Goal: Task Accomplishment & Management: Use online tool/utility

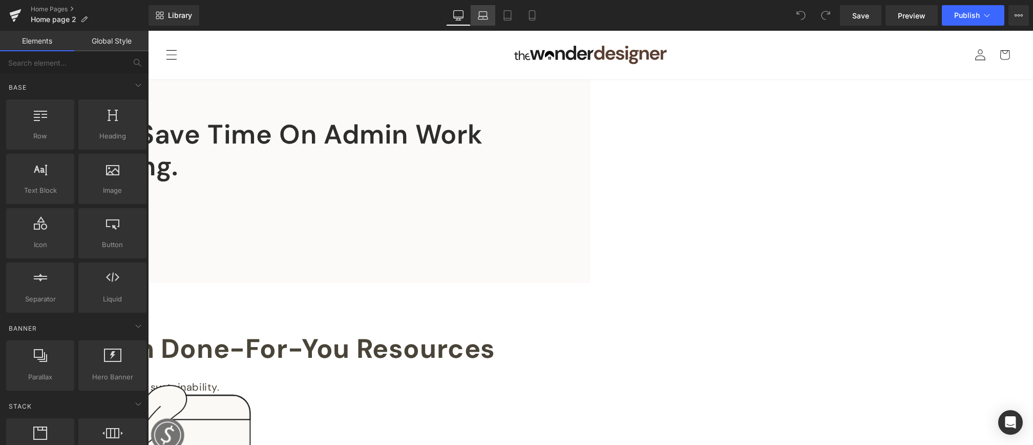
click at [485, 17] on icon at bounding box center [483, 15] width 10 height 10
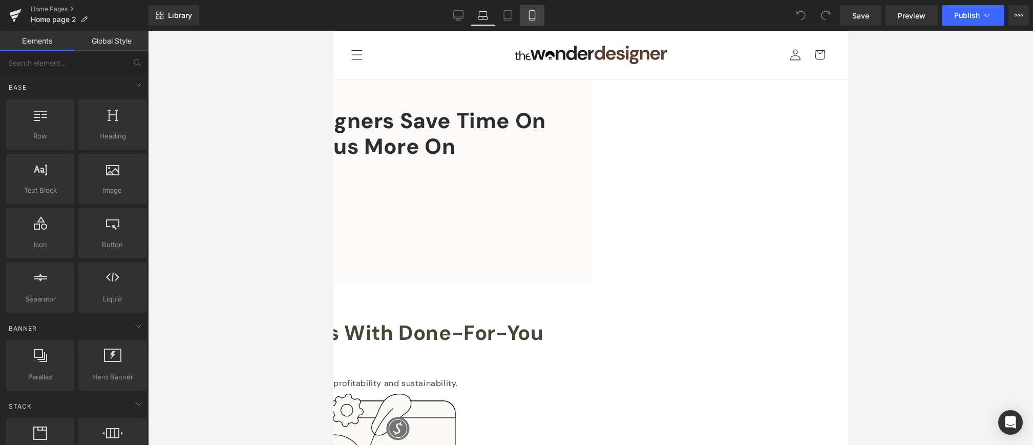
click at [531, 15] on icon at bounding box center [532, 15] width 10 height 10
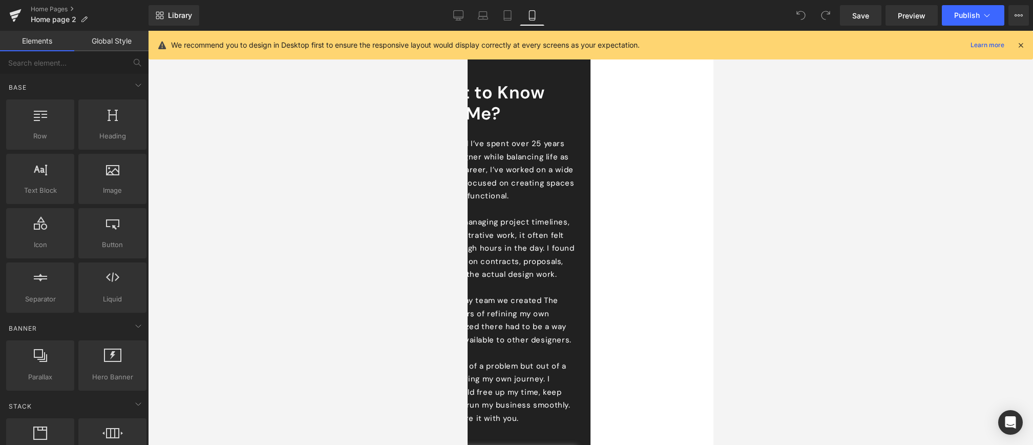
scroll to position [503, 0]
click at [505, 15] on icon at bounding box center [508, 15] width 10 height 10
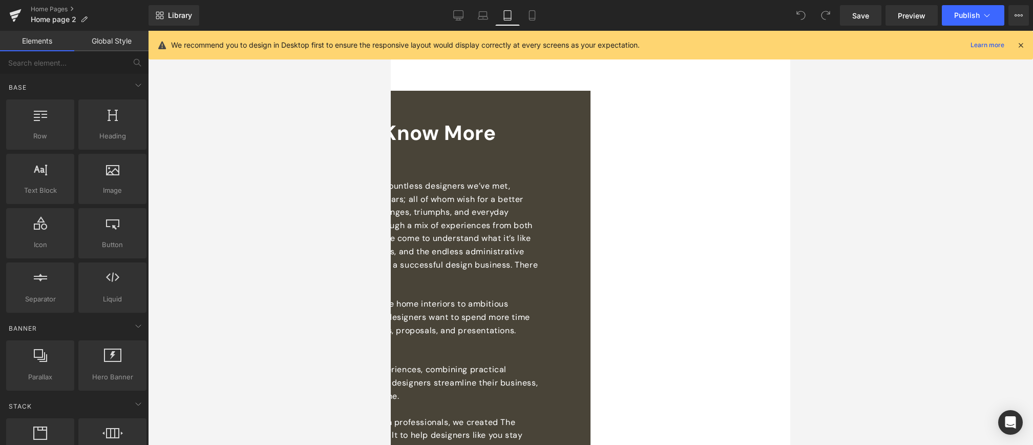
scroll to position [475, 0]
click at [341, 147] on div at bounding box center [590, 238] width 885 height 414
click at [531, 15] on icon at bounding box center [532, 15] width 10 height 10
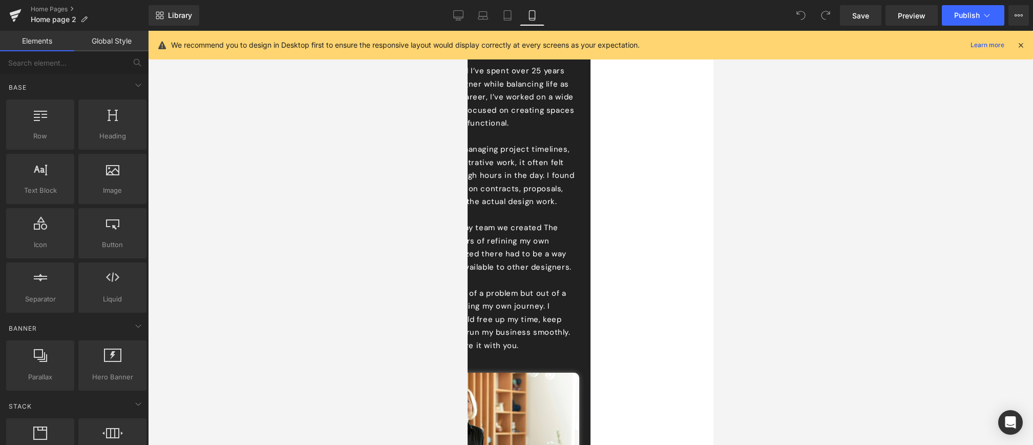
scroll to position [574, 0]
click at [575, 200] on p "Between client meetings, managing project timelines, and handling all the admin…" at bounding box center [467, 177] width 215 height 66
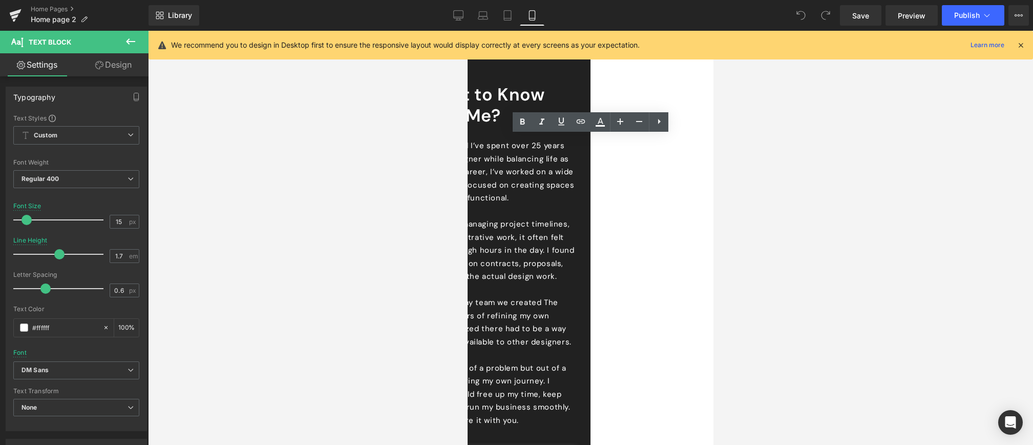
scroll to position [499, 0]
click at [797, 93] on div at bounding box center [590, 238] width 885 height 414
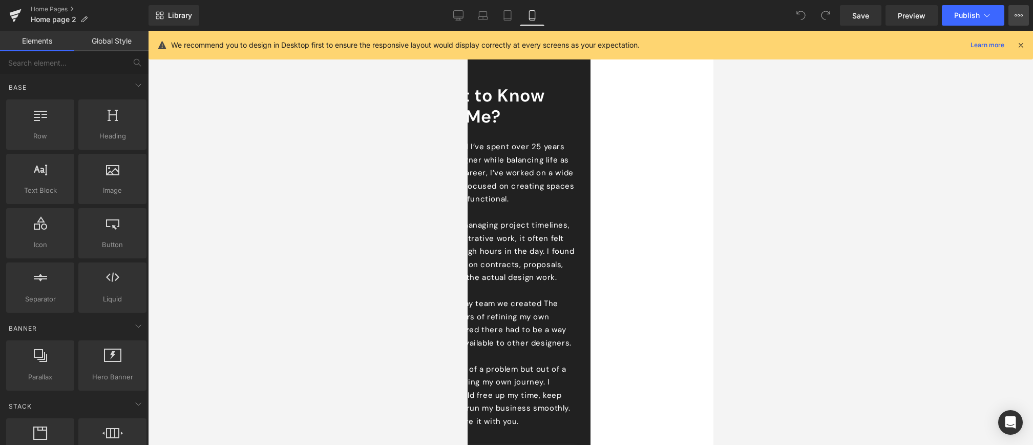
click at [1017, 15] on icon at bounding box center [1019, 15] width 8 height 8
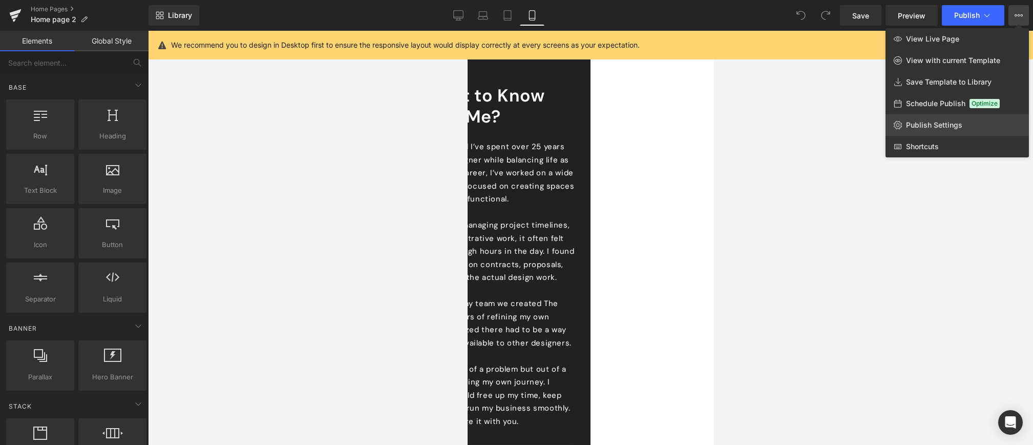
click at [920, 126] on span "Publish Settings" at bounding box center [934, 124] width 56 height 9
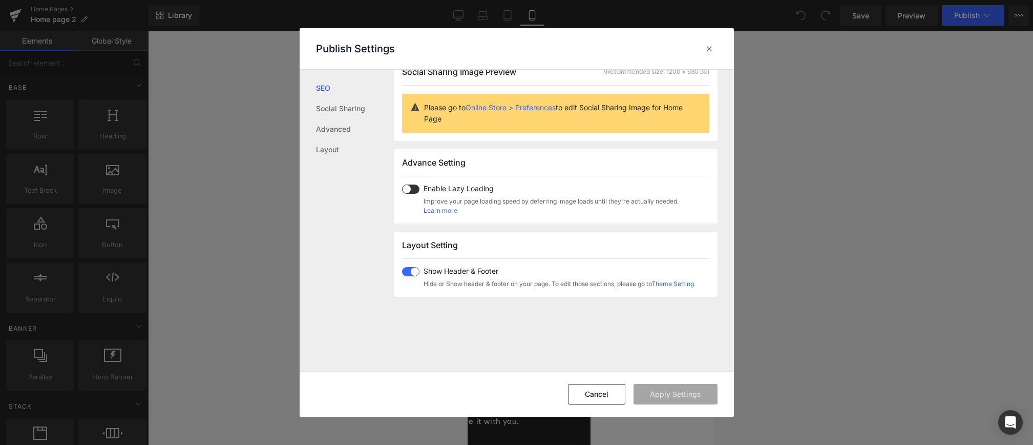
scroll to position [0, 0]
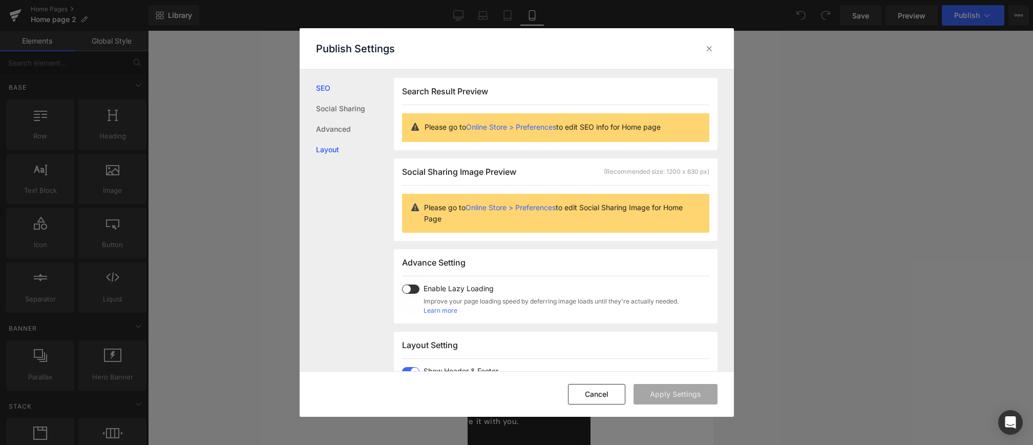
click at [337, 151] on link "Layout" at bounding box center [355, 149] width 78 height 20
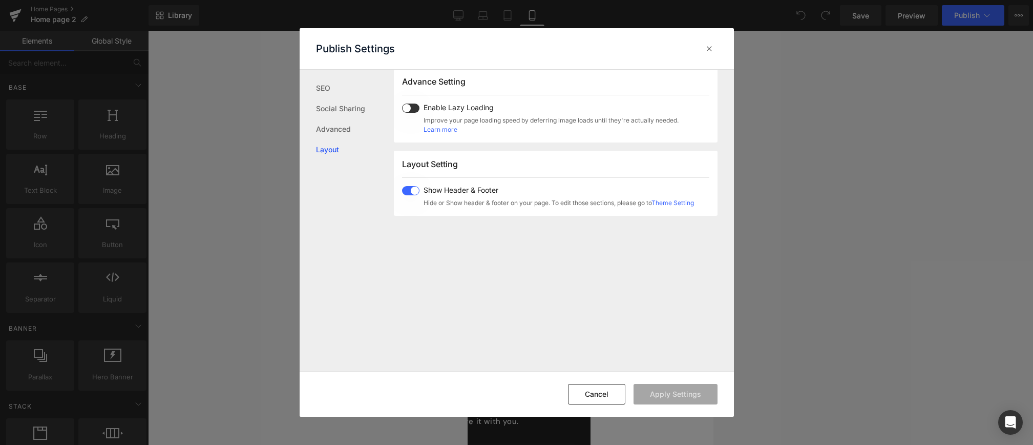
scroll to position [254, 0]
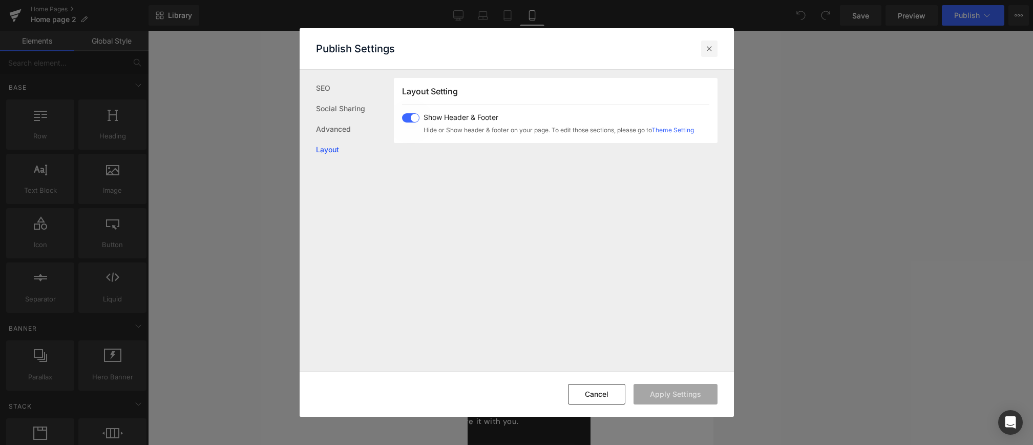
click at [704, 49] on icon at bounding box center [709, 49] width 10 height 10
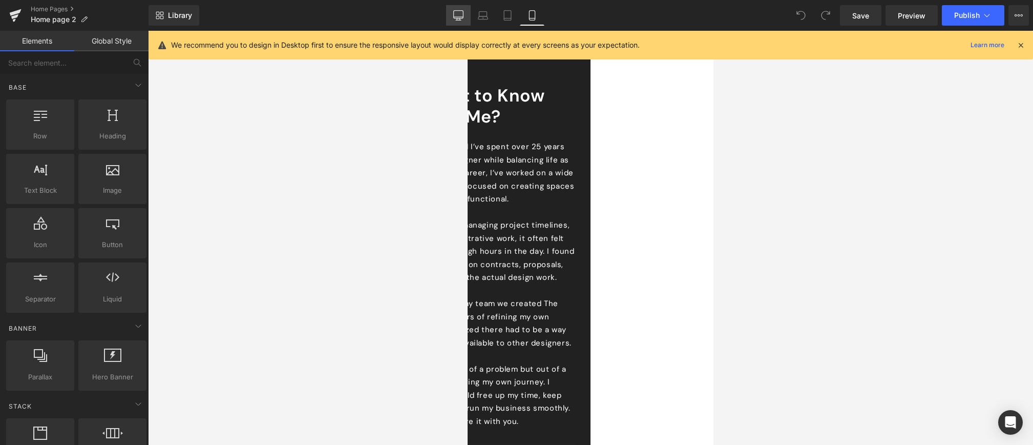
click at [460, 15] on icon at bounding box center [458, 15] width 10 height 10
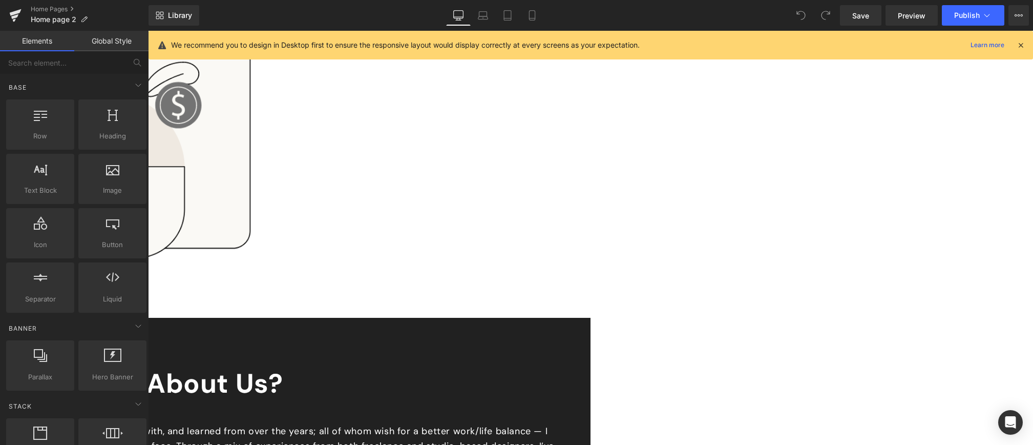
scroll to position [510, 0]
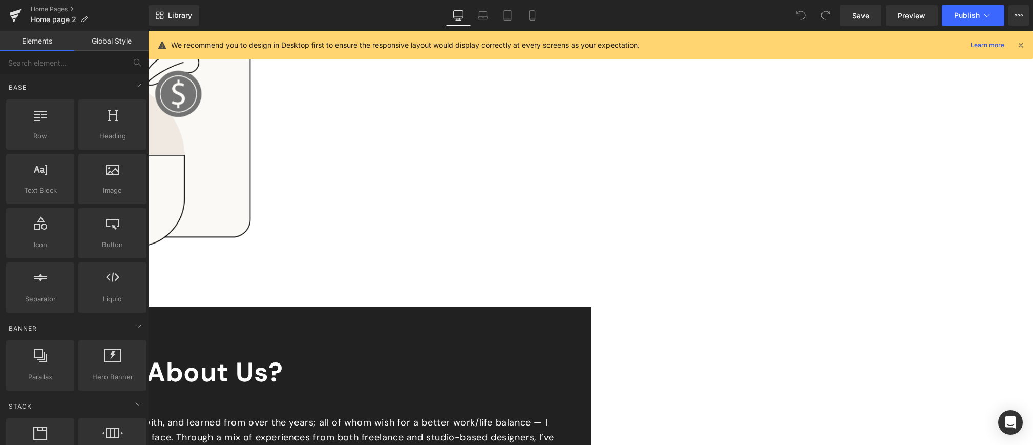
click at [1019, 46] on icon at bounding box center [1020, 44] width 9 height 9
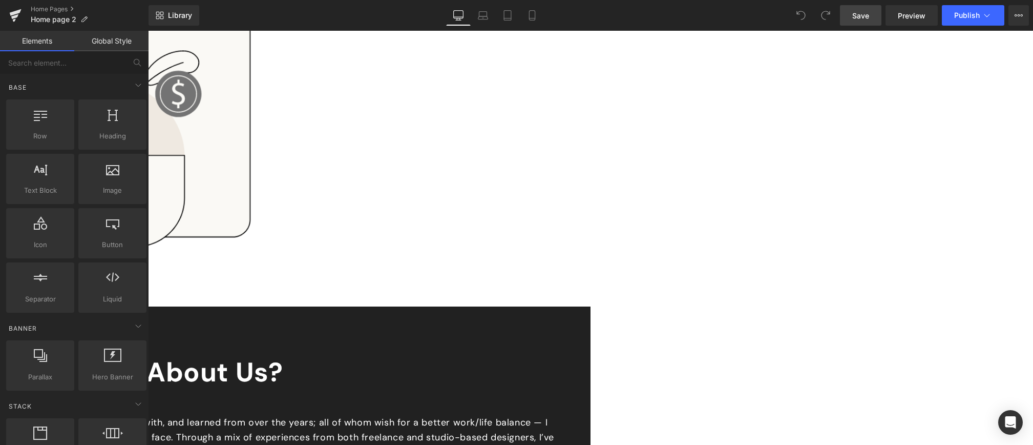
click at [865, 16] on span "Save" at bounding box center [860, 15] width 17 height 11
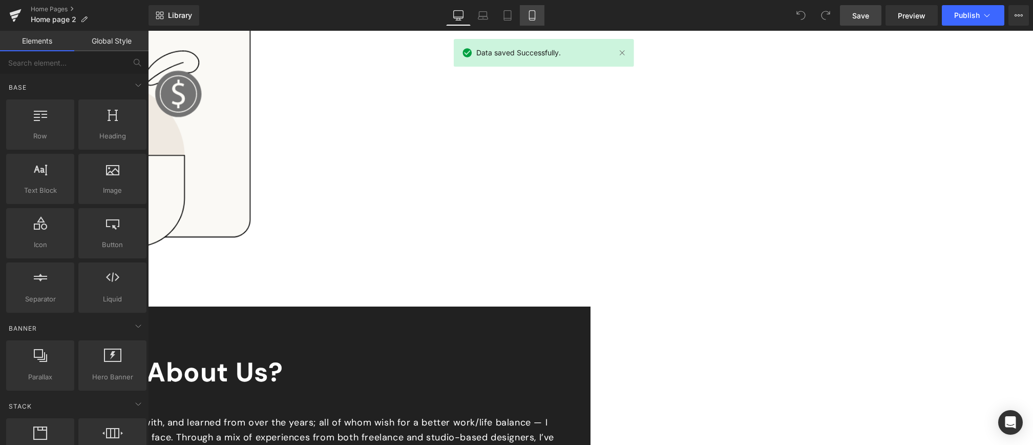
click at [530, 16] on icon at bounding box center [532, 15] width 10 height 10
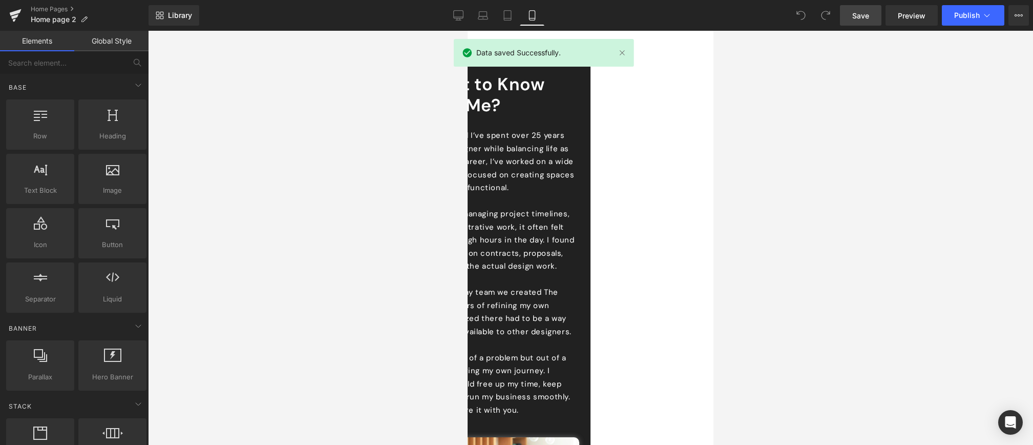
scroll to position [521, 0]
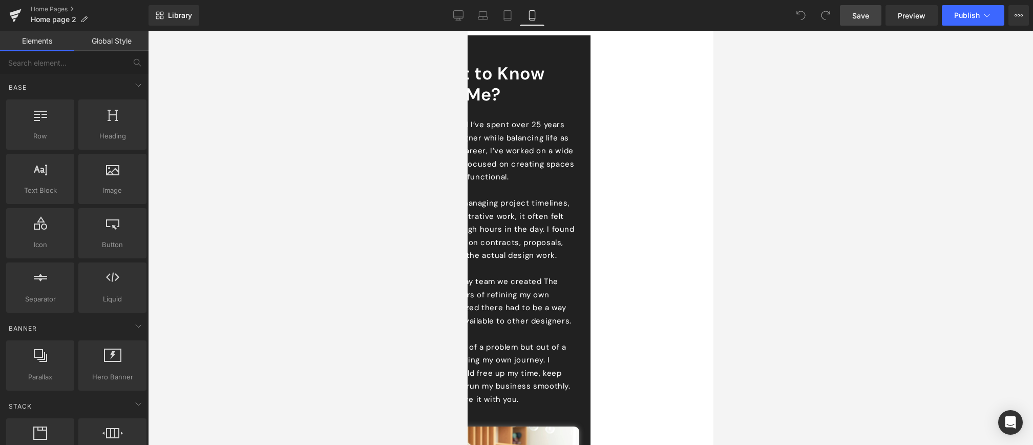
click at [468, 31] on icon at bounding box center [468, 31] width 0 height 0
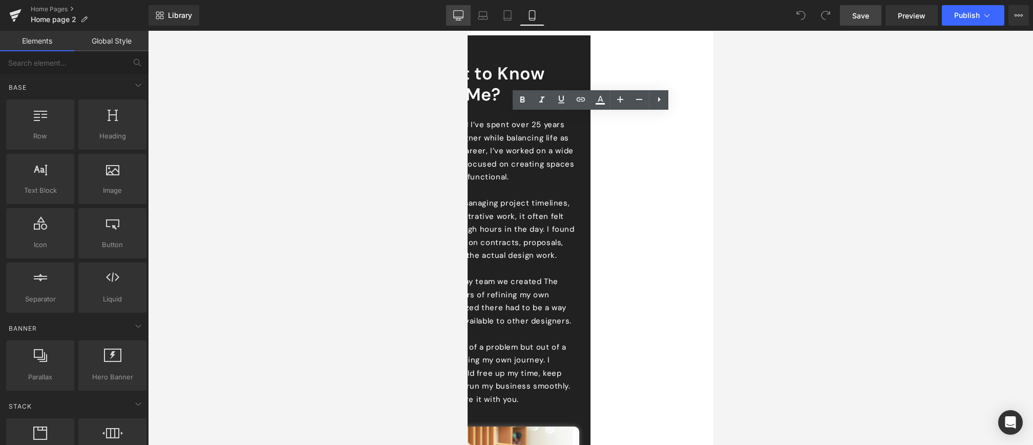
click at [459, 15] on icon at bounding box center [458, 15] width 10 height 10
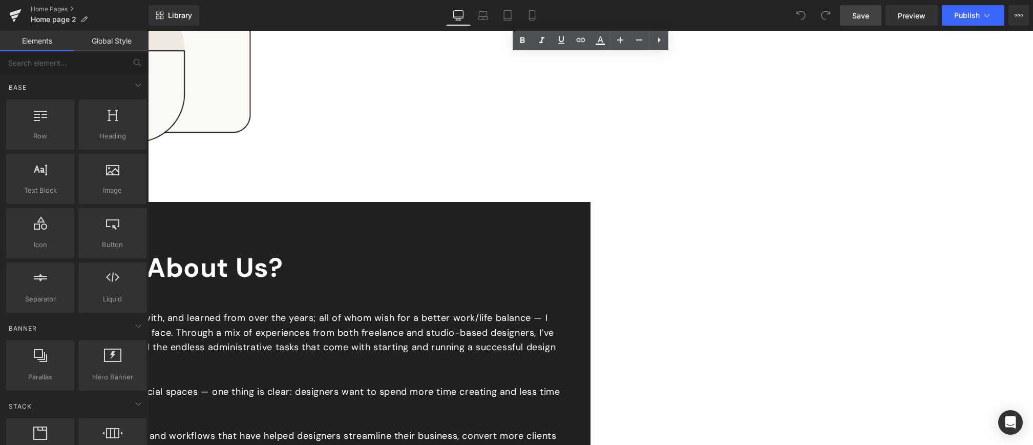
scroll to position [620, 0]
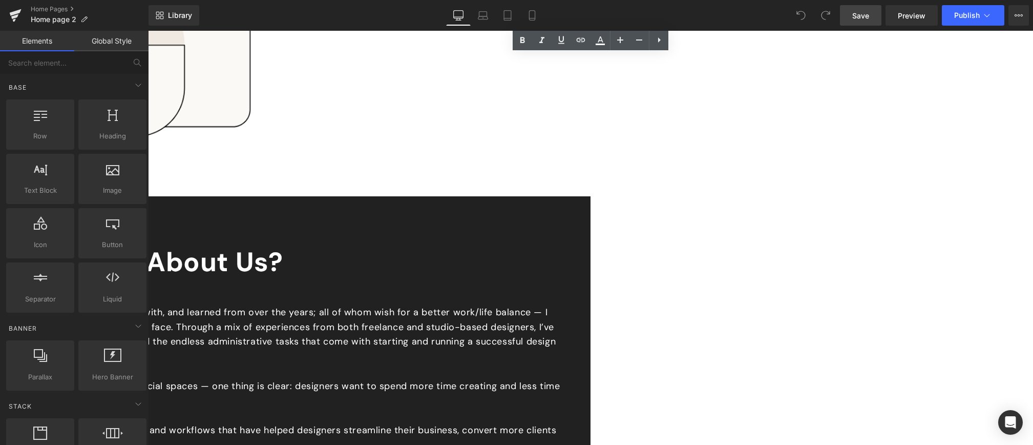
click at [148, 31] on icon at bounding box center [148, 31] width 0 height 0
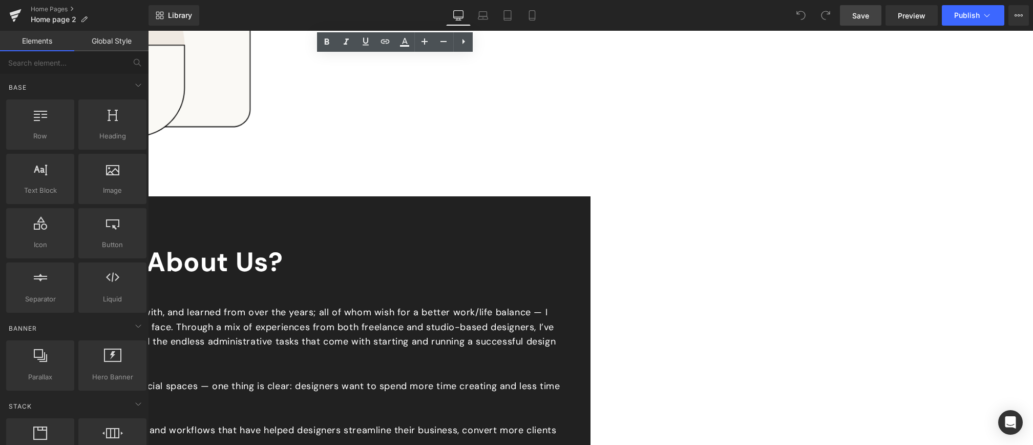
click at [234, 305] on p "Hi, I’m [PERSON_NAME], inspired by the countless designers we’ve met, worked wi…" at bounding box center [173, 334] width 783 height 59
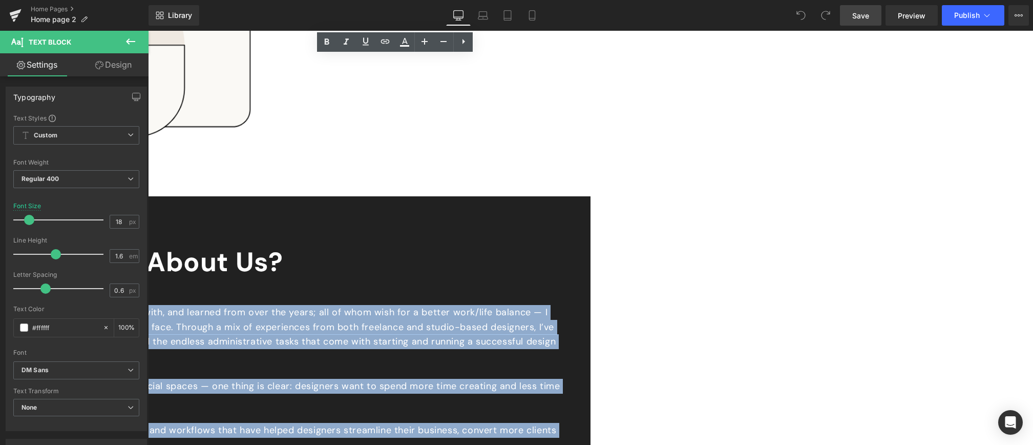
drag, startPoint x: 226, startPoint y: 64, endPoint x: 464, endPoint y: 420, distance: 427.8
click at [464, 420] on div "Hi, I’m [PERSON_NAME], inspired by the countless designers we’ve met, worked wi…" at bounding box center [173, 423] width 783 height 236
click at [422, 408] on p at bounding box center [173, 415] width 783 height 15
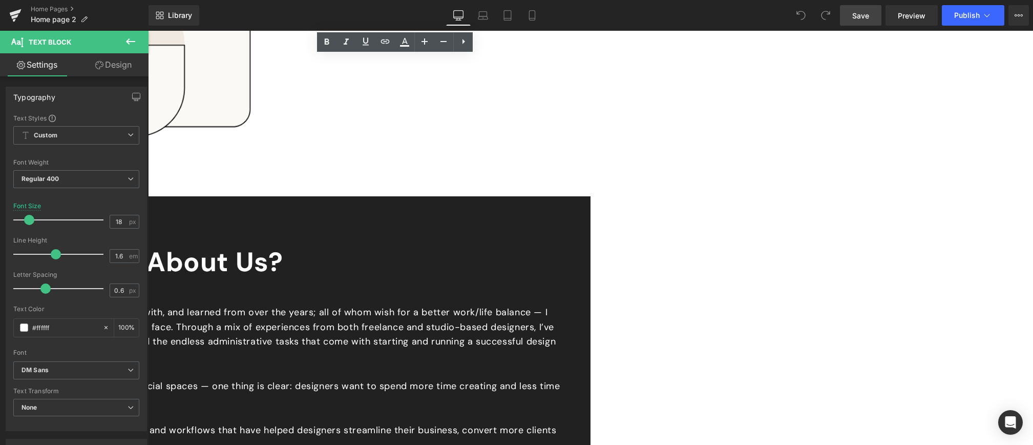
drag, startPoint x: 295, startPoint y: 241, endPoint x: 362, endPoint y: 242, distance: 66.6
click at [362, 379] on p "Across countless projects — from intimate home interiors to ambitious commercia…" at bounding box center [173, 394] width 783 height 30
click at [328, 44] on icon at bounding box center [327, 41] width 5 height 6
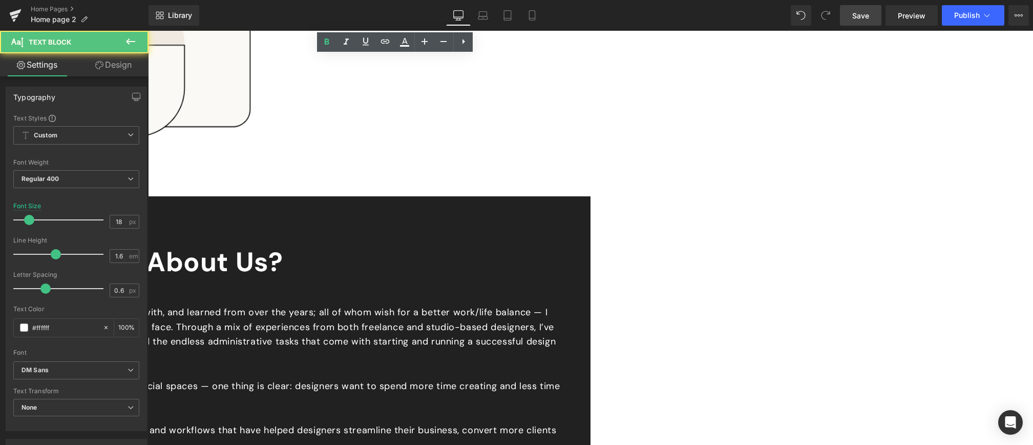
drag, startPoint x: 226, startPoint y: 164, endPoint x: 425, endPoint y: 163, distance: 198.8
click at [426, 305] on p "Hi, I’m [PERSON_NAME], inspired by the countless designers we’ve met, worked wi…" at bounding box center [173, 334] width 783 height 59
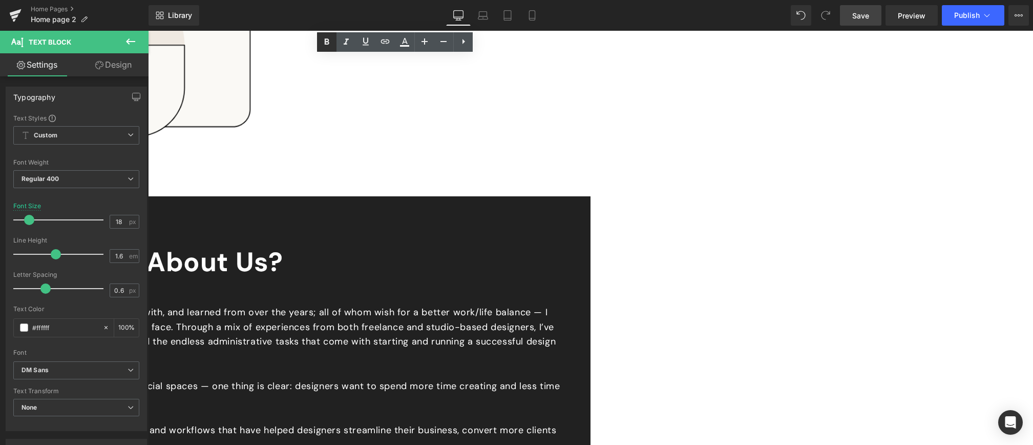
click at [328, 43] on icon at bounding box center [327, 41] width 5 height 6
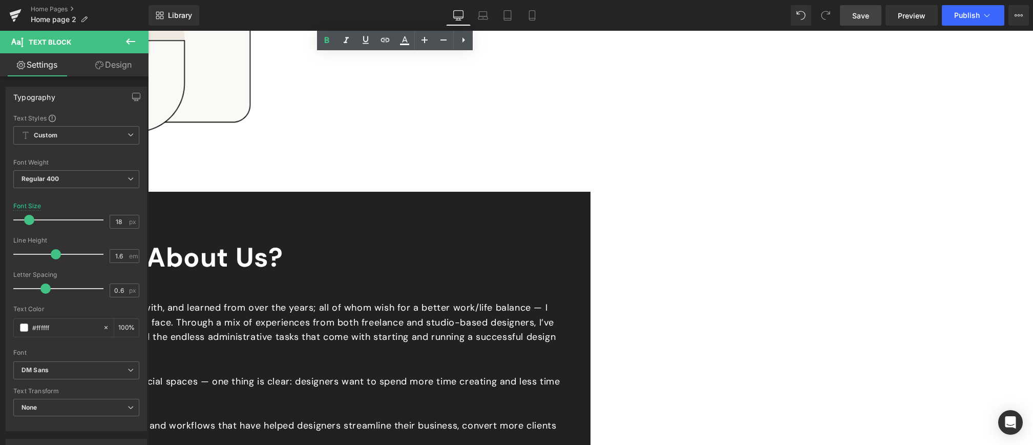
scroll to position [622, 0]
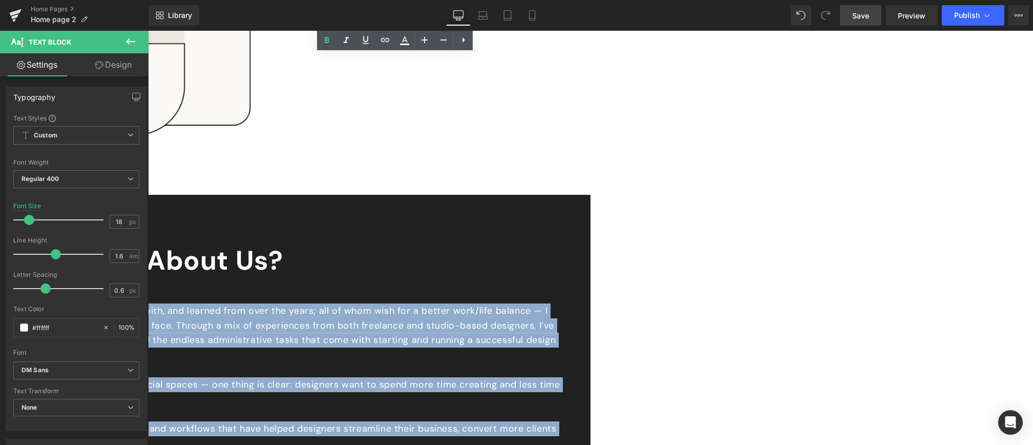
drag, startPoint x: 226, startPoint y: 61, endPoint x: 482, endPoint y: 419, distance: 439.6
click at [482, 419] on div "Hi, I’m [PERSON_NAME], inspired by the countless designers we’ve met, worked wi…" at bounding box center [173, 421] width 783 height 236
copy div "Lo, I’d Sitame, consecte ad eli seddoeius temporinc ut’la etd, magnaa enim, adm…"
click at [581, 246] on div "Do You Want to Know More about Us? Heading Hi, I’m [PERSON_NAME], inspired by t…" at bounding box center [147, 393] width 885 height 294
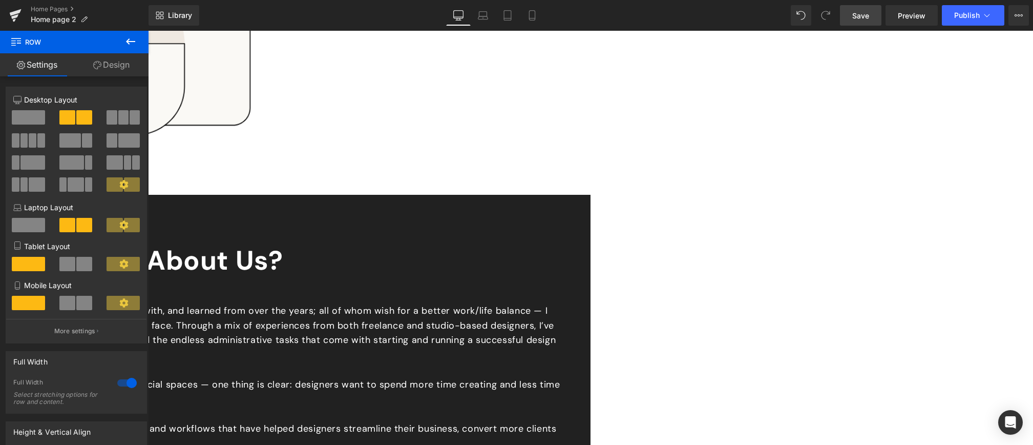
click at [858, 14] on span "Save" at bounding box center [860, 15] width 17 height 11
click at [509, 15] on icon at bounding box center [508, 15] width 10 height 10
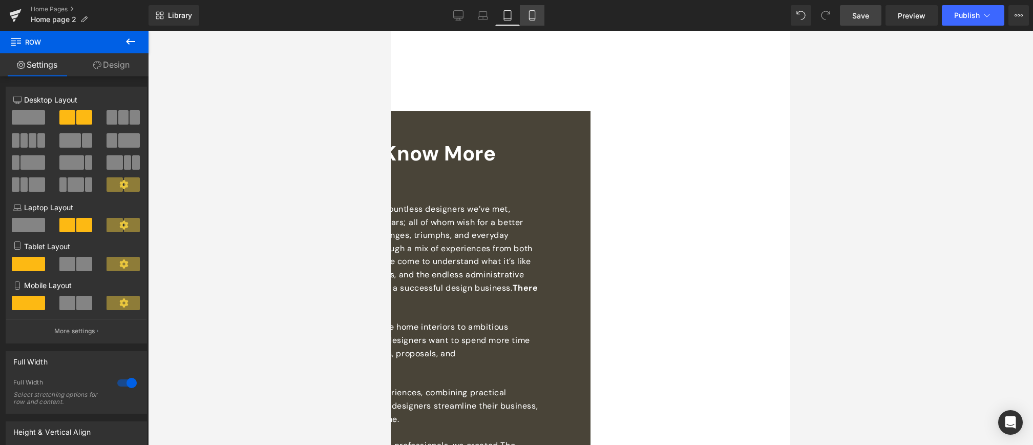
click at [537, 15] on link "Mobile" at bounding box center [532, 15] width 25 height 20
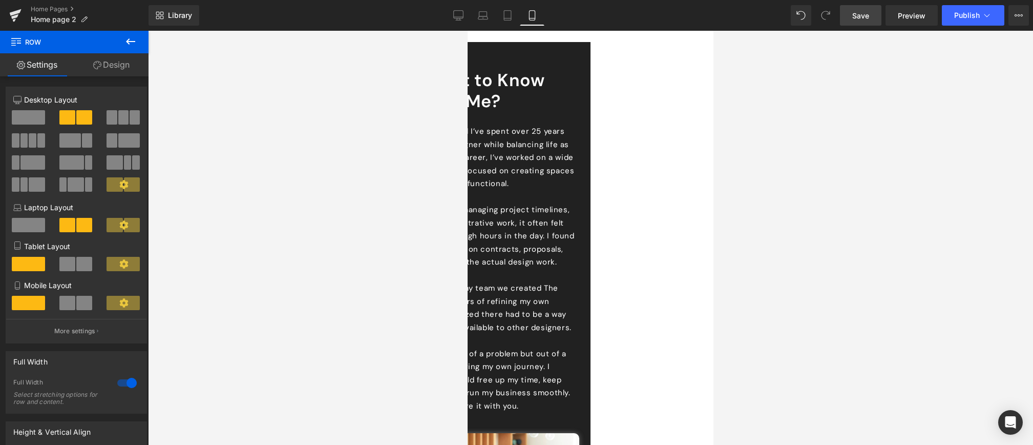
scroll to position [512, 0]
click at [575, 174] on p "Hi, I’m [PERSON_NAME], and I’ve spent over 25 years working as an interior desi…" at bounding box center [467, 161] width 215 height 66
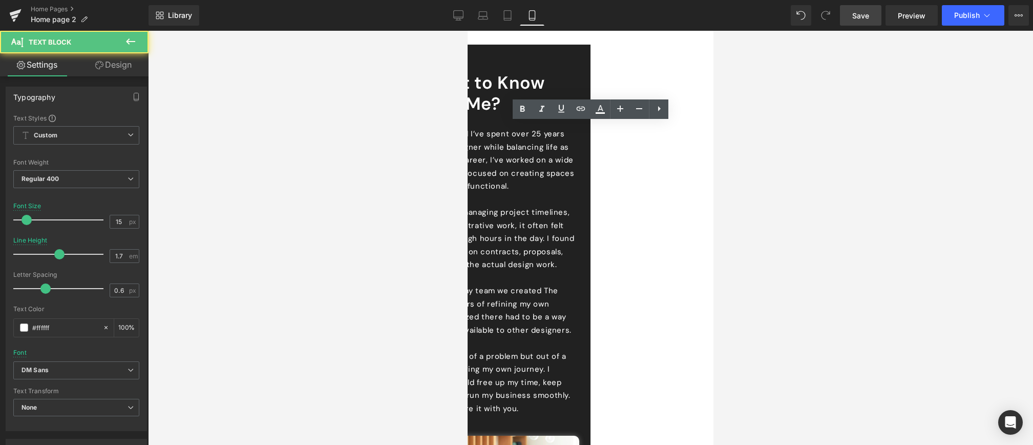
click at [529, 136] on p "Hi, I’m [PERSON_NAME], and I’ve spent over 25 years working as an interior desi…" at bounding box center [467, 161] width 215 height 66
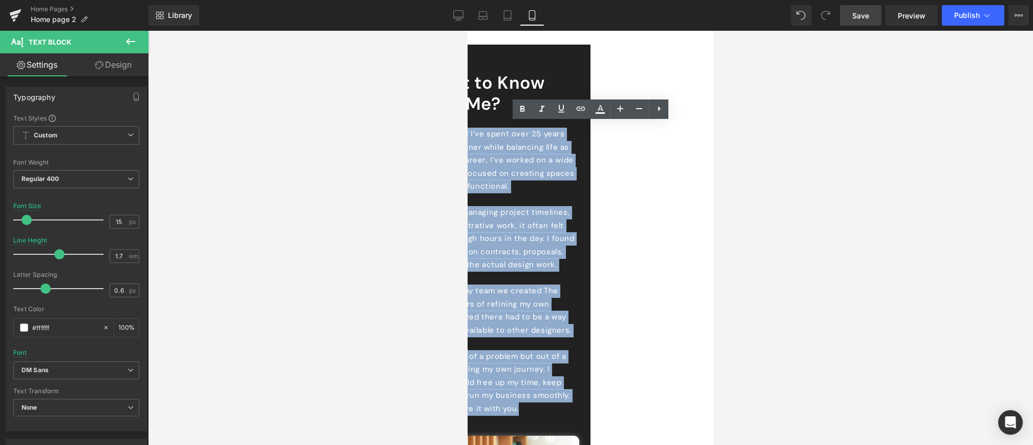
drag, startPoint x: 485, startPoint y: 130, endPoint x: 629, endPoint y: 406, distance: 310.9
click at [575, 406] on div "Hi, I’m [PERSON_NAME], and I’ve spent over 25 years working as an interior desi…" at bounding box center [467, 271] width 215 height 287
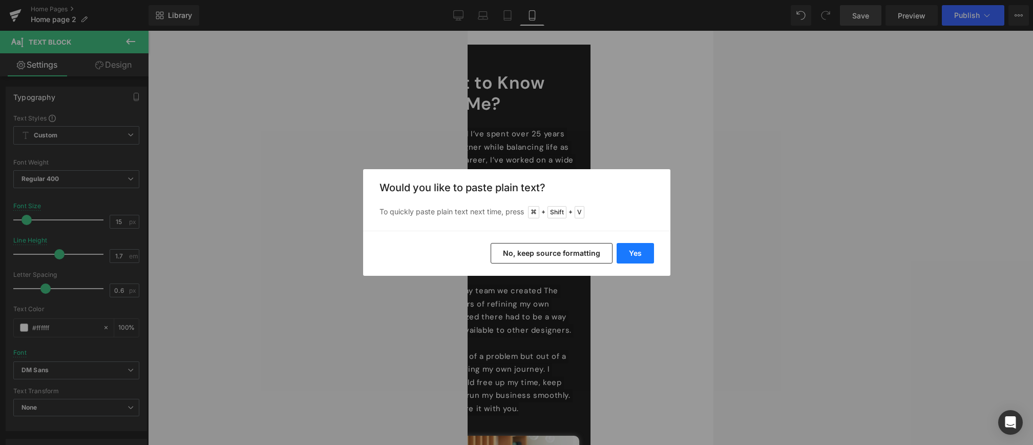
click at [636, 250] on button "Yes" at bounding box center [635, 253] width 37 height 20
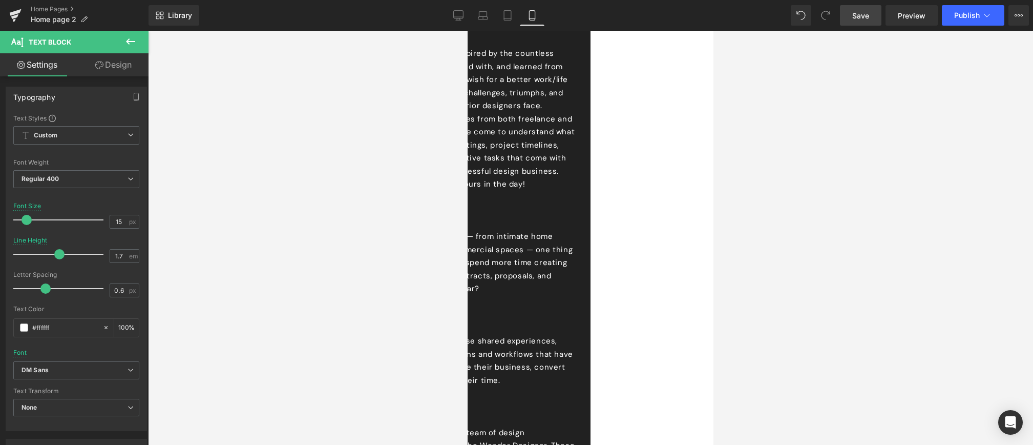
scroll to position [581, 0]
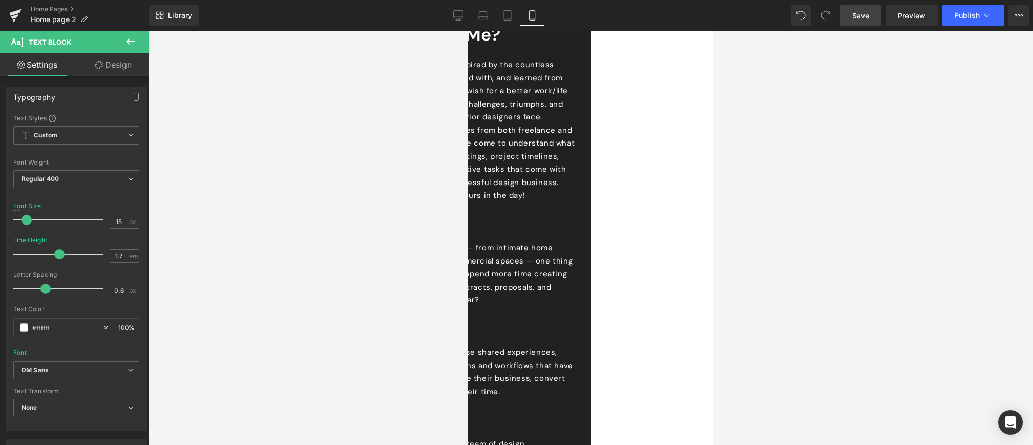
click at [558, 207] on p at bounding box center [467, 208] width 215 height 13
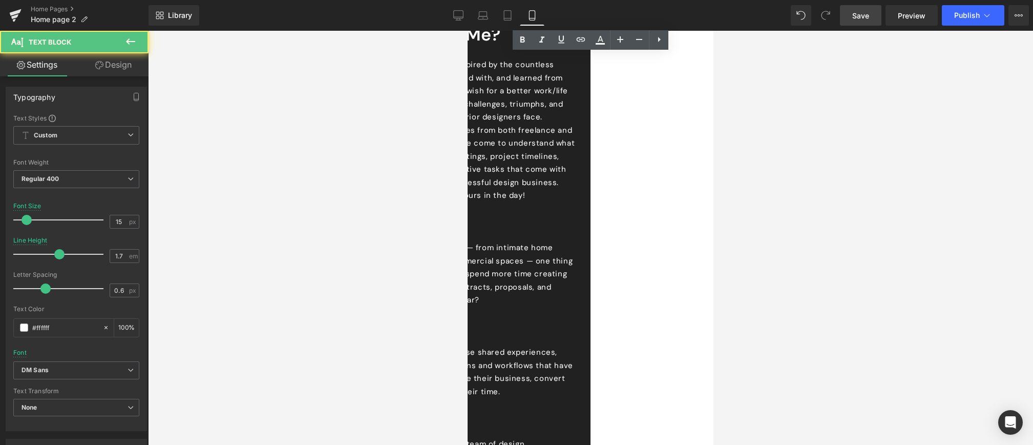
click at [515, 230] on p at bounding box center [467, 234] width 215 height 13
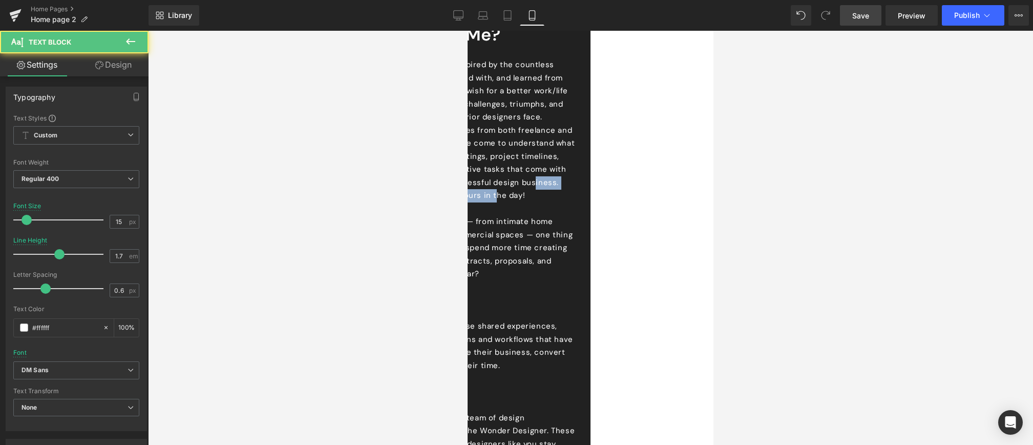
drag, startPoint x: 648, startPoint y: 177, endPoint x: 636, endPoint y: 189, distance: 17.0
click at [575, 189] on p "Hi, I’m [PERSON_NAME], inspired by the countless designers we’ve met, worked wi…" at bounding box center [467, 130] width 215 height 144
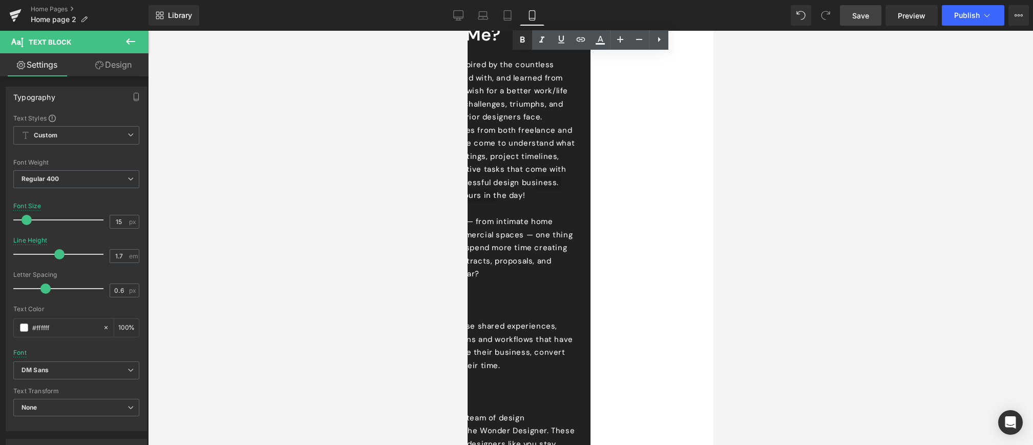
click at [524, 38] on icon at bounding box center [522, 39] width 5 height 6
click at [497, 308] on p at bounding box center [467, 313] width 215 height 13
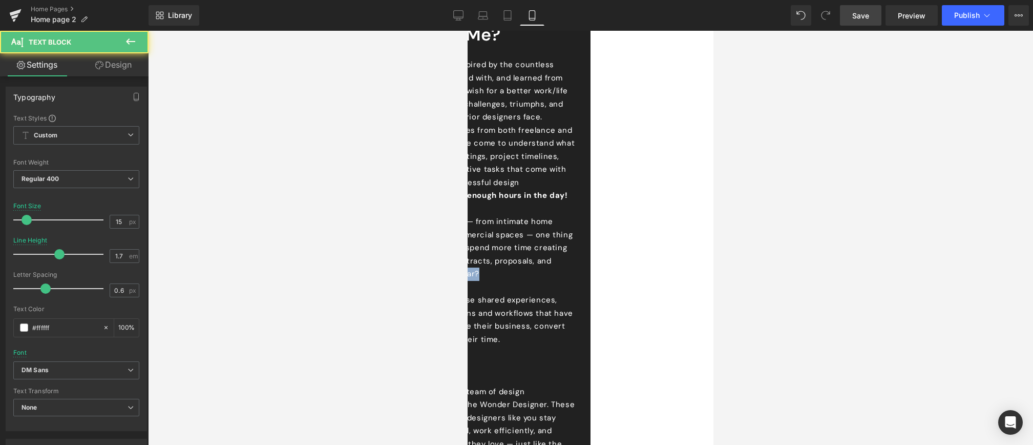
drag, startPoint x: 541, startPoint y: 269, endPoint x: 608, endPoint y: 268, distance: 66.6
click at [575, 268] on p "Across countless projects — from intimate home interiors to ambitious commercia…" at bounding box center [467, 248] width 215 height 66
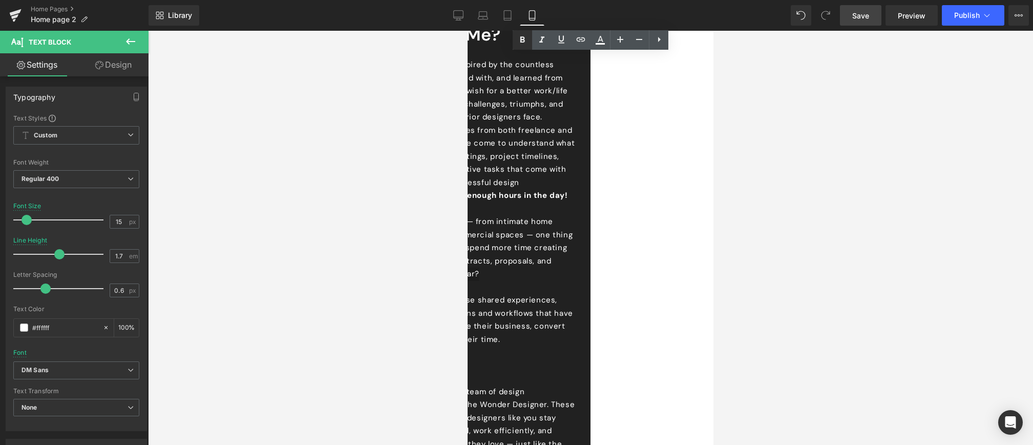
click at [522, 39] on icon at bounding box center [522, 39] width 5 height 6
click at [517, 373] on p at bounding box center [467, 378] width 215 height 13
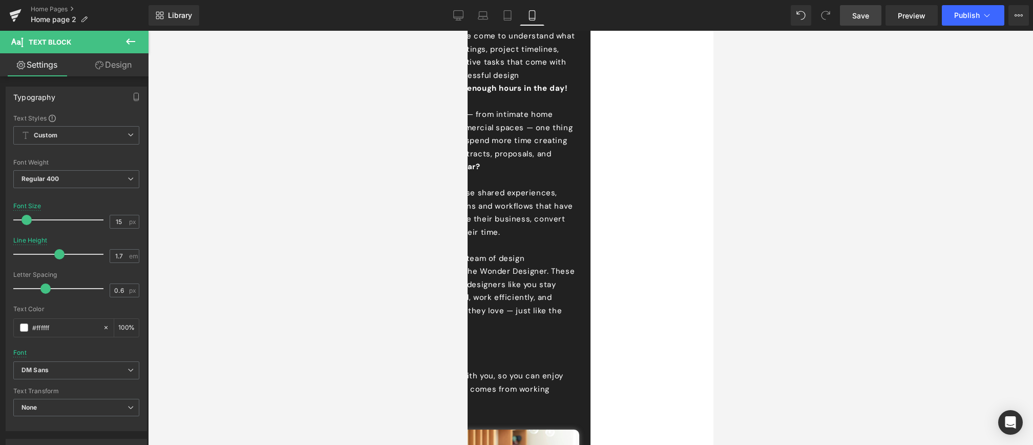
scroll to position [696, 0]
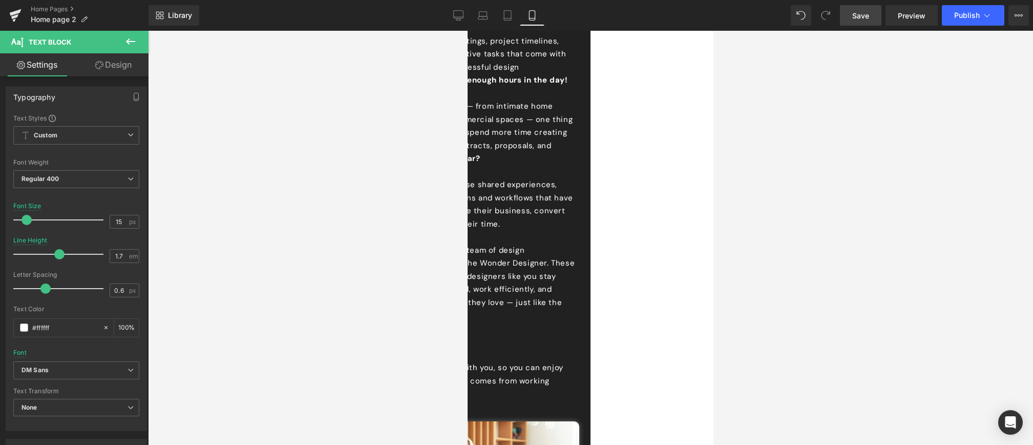
click at [554, 351] on p at bounding box center [467, 354] width 215 height 13
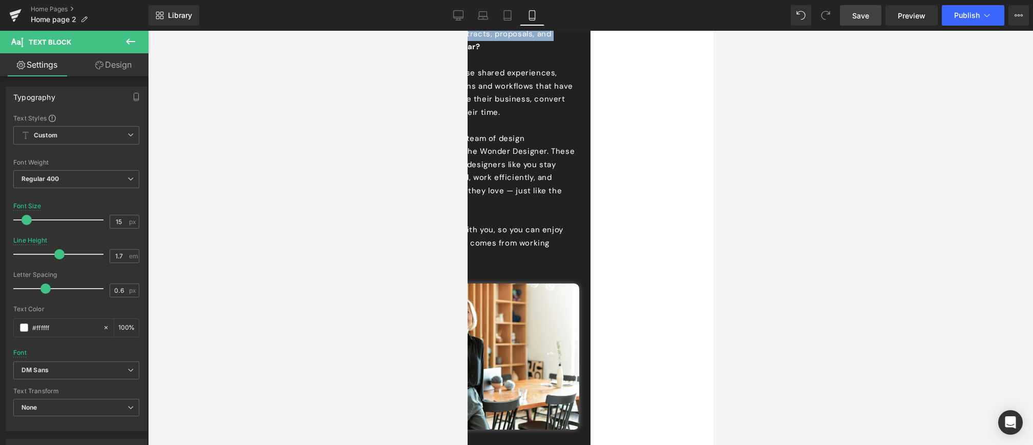
scroll to position [795, 0]
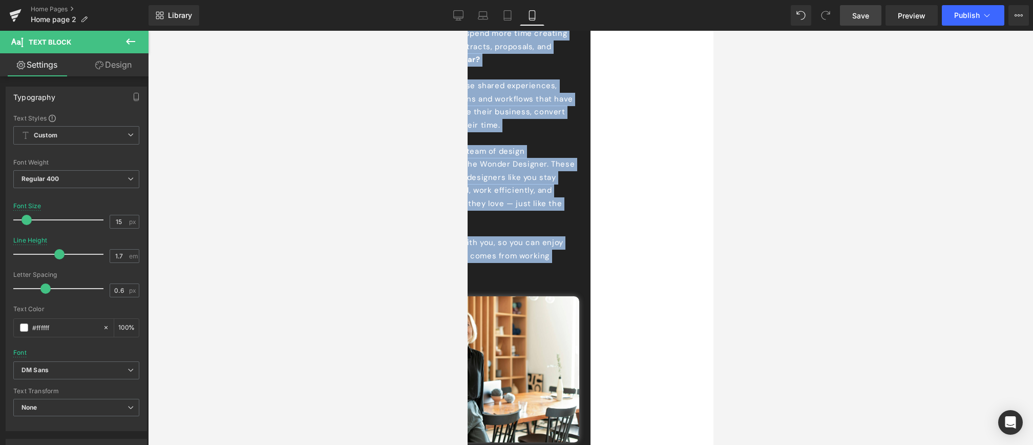
drag, startPoint x: 484, startPoint y: 202, endPoint x: 568, endPoint y: 266, distance: 105.2
click at [568, 266] on div "Hi, I’m [PERSON_NAME], inspired by the countless designers we’ve met, worked wi…" at bounding box center [467, 59] width 215 height 431
copy div "Lo, I’d Sitame, consecte ad eli seddoeius temporinc ut’la etd, magnaa enim, adm…"
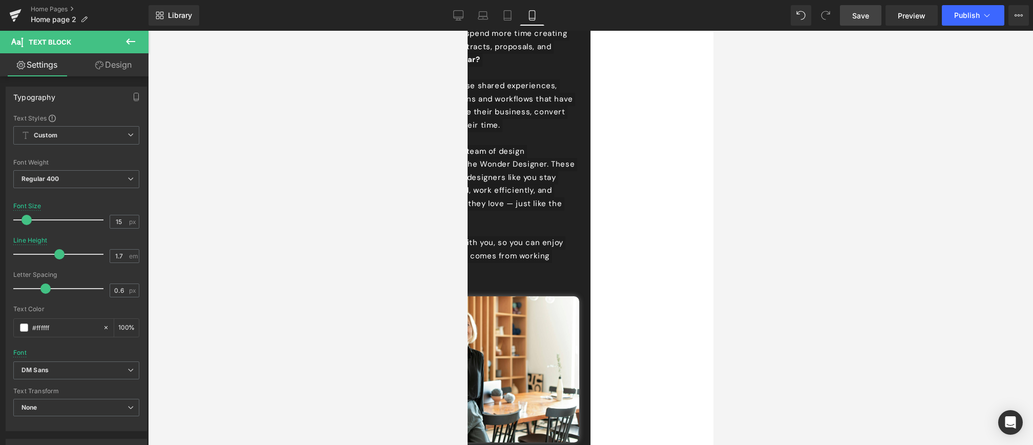
click at [870, 18] on link "Save" at bounding box center [860, 15] width 41 height 20
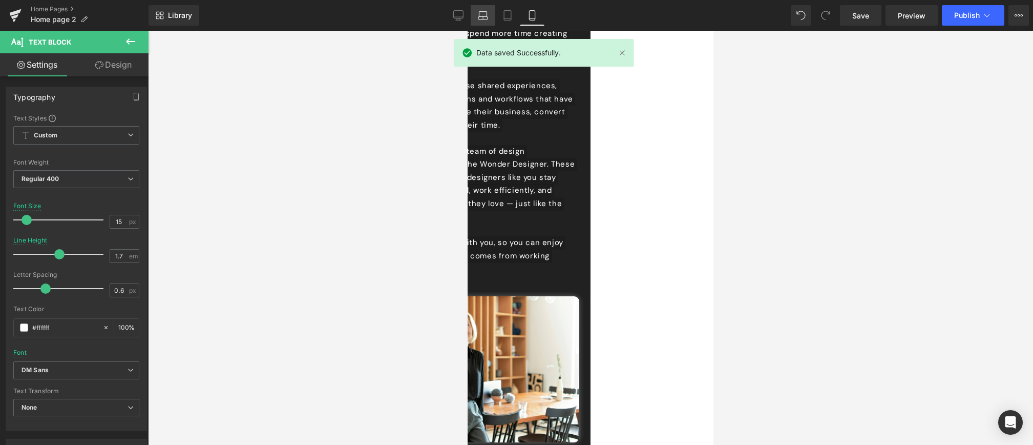
click at [487, 14] on icon at bounding box center [483, 14] width 8 height 5
type input "20"
type input "1.6"
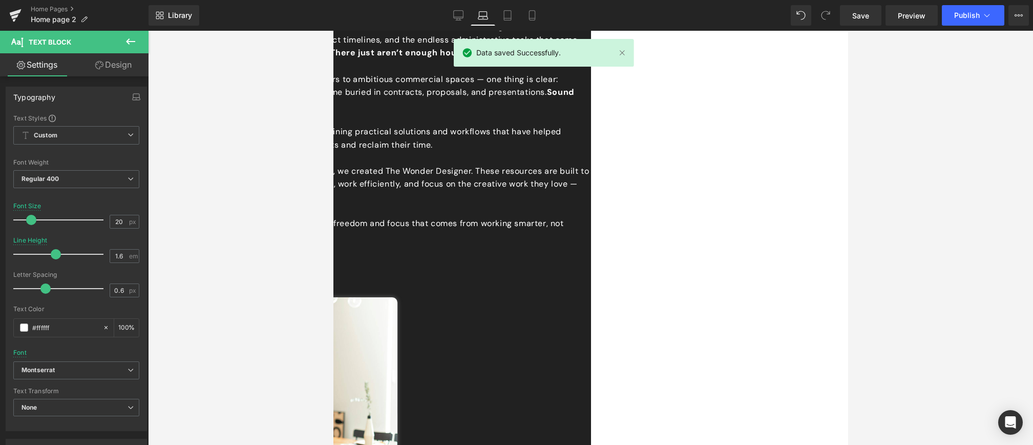
scroll to position [0, 0]
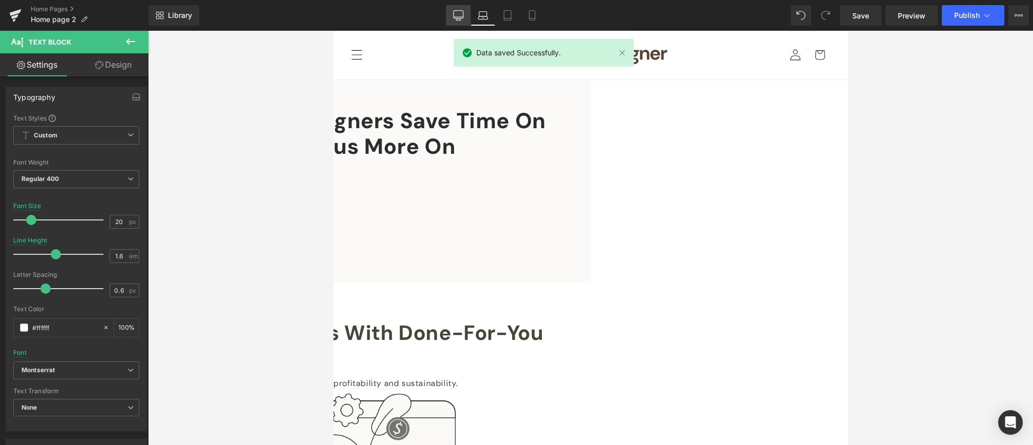
click at [454, 17] on icon at bounding box center [458, 15] width 10 height 10
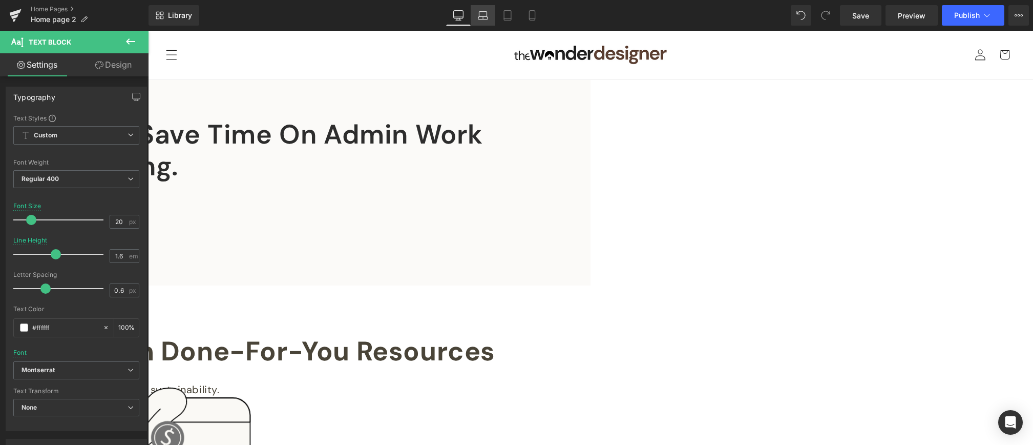
click at [482, 13] on icon at bounding box center [483, 15] width 10 height 10
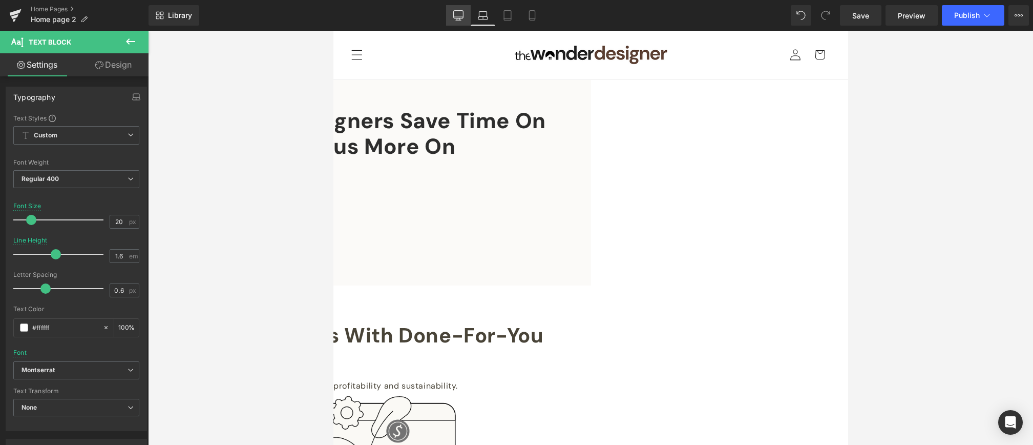
click at [456, 14] on icon at bounding box center [458, 15] width 10 height 10
type input "100"
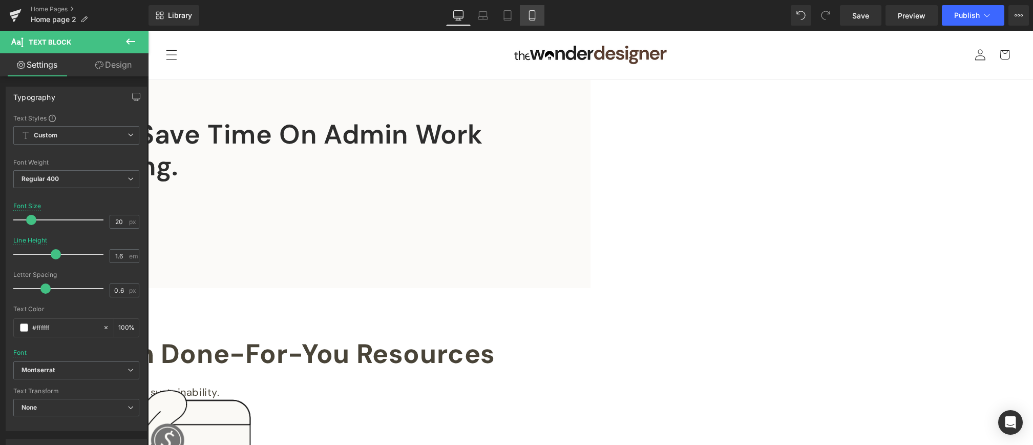
click at [536, 15] on icon at bounding box center [532, 15] width 10 height 10
type input "15"
type input "1.7"
type input "100"
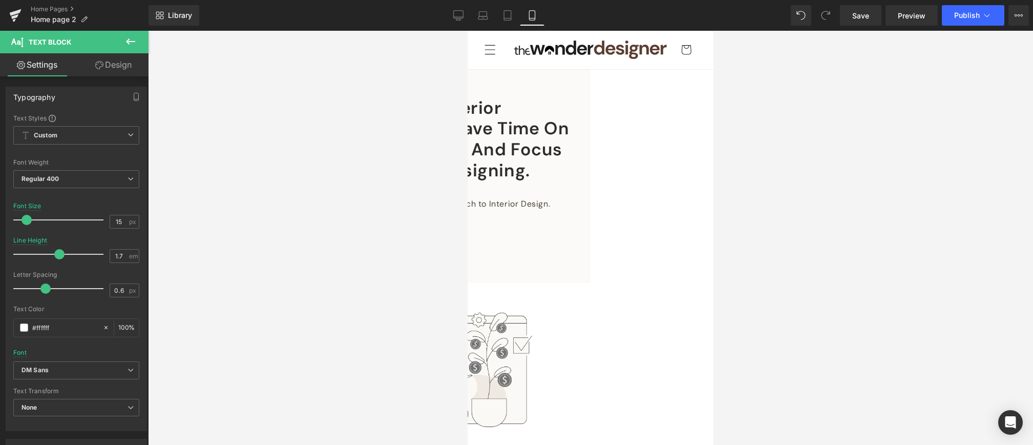
scroll to position [464, 0]
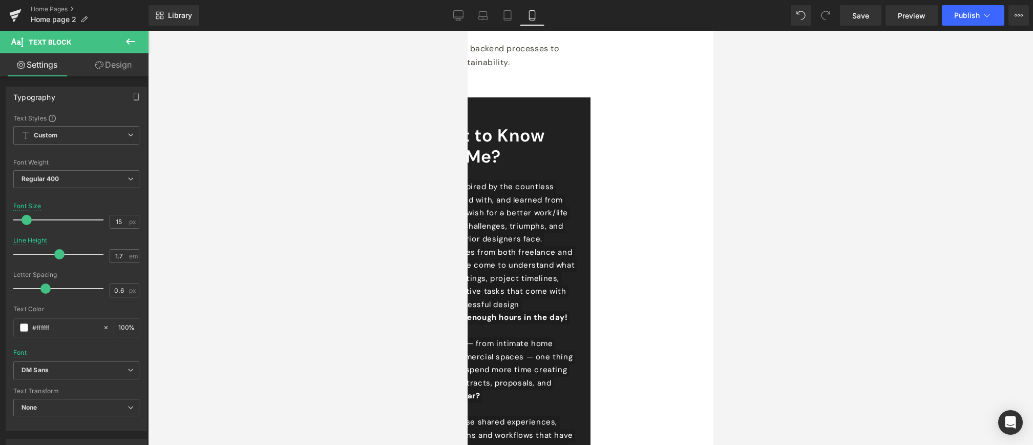
click at [773, 116] on div at bounding box center [590, 238] width 885 height 414
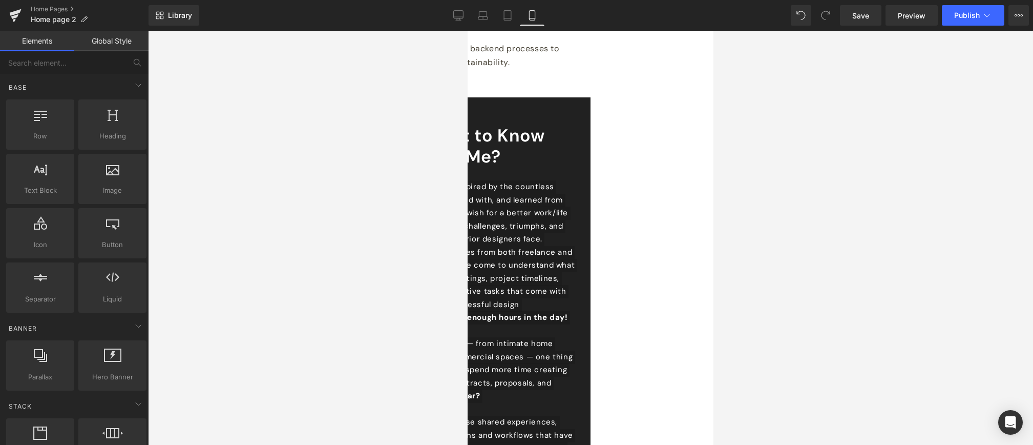
click at [407, 112] on div at bounding box center [590, 238] width 885 height 414
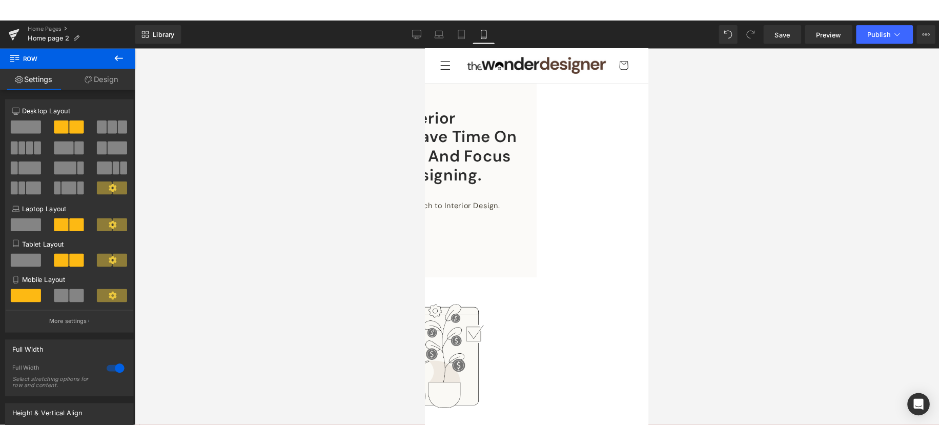
scroll to position [1, 0]
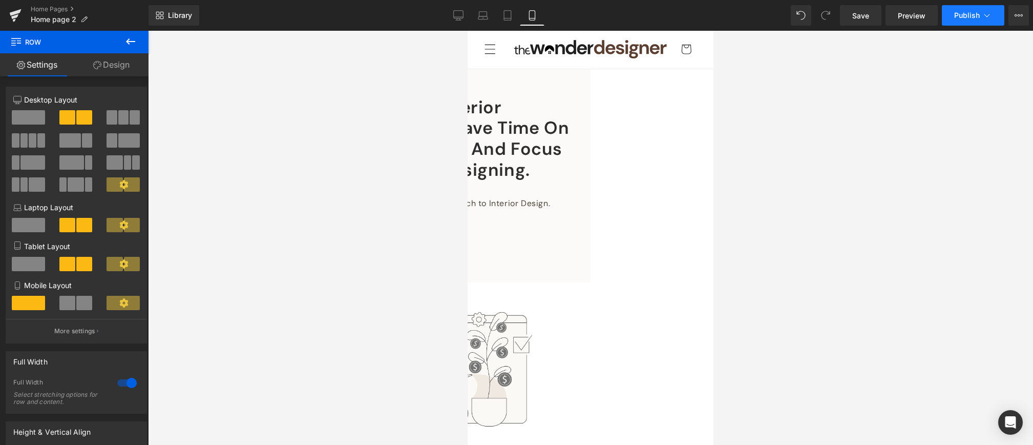
click at [967, 11] on span "Publish" at bounding box center [967, 15] width 26 height 8
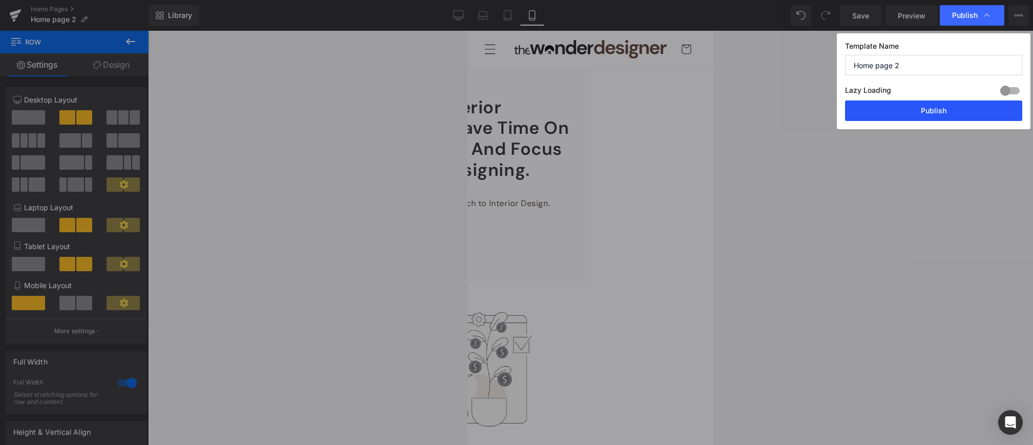
click at [910, 111] on button "Publish" at bounding box center [933, 110] width 177 height 20
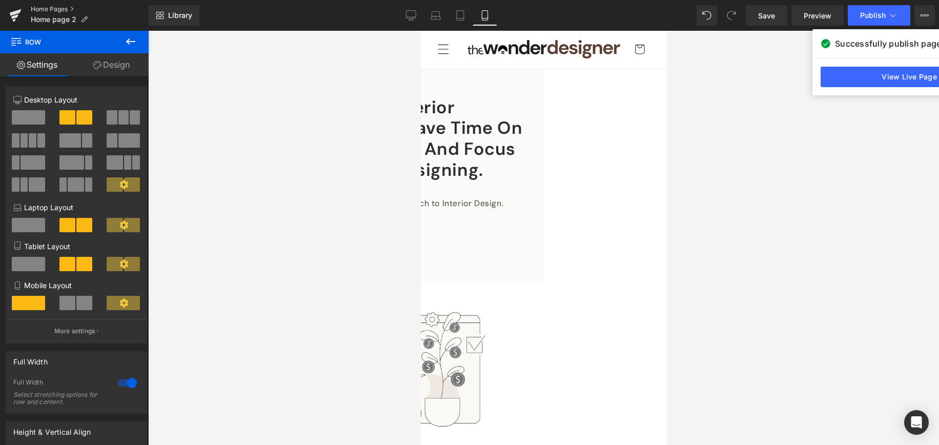
click at [48, 7] on link "Home Pages" at bounding box center [90, 9] width 118 height 8
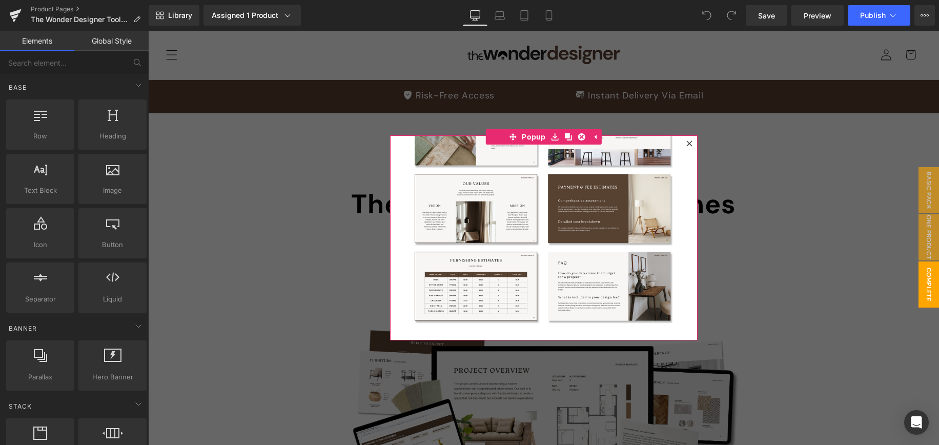
scroll to position [2437, 0]
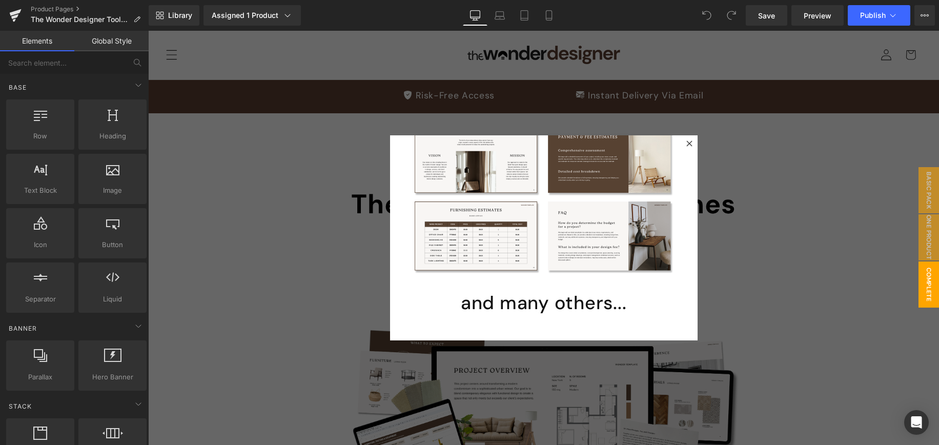
click at [264, 222] on div at bounding box center [543, 238] width 790 height 414
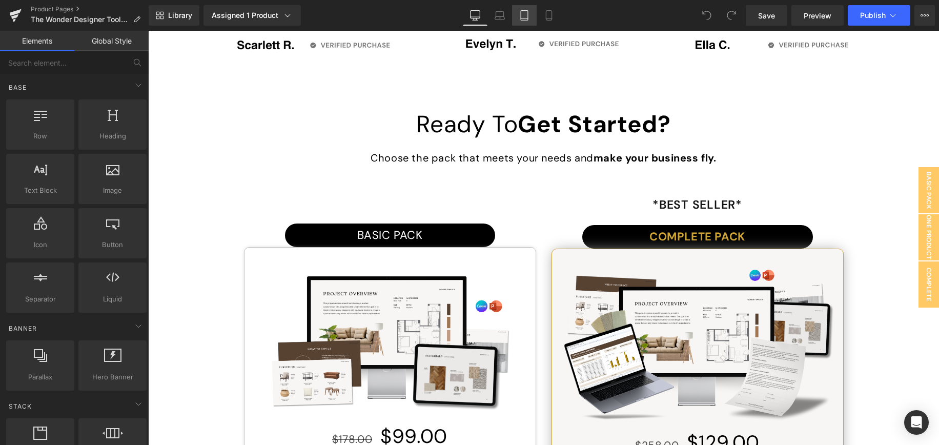
scroll to position [6294, 0]
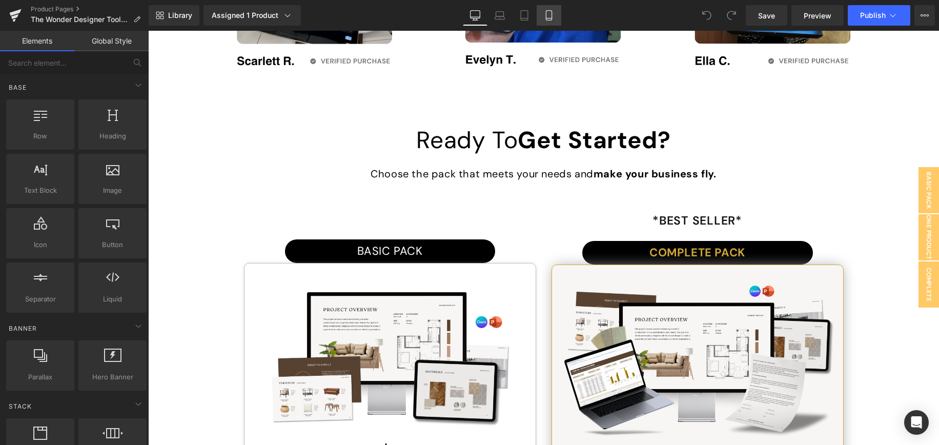
click at [549, 15] on icon at bounding box center [549, 15] width 10 height 10
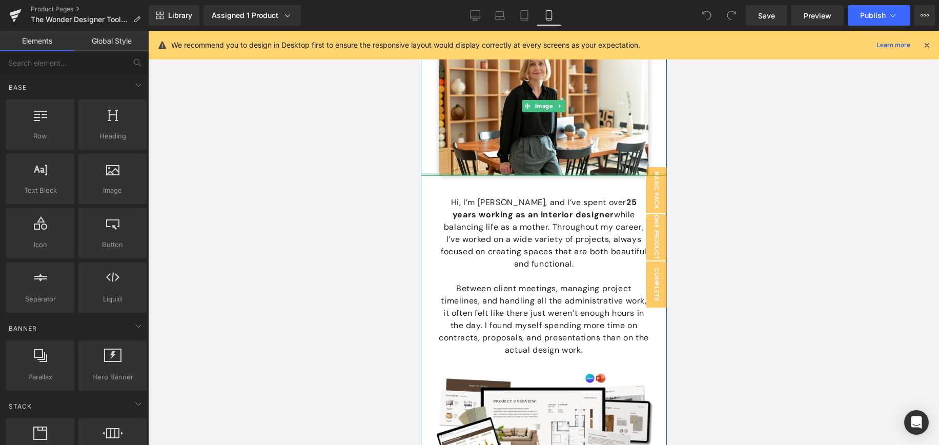
scroll to position [10397, 0]
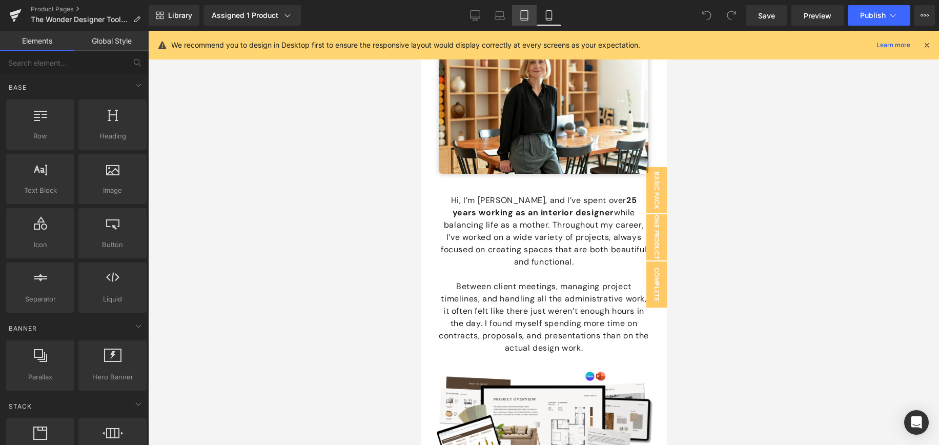
click at [528, 15] on icon at bounding box center [524, 15] width 10 height 10
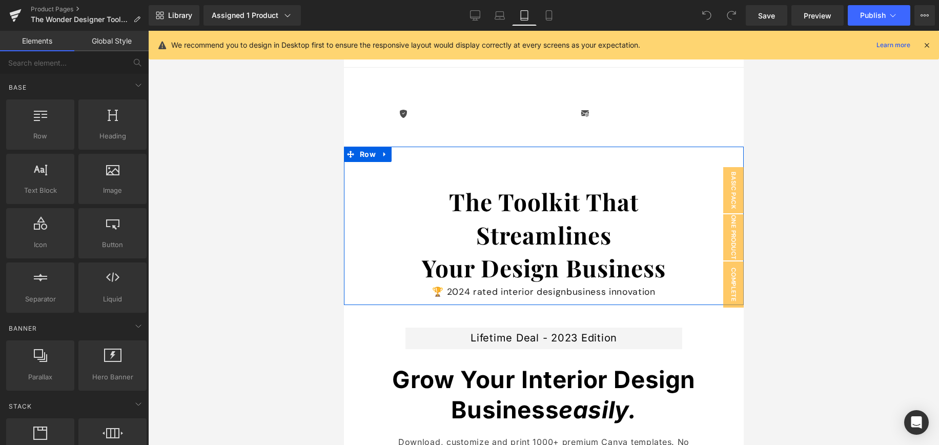
scroll to position [0, 0]
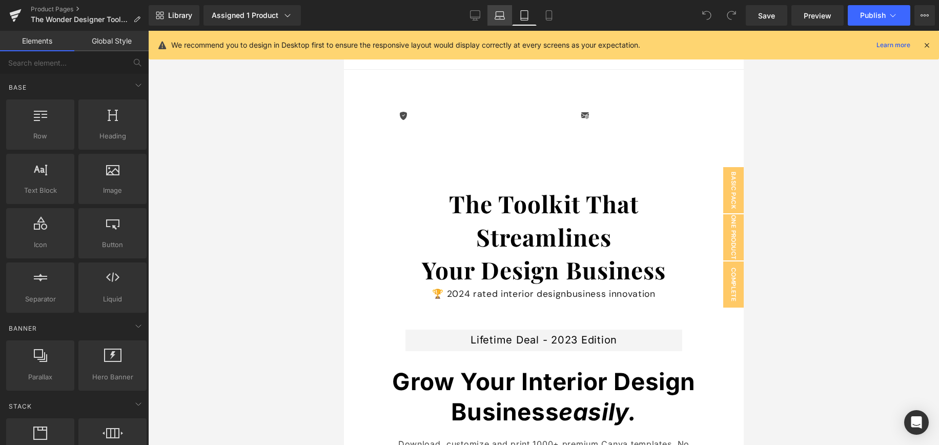
click at [500, 14] on icon at bounding box center [499, 15] width 10 height 10
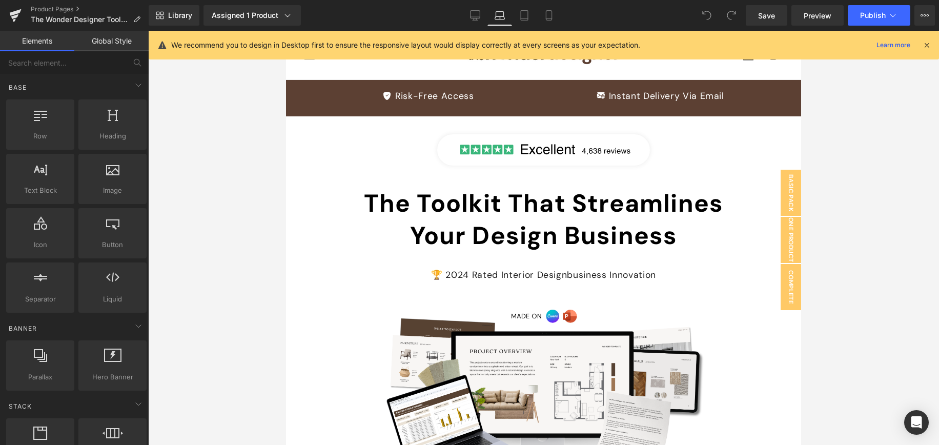
scroll to position [49, 0]
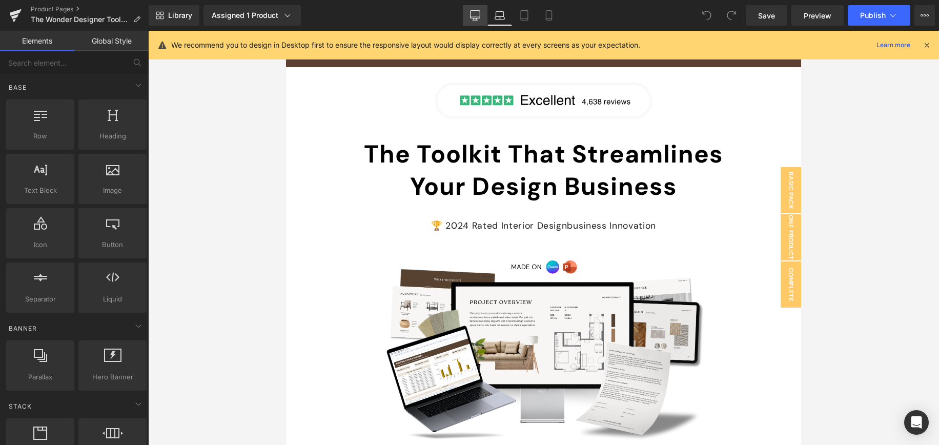
click at [476, 14] on icon at bounding box center [475, 15] width 10 height 10
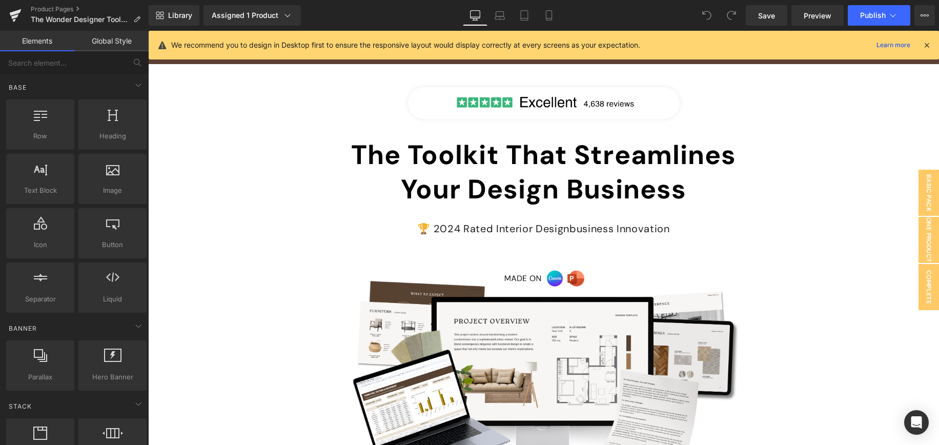
scroll to position [82, 0]
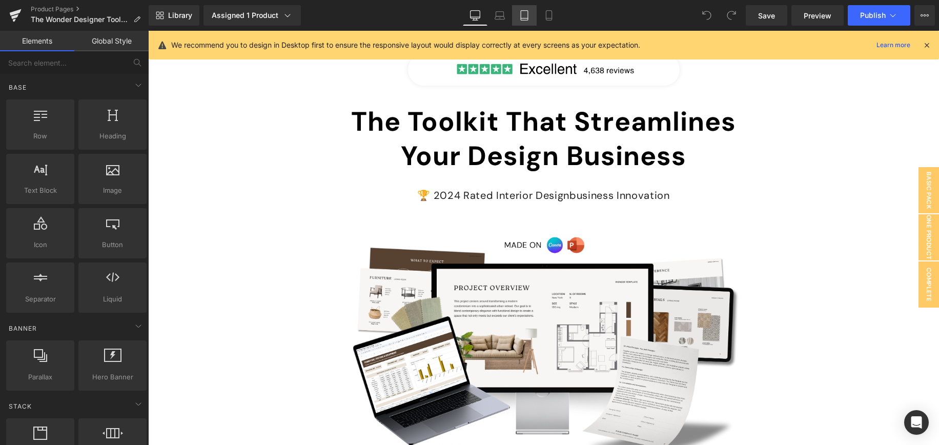
click at [525, 16] on icon at bounding box center [524, 15] width 10 height 10
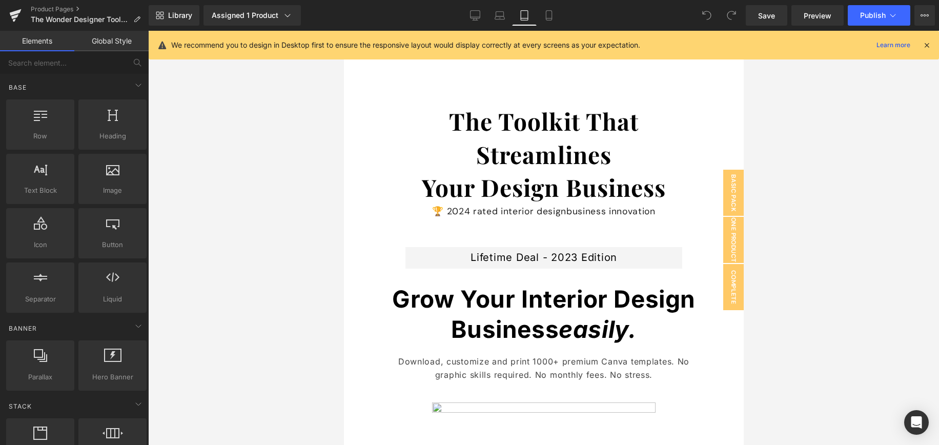
scroll to position [39, 0]
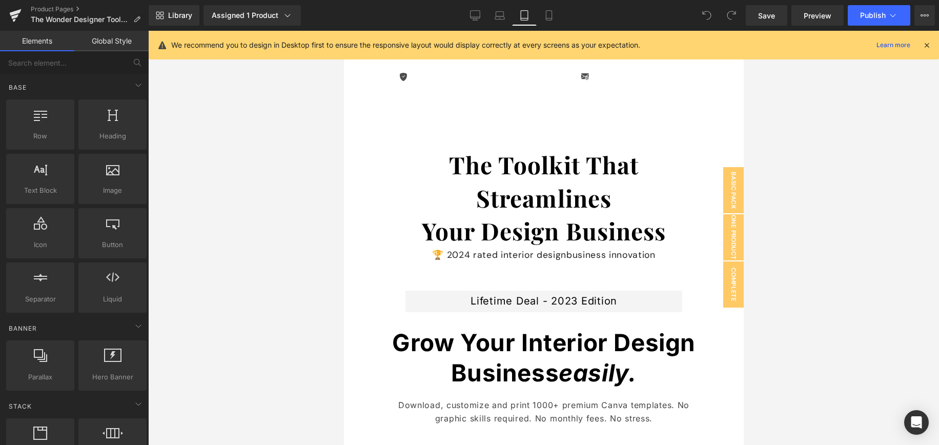
click at [101, 41] on link "Global Style" at bounding box center [111, 41] width 74 height 20
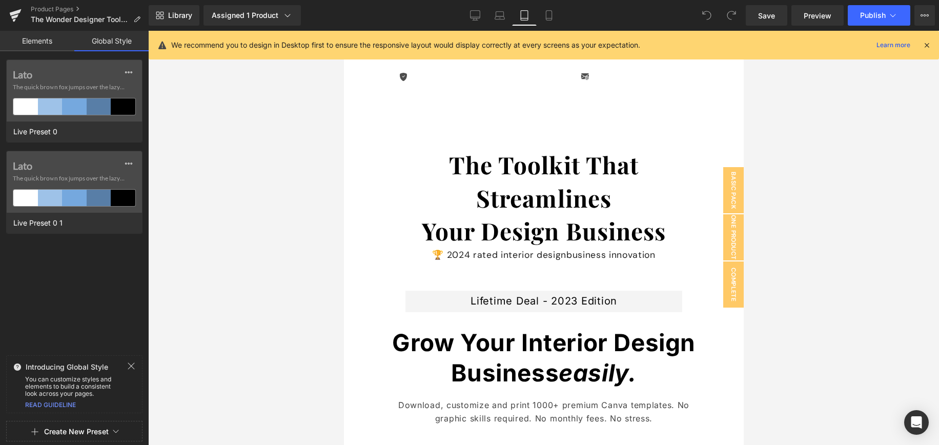
click at [33, 40] on link "Elements" at bounding box center [37, 41] width 74 height 20
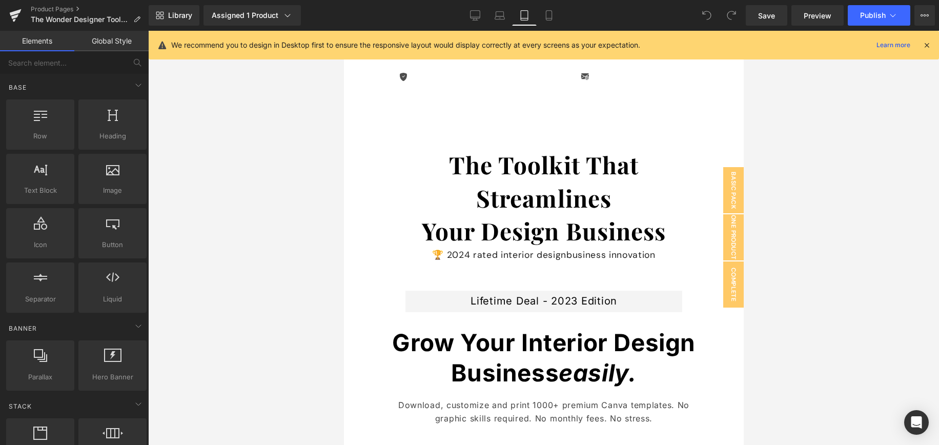
click at [115, 39] on link "Global Style" at bounding box center [111, 41] width 74 height 20
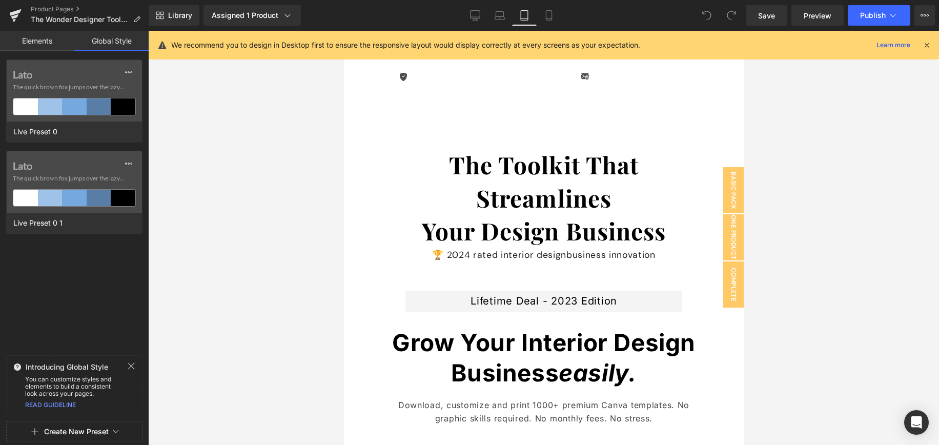
click at [42, 38] on link "Elements" at bounding box center [37, 41] width 74 height 20
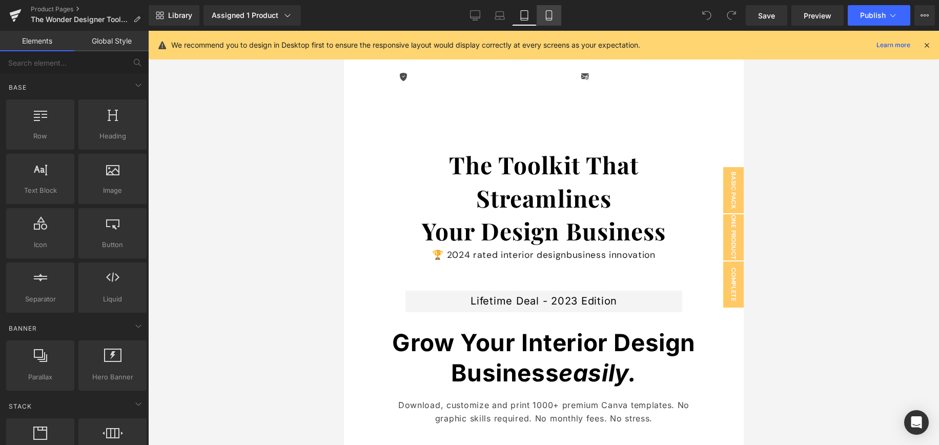
click at [550, 15] on icon at bounding box center [549, 15] width 10 height 10
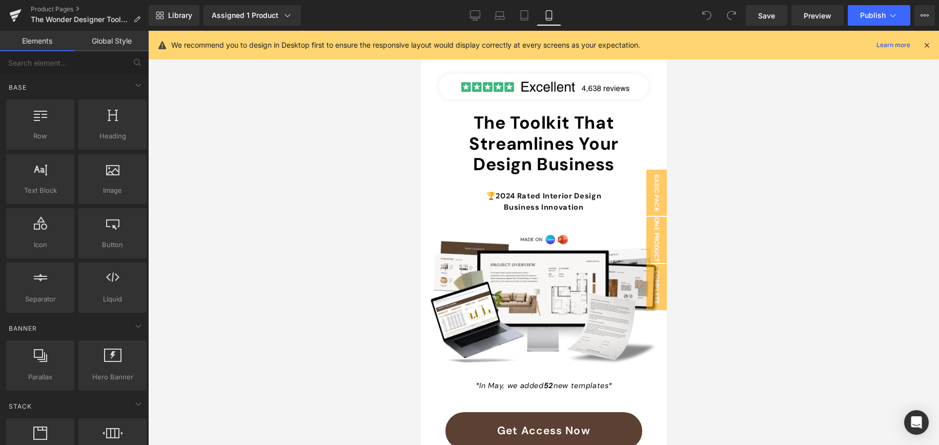
scroll to position [66, 0]
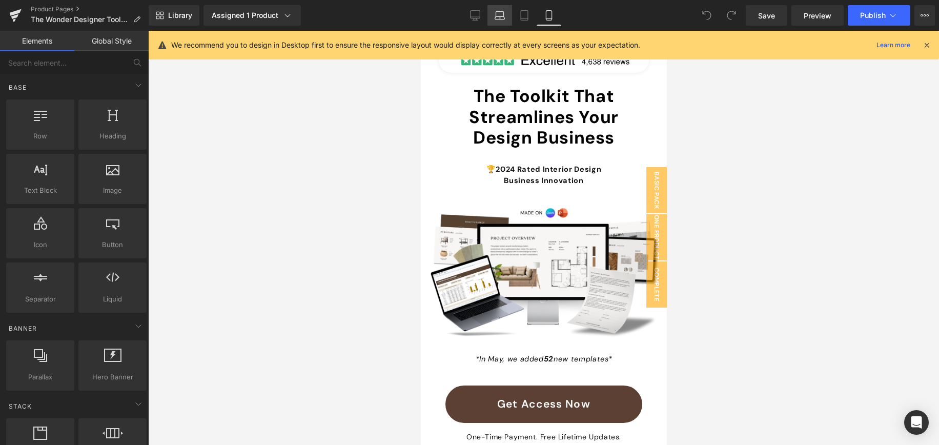
click at [502, 16] on icon at bounding box center [499, 15] width 10 height 10
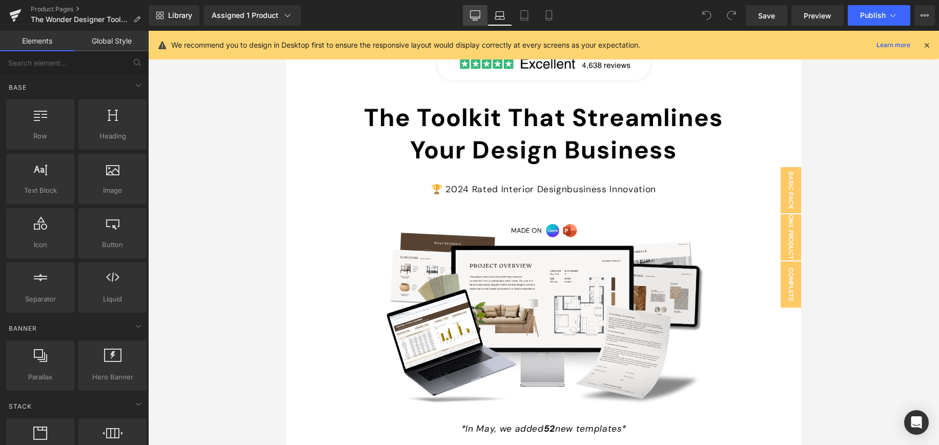
click at [473, 17] on icon at bounding box center [475, 17] width 10 height 0
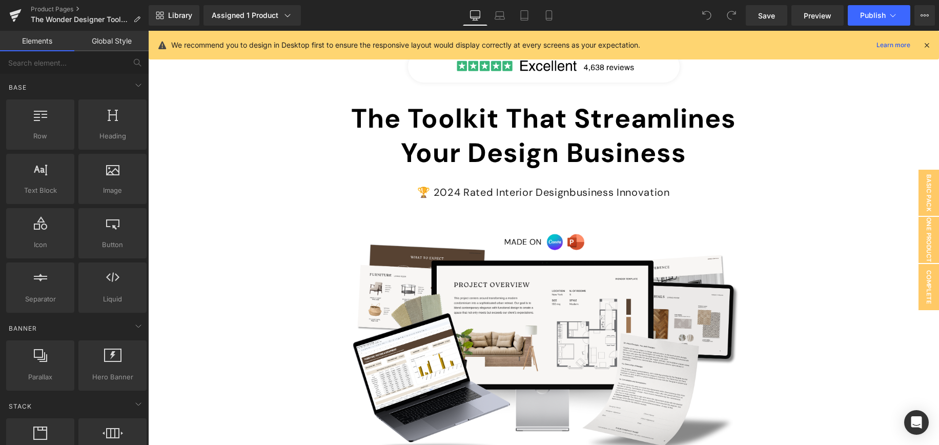
scroll to position [82, 0]
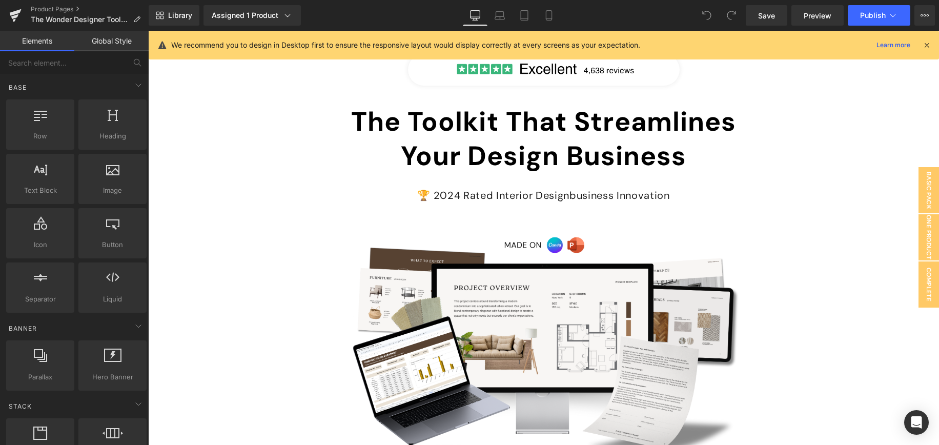
drag, startPoint x: 924, startPoint y: 43, endPoint x: 776, endPoint y: 12, distance: 151.2
click at [924, 43] on icon at bounding box center [926, 44] width 9 height 9
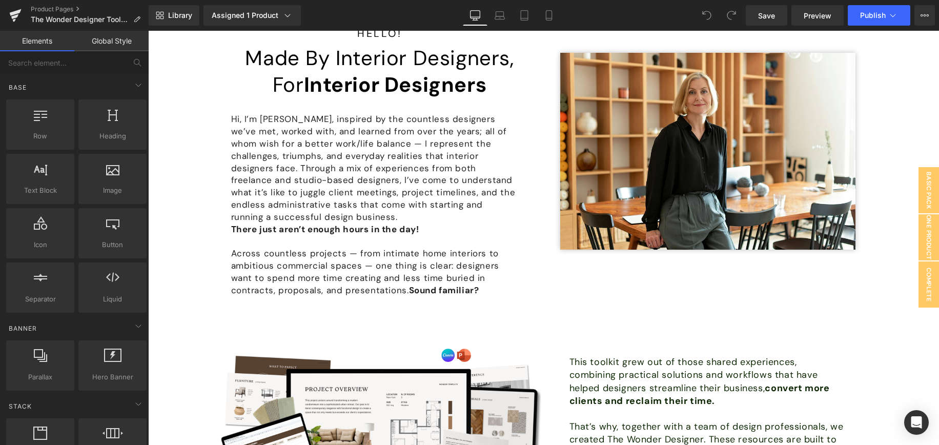
scroll to position [6523, 0]
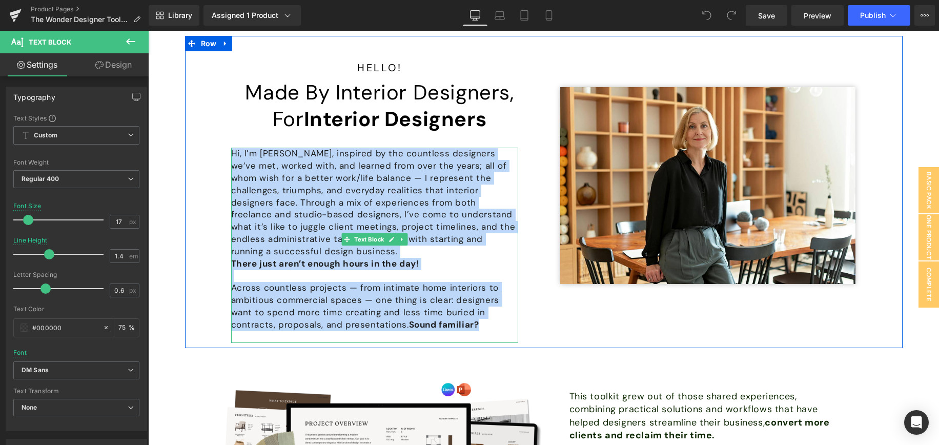
drag, startPoint x: 234, startPoint y: 154, endPoint x: 483, endPoint y: 309, distance: 293.8
click at [483, 309] on div "Hi, I’m Lauren, inspired by the countless designers we’ve met, worked with, and…" at bounding box center [374, 245] width 287 height 195
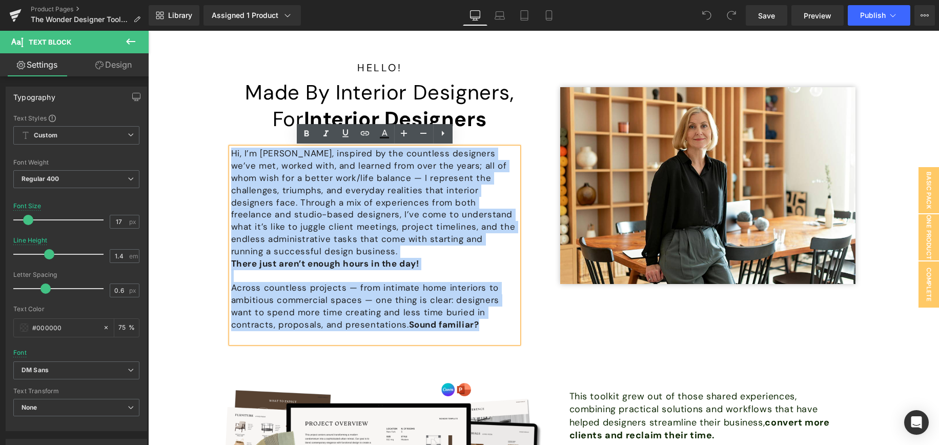
copy div "Hi, I’m Lauren, inspired by the countless designers we’ve met, worked with, and…"
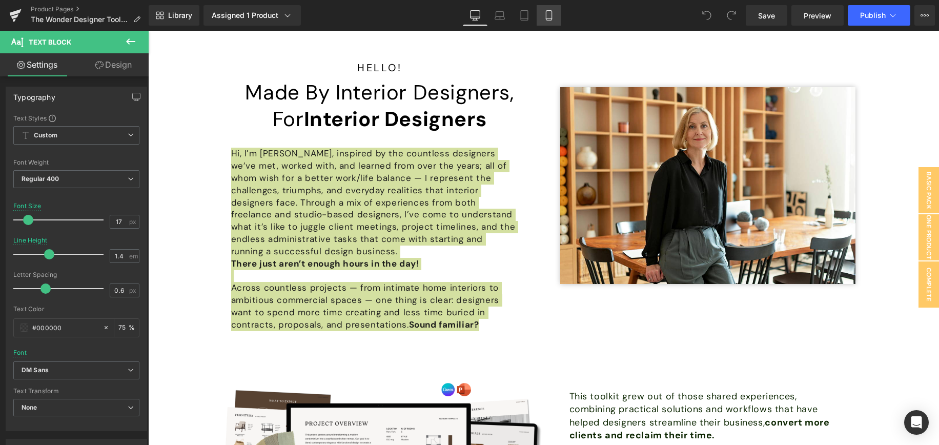
click at [548, 17] on icon at bounding box center [549, 15] width 10 height 10
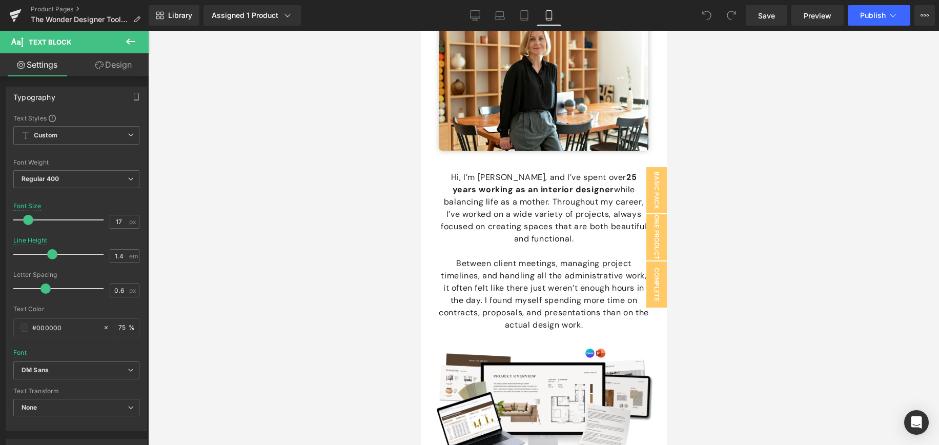
scroll to position [10419, 0]
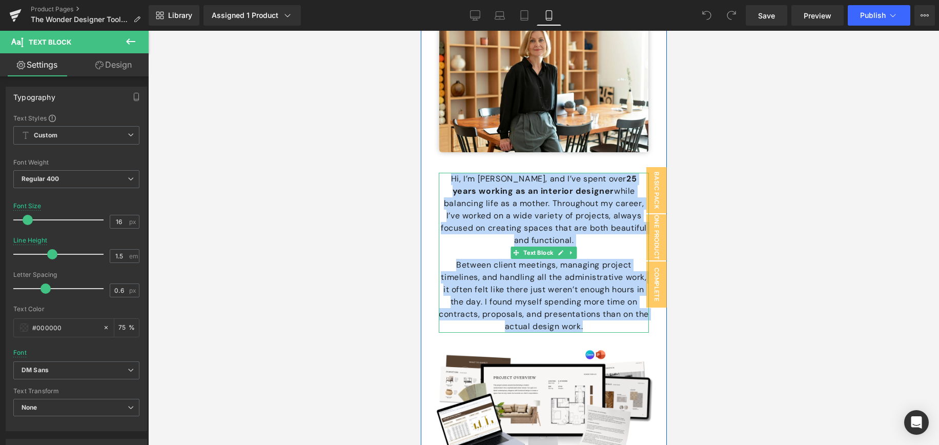
drag, startPoint x: 456, startPoint y: 154, endPoint x: 592, endPoint y: 299, distance: 198.2
click at [592, 299] on div "Hi, I’m Lauren, and I’ve spent over 25 years working as an interior designer wh…" at bounding box center [543, 253] width 210 height 160
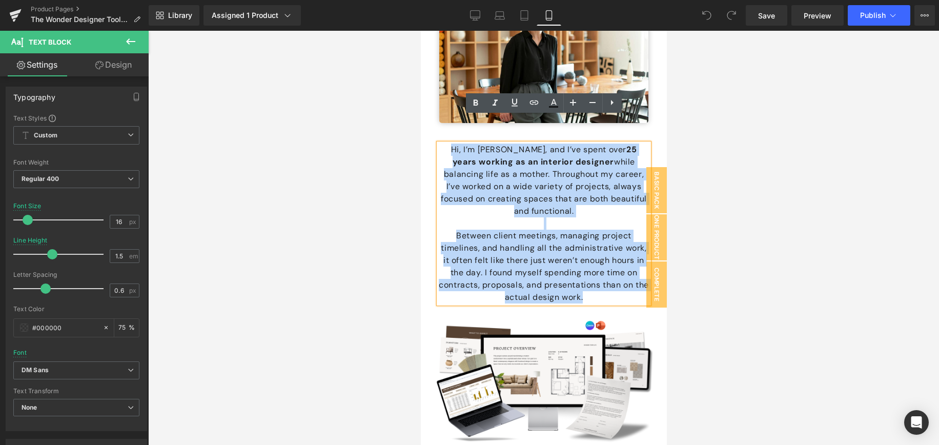
scroll to position [10447, 0]
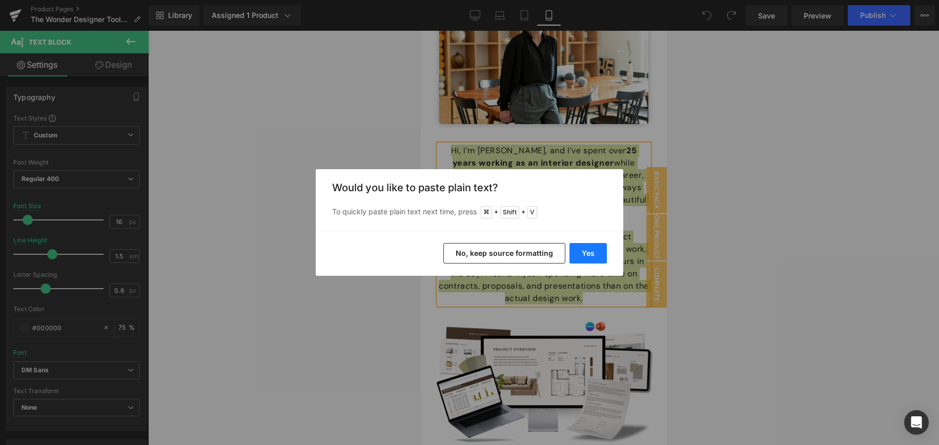
click at [591, 255] on button "Yes" at bounding box center [587, 253] width 37 height 20
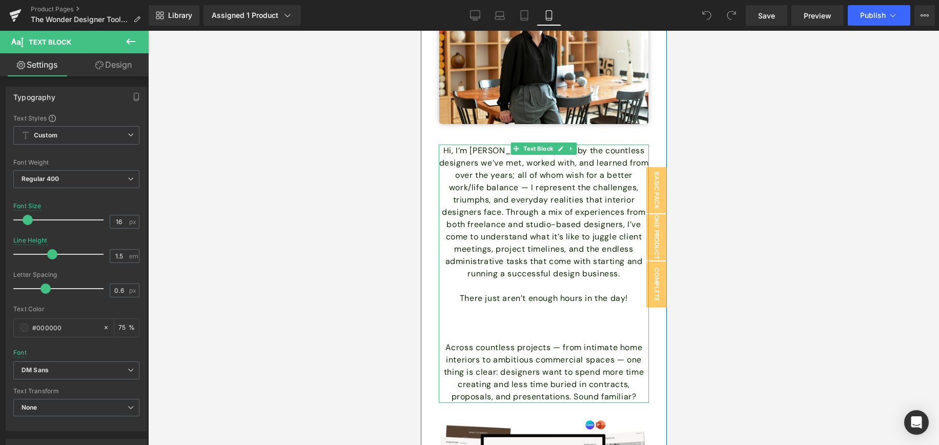
click at [505, 329] on p at bounding box center [543, 335] width 210 height 12
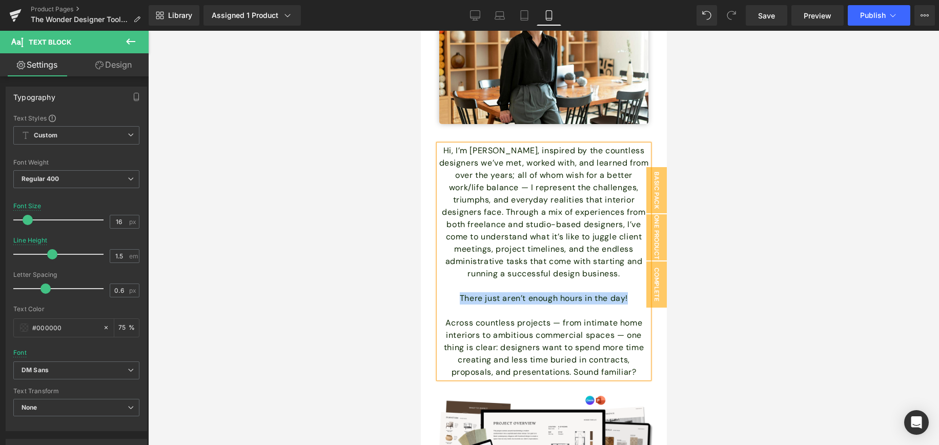
drag, startPoint x: 459, startPoint y: 273, endPoint x: 629, endPoint y: 272, distance: 170.6
click at [629, 292] on p "There just aren’t enough hours in the day!" at bounding box center [543, 298] width 210 height 12
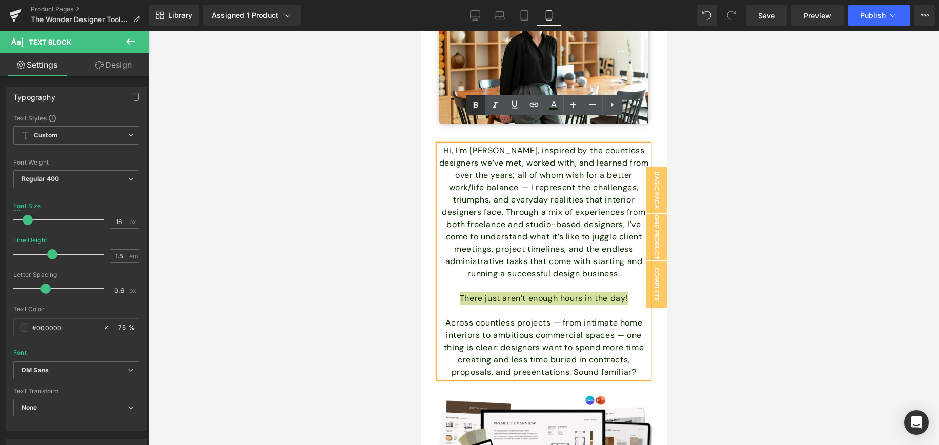
click at [476, 107] on icon at bounding box center [475, 105] width 5 height 6
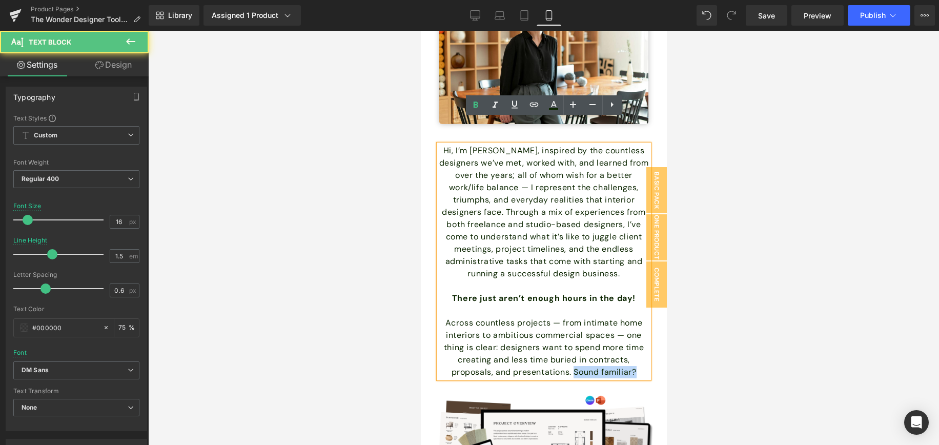
drag, startPoint x: 581, startPoint y: 346, endPoint x: 635, endPoint y: 346, distance: 54.3
click at [635, 346] on font "Across countless projects — from intimate home interiors to ambitious commercia…" at bounding box center [543, 347] width 200 height 60
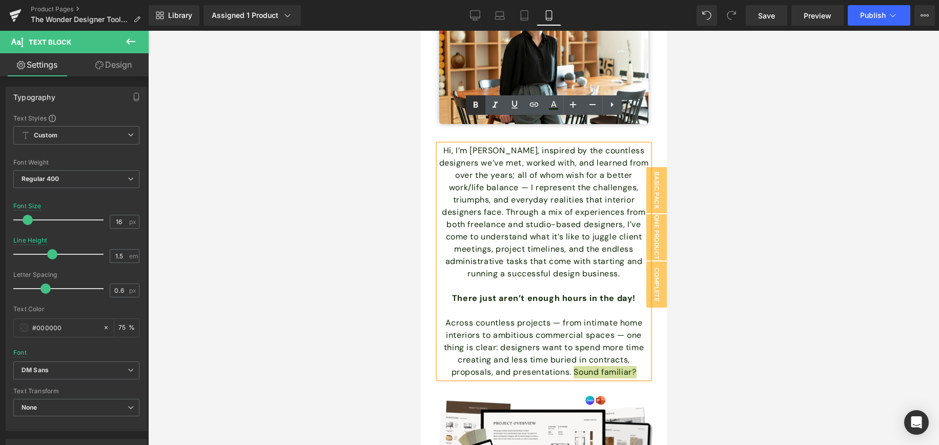
click at [475, 102] on icon at bounding box center [475, 105] width 12 height 12
click at [774, 18] on span "Save" at bounding box center [766, 15] width 17 height 11
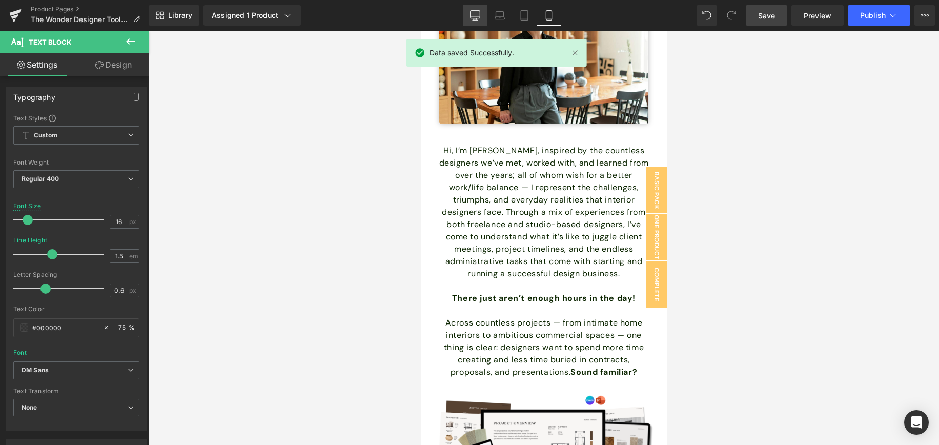
click at [477, 14] on icon at bounding box center [475, 15] width 10 height 10
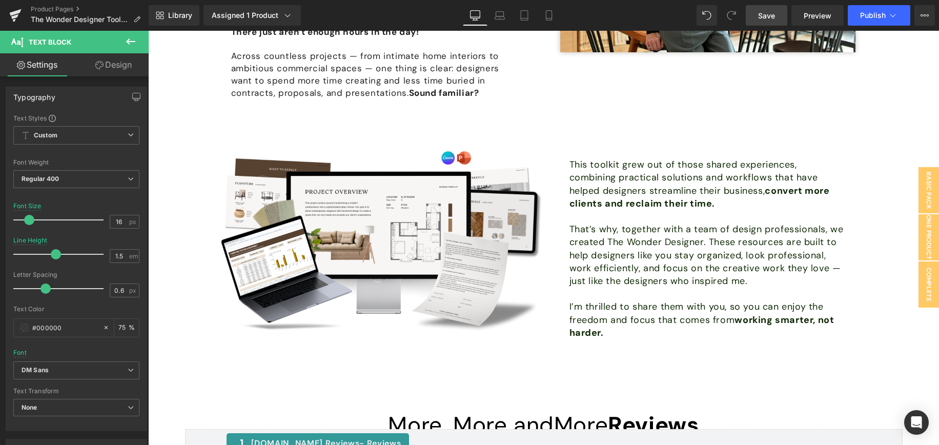
scroll to position [6772, 0]
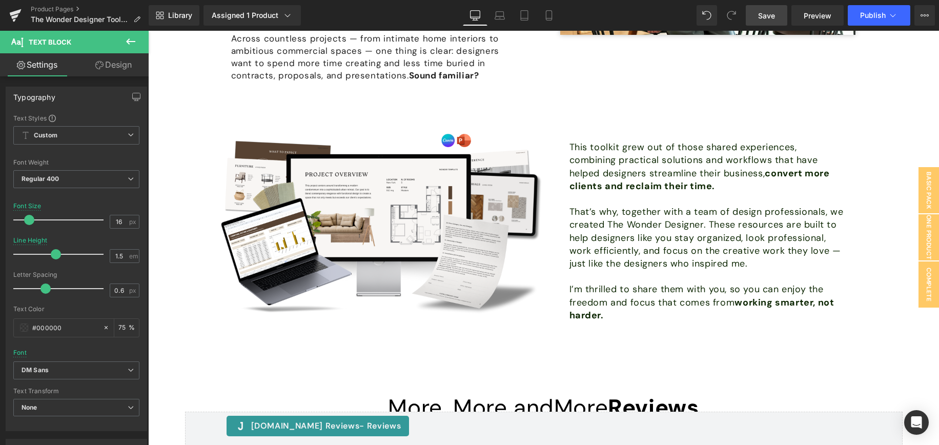
click at [575, 141] on font "This toolkit grew out of those shared experiences, combining practical solution…" at bounding box center [699, 166] width 260 height 51
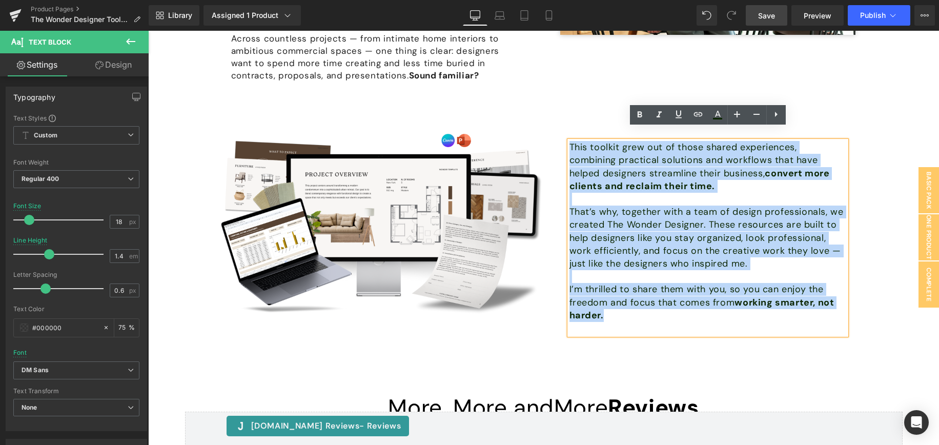
drag, startPoint x: 570, startPoint y: 135, endPoint x: 609, endPoint y: 306, distance: 175.0
click at [609, 306] on div "This toolkit grew out of those shared experiences, combining practical solution…" at bounding box center [707, 238] width 277 height 194
copy div "This toolkit grew out of those shared experiences, combining practical solution…"
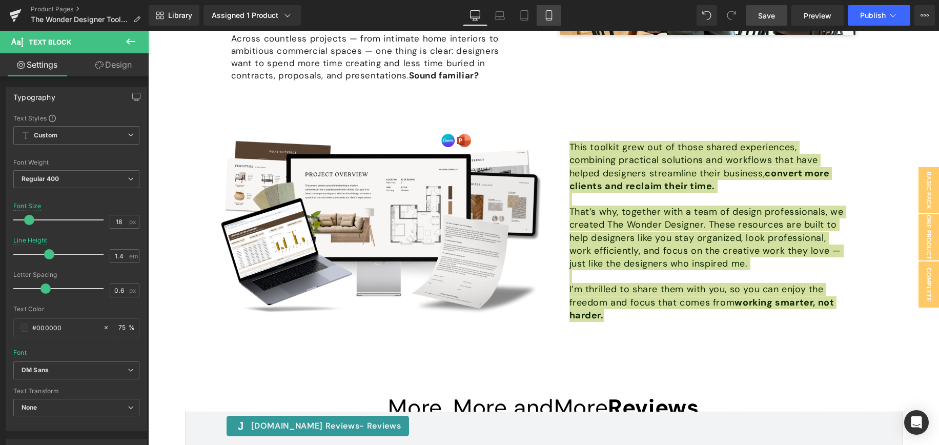
click at [551, 14] on icon at bounding box center [549, 16] width 6 height 10
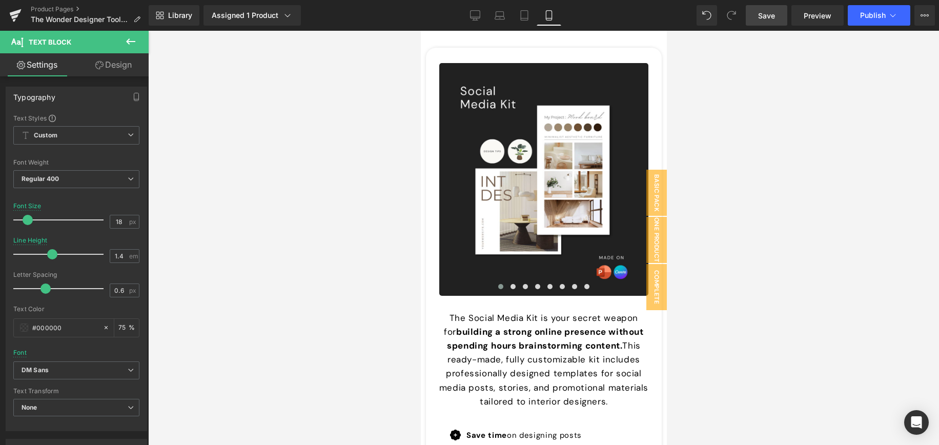
scroll to position [0, 0]
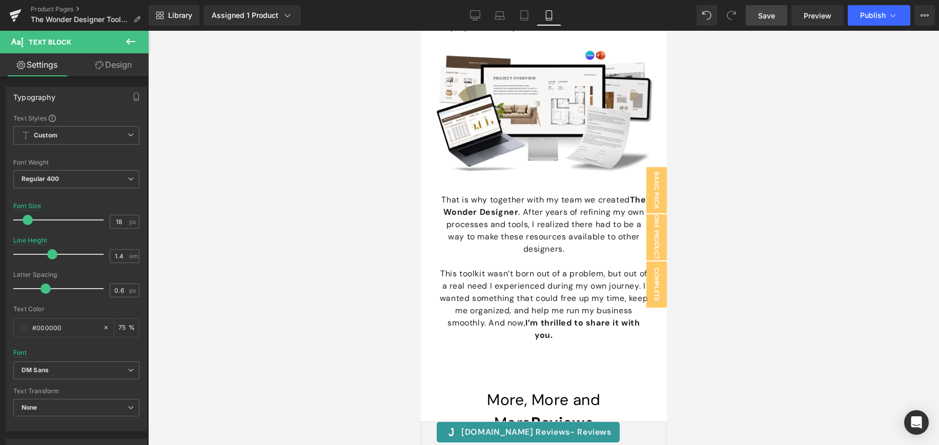
click at [453, 194] on span "The Wonder Designer" at bounding box center [544, 205] width 202 height 23
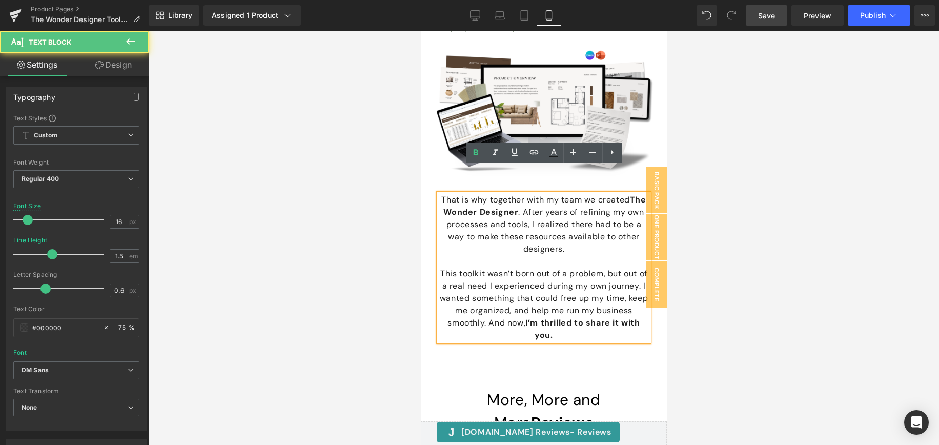
scroll to position [10793, 0]
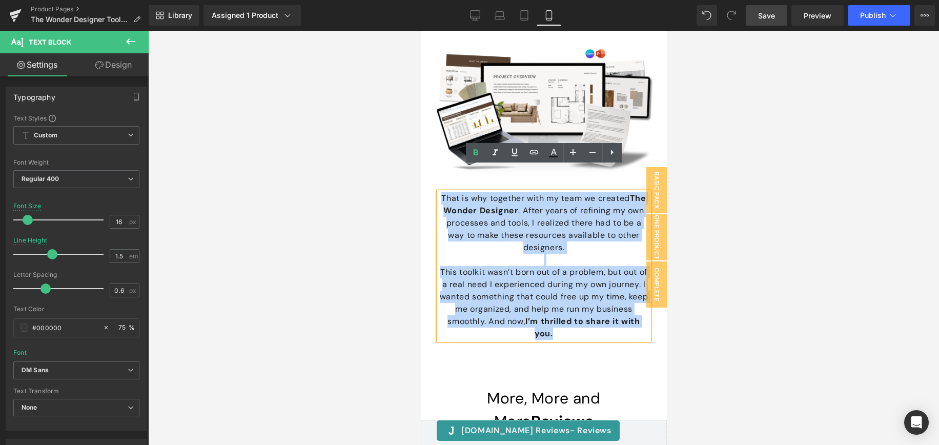
drag, startPoint x: 439, startPoint y: 172, endPoint x: 573, endPoint y: 312, distance: 194.6
click at [573, 312] on div "That is why together with my team we created The Wonder Designer . After years …" at bounding box center [543, 266] width 210 height 148
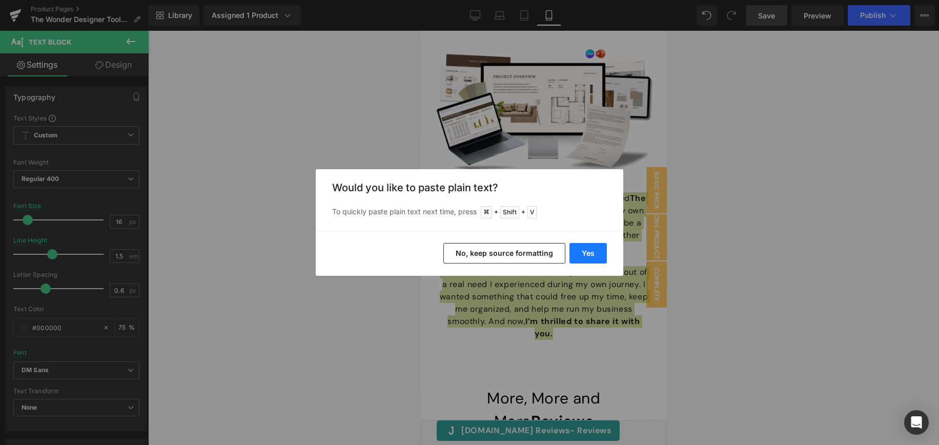
click at [588, 250] on button "Yes" at bounding box center [587, 253] width 37 height 20
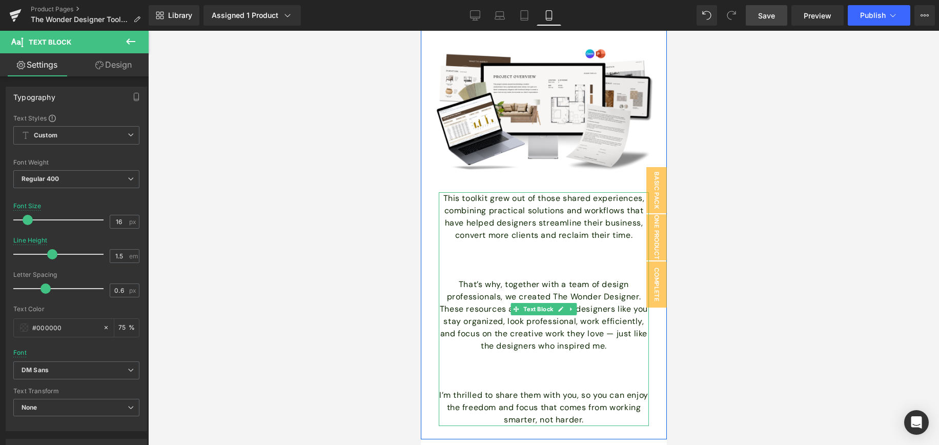
click at [528, 266] on p at bounding box center [543, 272] width 210 height 12
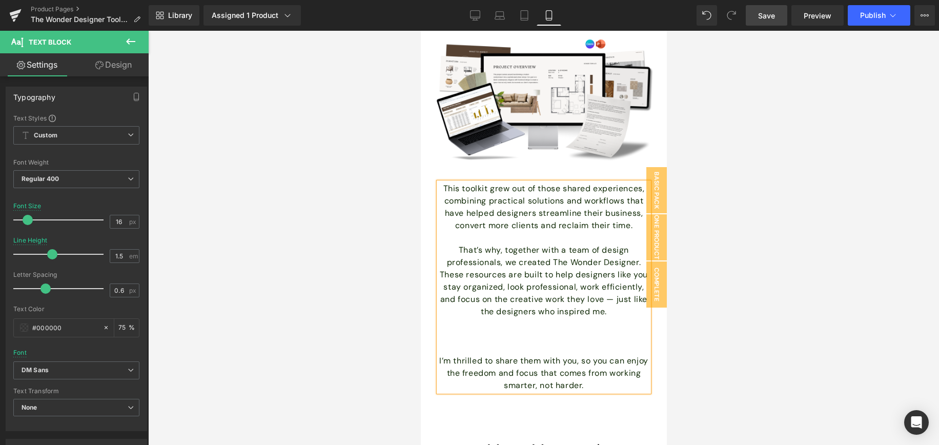
scroll to position [10802, 0]
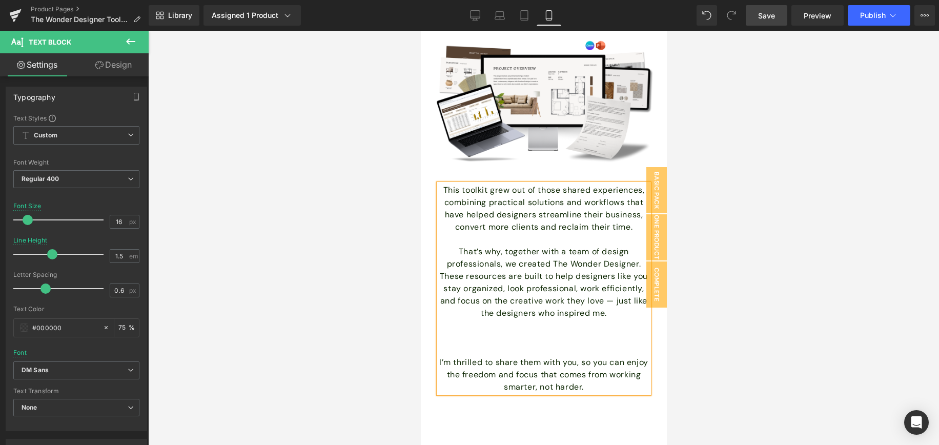
click at [545, 344] on p at bounding box center [543, 350] width 210 height 12
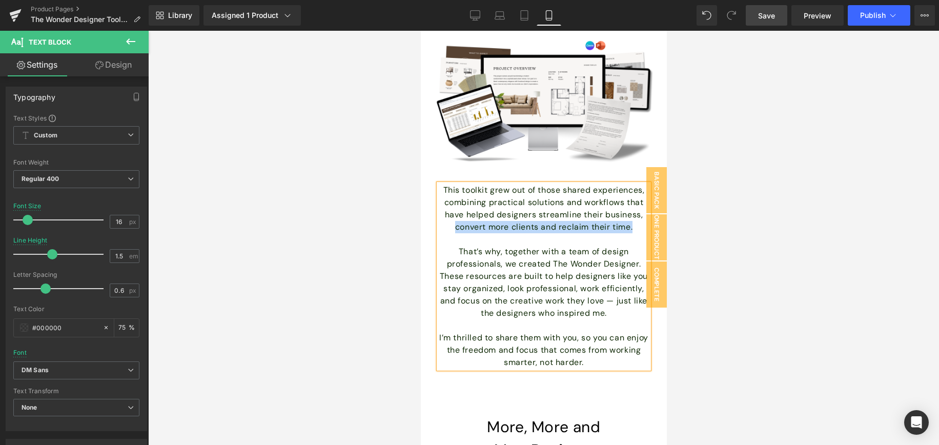
drag, startPoint x: 453, startPoint y: 203, endPoint x: 633, endPoint y: 202, distance: 179.8
click at [633, 202] on p "This toolkit grew out of those shared experiences, combining practical solution…" at bounding box center [543, 208] width 210 height 49
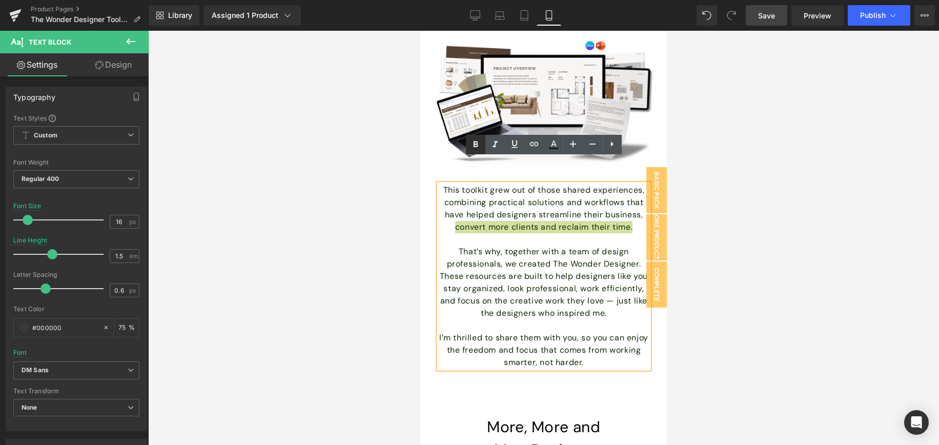
click at [473, 143] on icon at bounding box center [475, 144] width 5 height 6
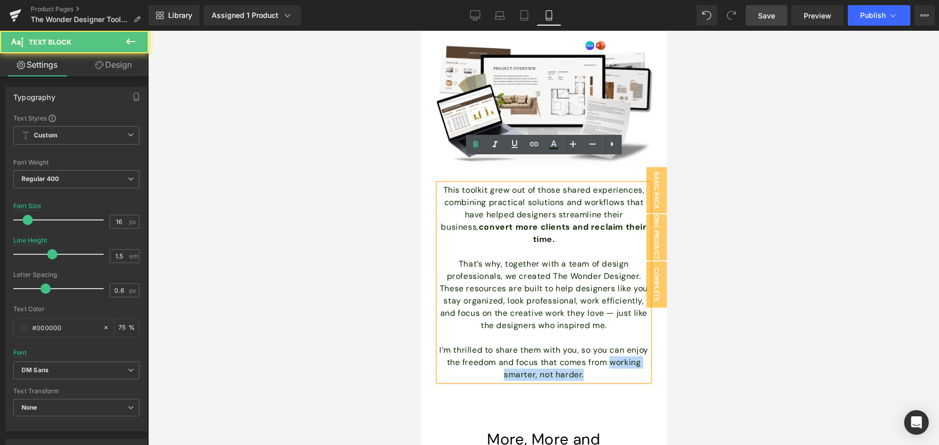
drag, startPoint x: 486, startPoint y: 338, endPoint x: 603, endPoint y: 337, distance: 117.3
click at [603, 344] on p "I’m thrilled to share them with you, so you can enjoy the freedom and focus tha…" at bounding box center [543, 362] width 210 height 37
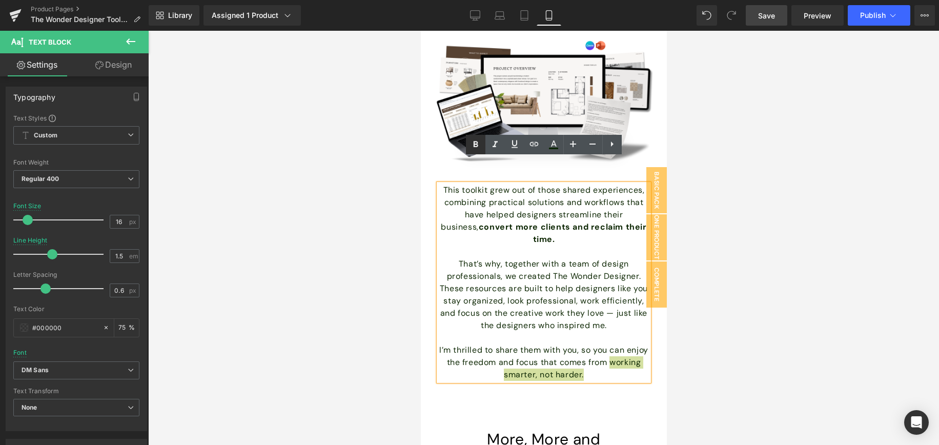
click at [477, 142] on icon at bounding box center [475, 144] width 12 height 12
click at [572, 394] on div "More, More and More Reviews Heading Row" at bounding box center [543, 427] width 246 height 67
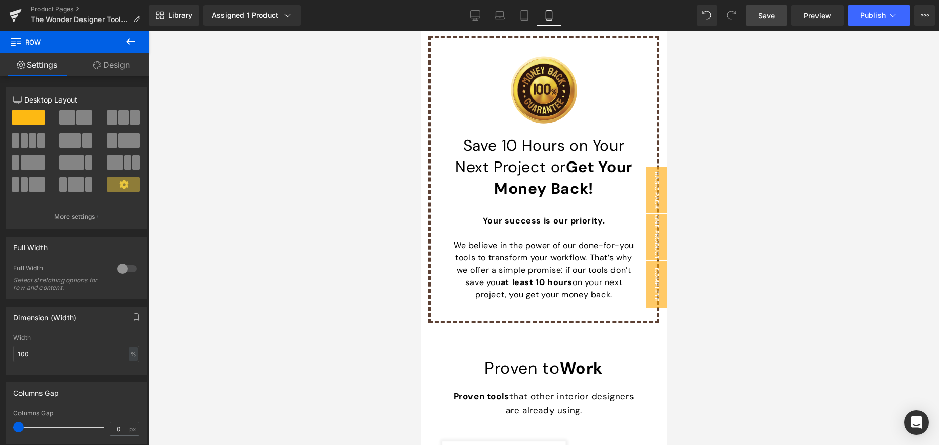
scroll to position [9660, 0]
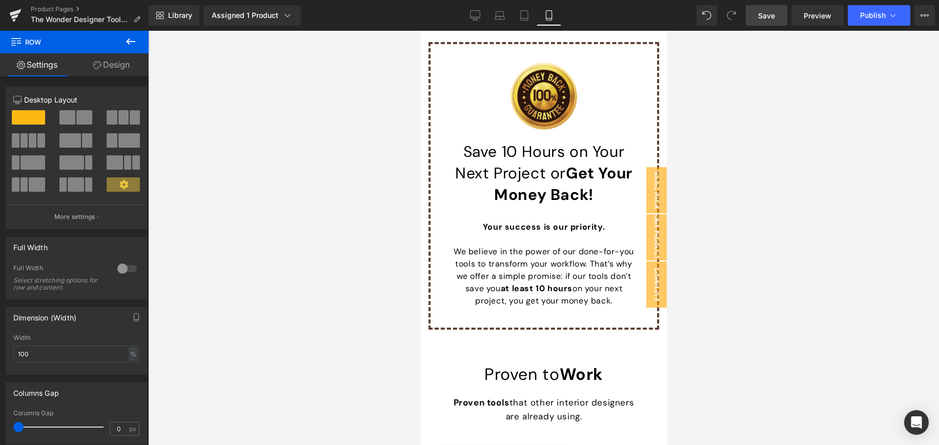
click at [767, 18] on span "Save" at bounding box center [766, 15] width 17 height 11
click at [475, 17] on icon at bounding box center [475, 17] width 10 height 0
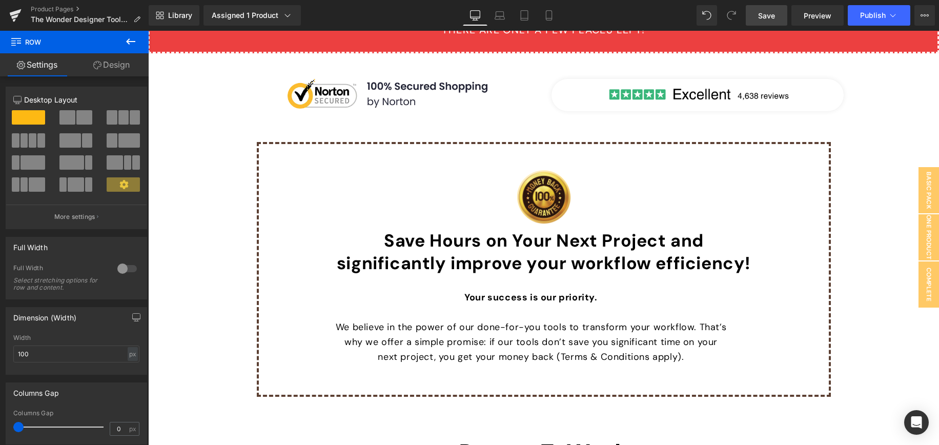
scroll to position [5861, 0]
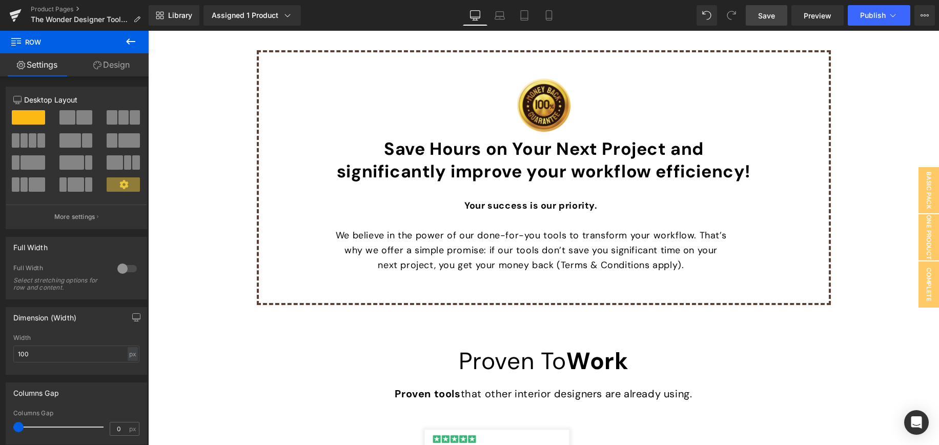
click at [555, 191] on div "Image Save Hours on Your Next Project and significantly improve your workflow e…" at bounding box center [544, 175] width 416 height 195
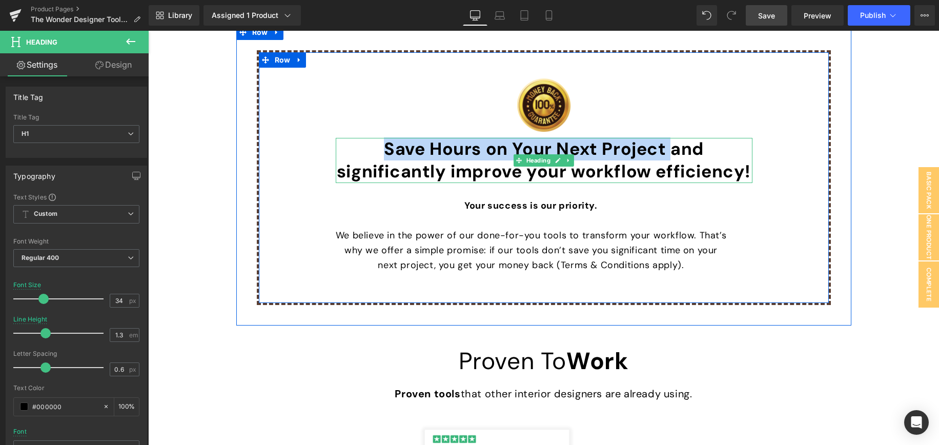
drag, startPoint x: 389, startPoint y: 150, endPoint x: 672, endPoint y: 142, distance: 282.9
click at [672, 142] on strong "Save Hours on Your Next Project and" at bounding box center [544, 148] width 320 height 23
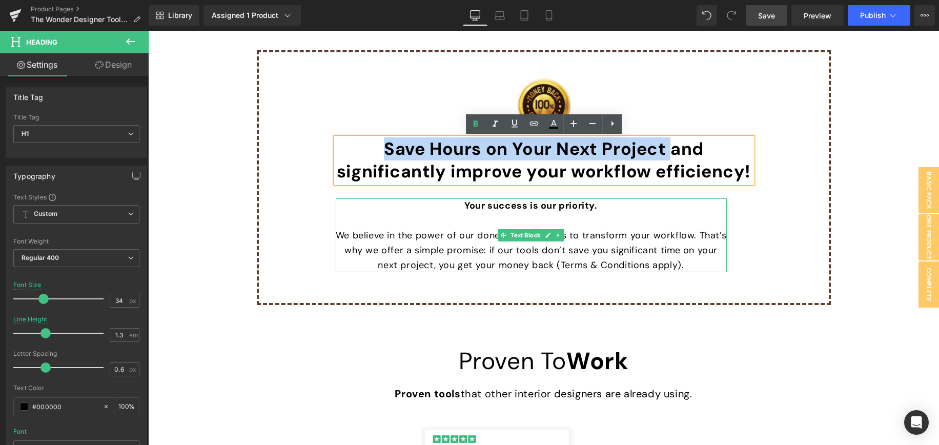
click at [399, 243] on p "We believe in the power of our done-for-you tools to transform your workflow. T…" at bounding box center [531, 250] width 391 height 44
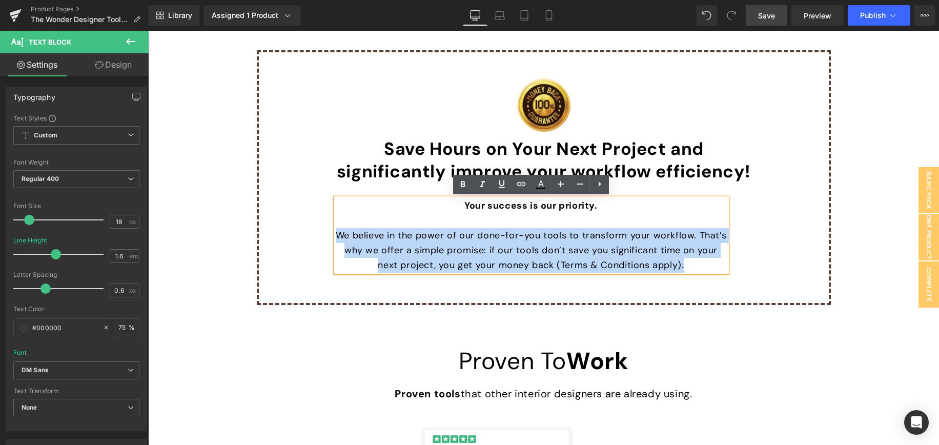
drag, startPoint x: 339, startPoint y: 237, endPoint x: 692, endPoint y: 267, distance: 354.3
click at [692, 267] on p "We believe in the power of our done-for-you tools to transform your workflow. T…" at bounding box center [531, 250] width 391 height 44
copy p "We believe in the power of our done-for-you tools to transform your workflow. T…"
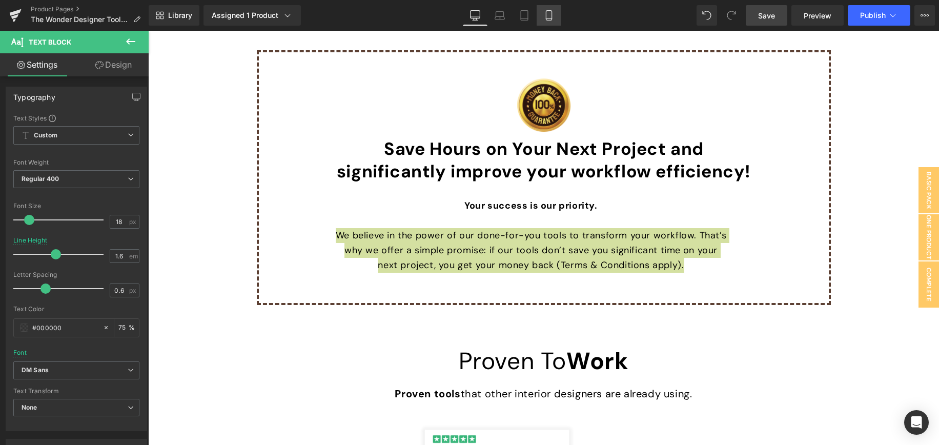
click at [548, 14] on icon at bounding box center [549, 15] width 10 height 10
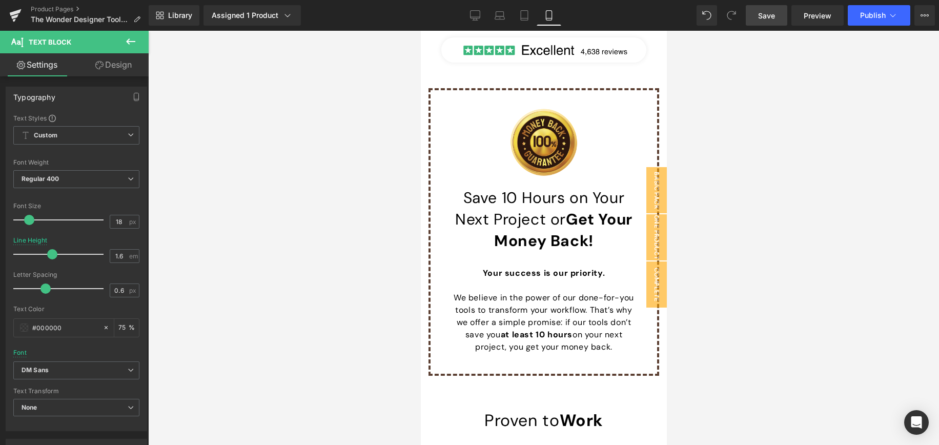
scroll to position [9613, 0]
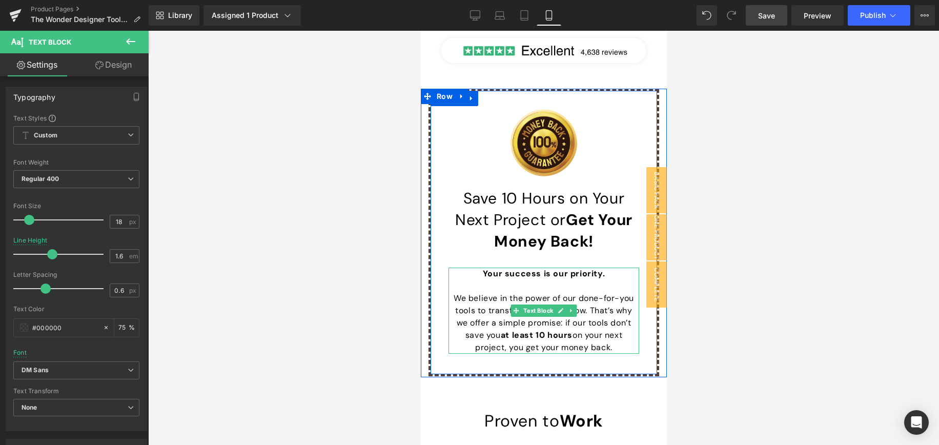
click at [497, 293] on span "We believe in the power of our done-for-you tools to transform your workflow. T…" at bounding box center [543, 323] width 180 height 60
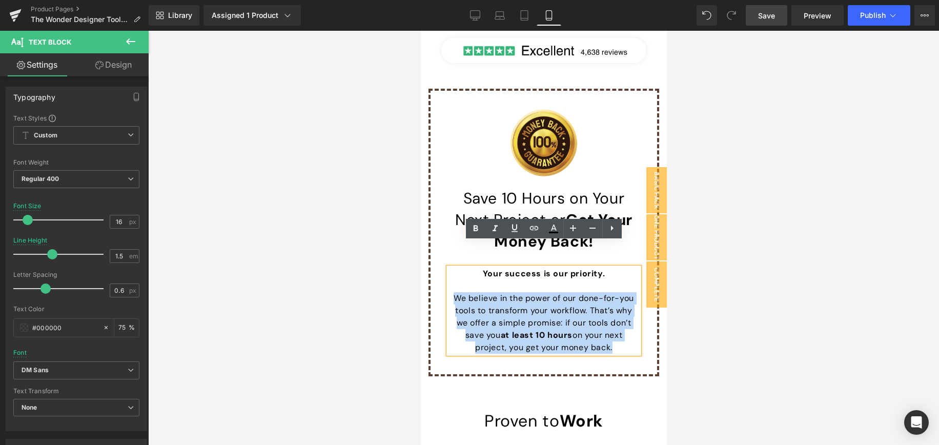
drag, startPoint x: 462, startPoint y: 275, endPoint x: 615, endPoint y: 321, distance: 159.8
click at [615, 321] on p "We believe in the power of our done-for-you tools to transform your workflow. T…" at bounding box center [543, 322] width 191 height 61
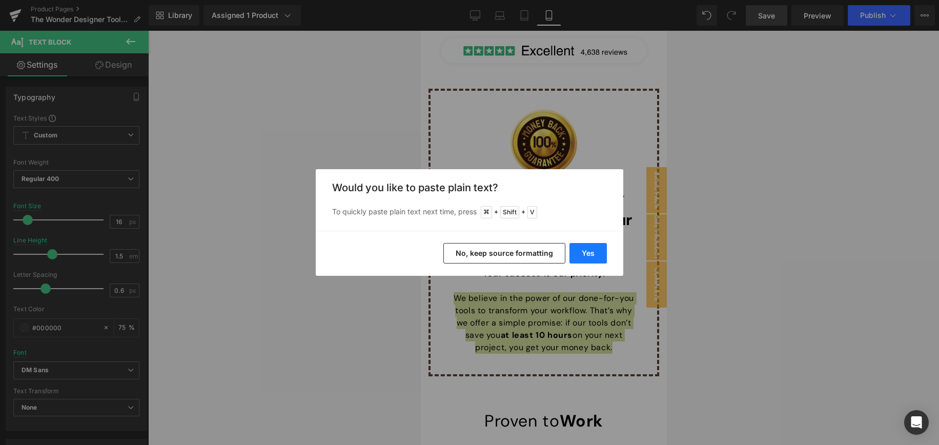
click at [585, 252] on button "Yes" at bounding box center [587, 253] width 37 height 20
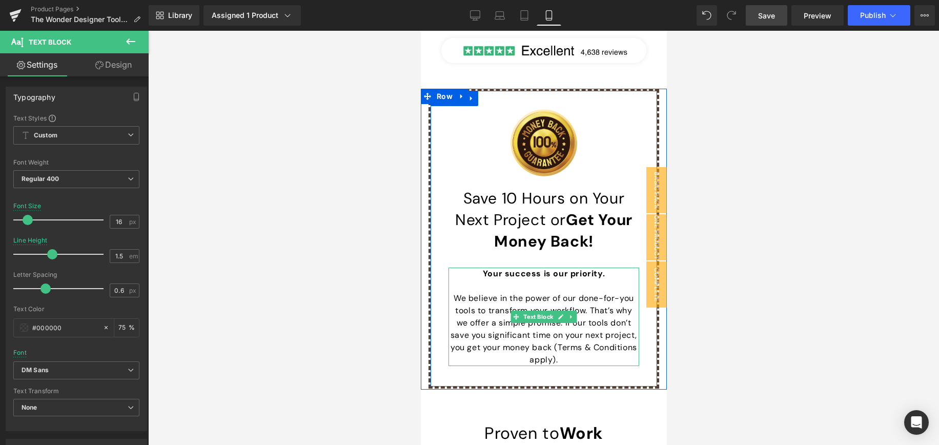
click at [487, 293] on font "We believe in the power of our done-for-you tools to transform your workflow. T…" at bounding box center [543, 329] width 186 height 72
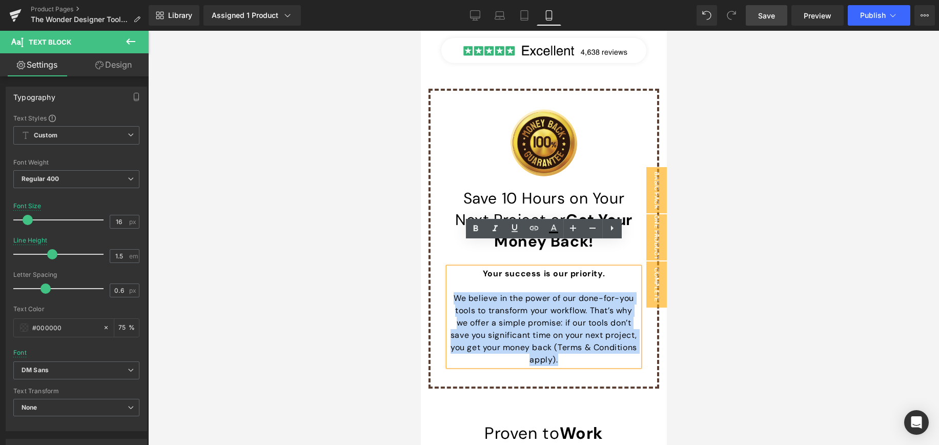
drag, startPoint x: 452, startPoint y: 273, endPoint x: 574, endPoint y: 330, distance: 134.8
click at [574, 330] on p "We believe in the power of our done-for-you tools to transform your workflow. T…" at bounding box center [543, 329] width 191 height 74
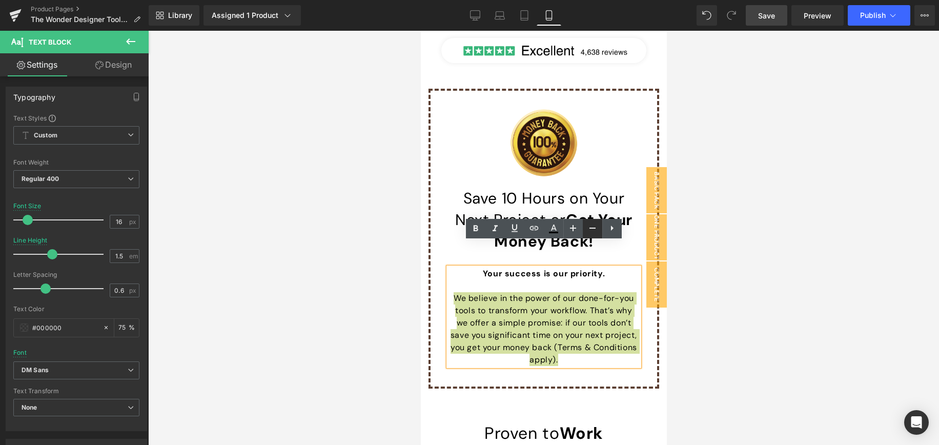
click at [592, 229] on icon at bounding box center [592, 228] width 12 height 12
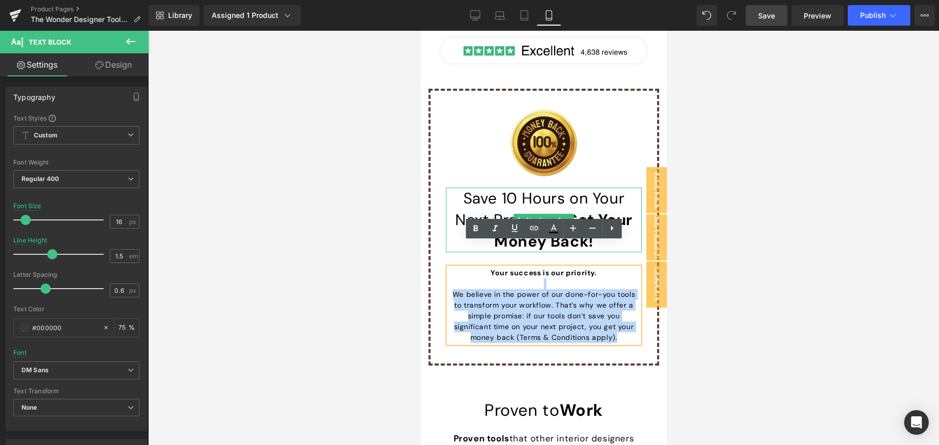
click at [527, 187] on h1 "Save 10 Hours on Your Next Project or Get Your Money Back!" at bounding box center [543, 219] width 196 height 65
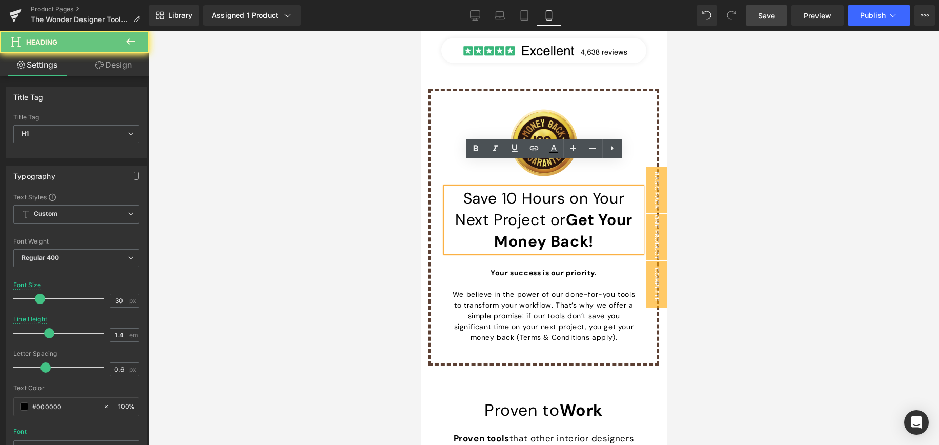
click at [523, 187] on h1 "Save 10 Hours on Your Next Project or Get Your Money Back!" at bounding box center [543, 219] width 196 height 65
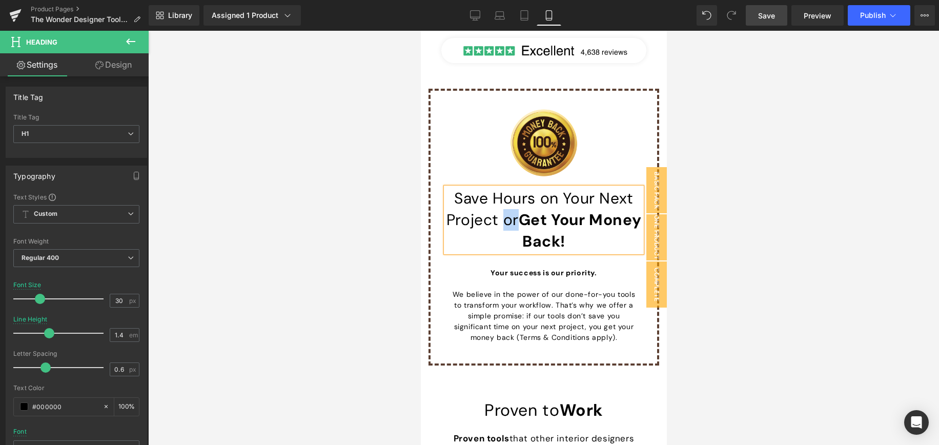
drag, startPoint x: 529, startPoint y: 197, endPoint x: 541, endPoint y: 198, distance: 12.3
click at [541, 198] on h1 "Save Hours on Your Next Project or Get Your Money Back!" at bounding box center [543, 219] width 196 height 65
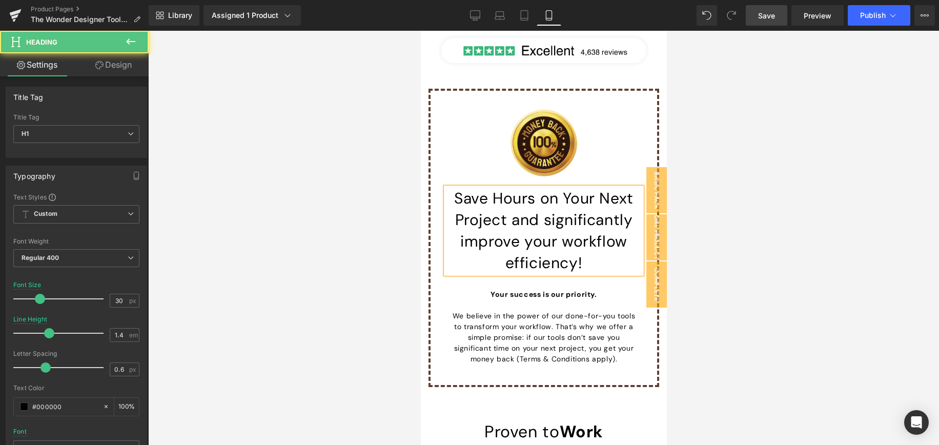
click at [513, 197] on h1 "Save Hours on Your Next Project and significantly improve your workflow efficie…" at bounding box center [543, 230] width 196 height 86
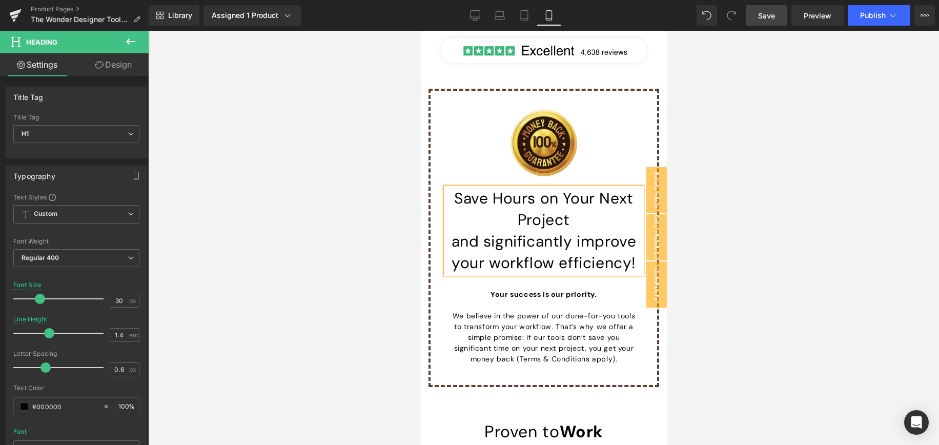
click at [603, 202] on h1 "Save Hours on Your Next Project" at bounding box center [543, 208] width 196 height 43
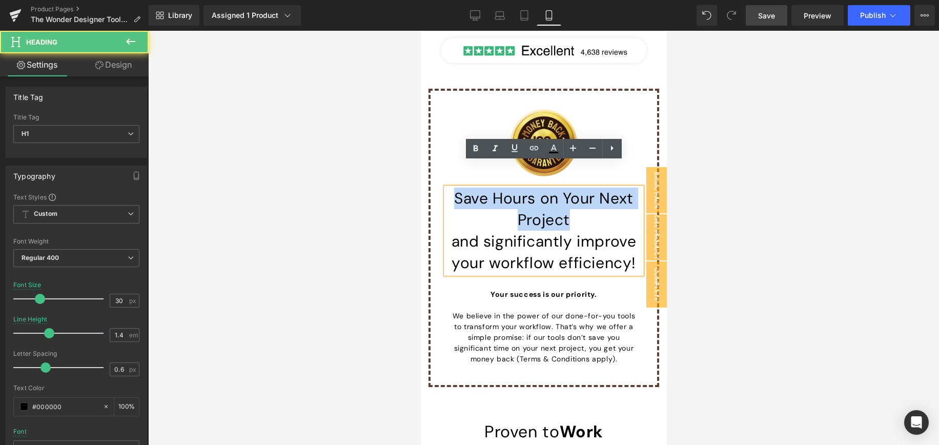
drag, startPoint x: 455, startPoint y: 172, endPoint x: 576, endPoint y: 187, distance: 121.9
click at [576, 187] on h1 "Save Hours on Your Next Project" at bounding box center [543, 208] width 196 height 43
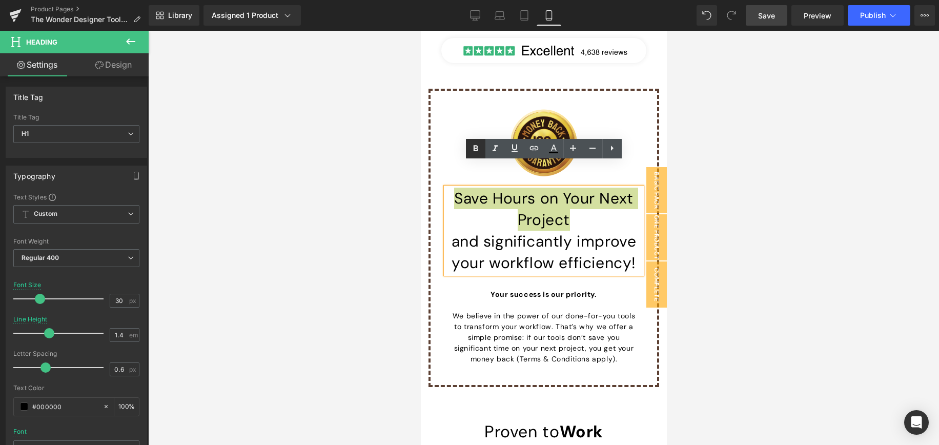
click at [476, 145] on icon at bounding box center [475, 148] width 5 height 6
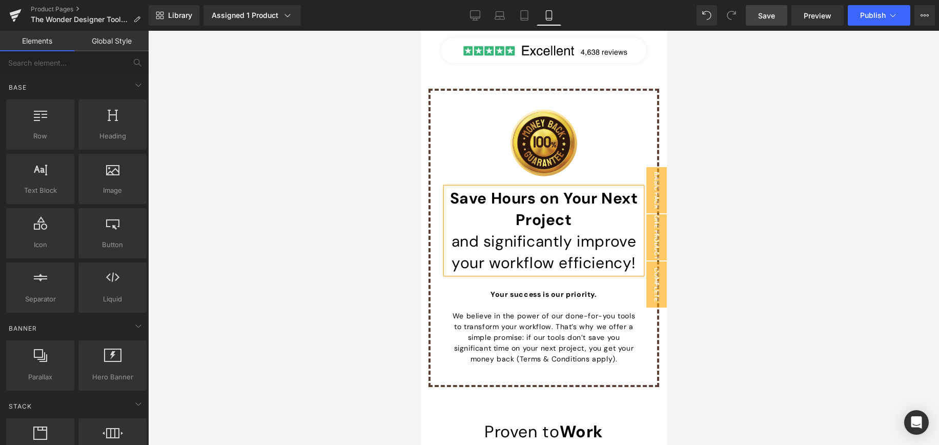
click at [724, 175] on div at bounding box center [543, 238] width 790 height 414
click at [769, 14] on span "Save" at bounding box center [766, 15] width 17 height 11
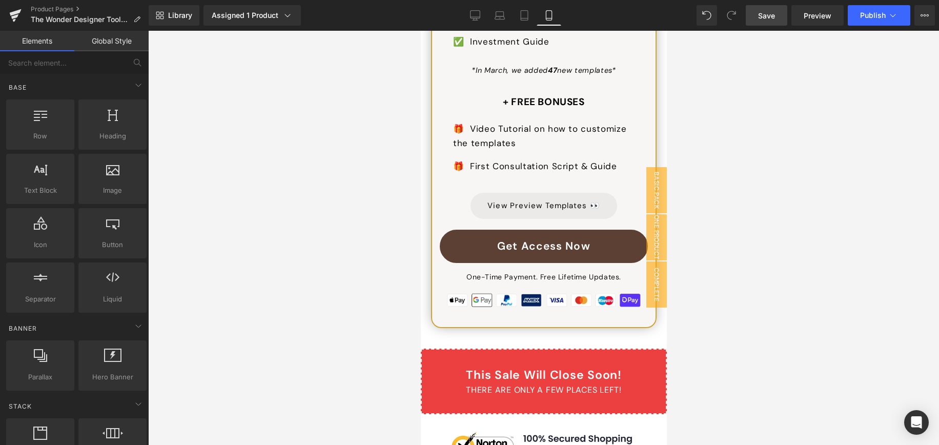
scroll to position [9185, 0]
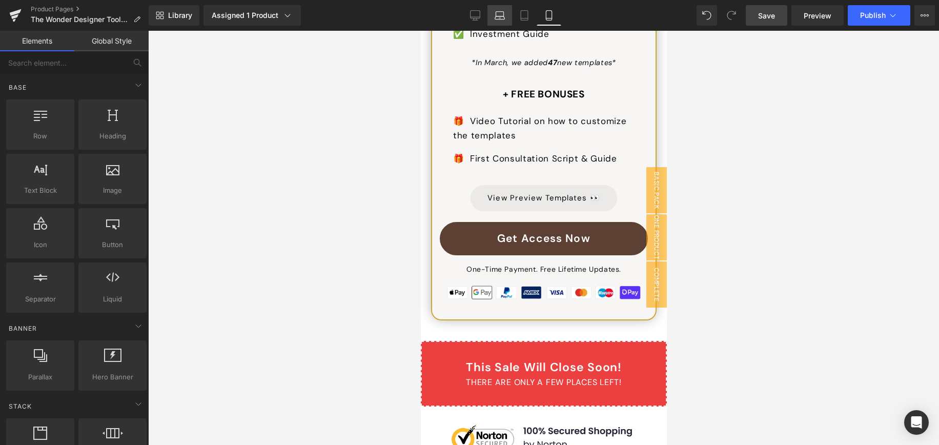
click at [502, 16] on icon at bounding box center [500, 17] width 10 height 3
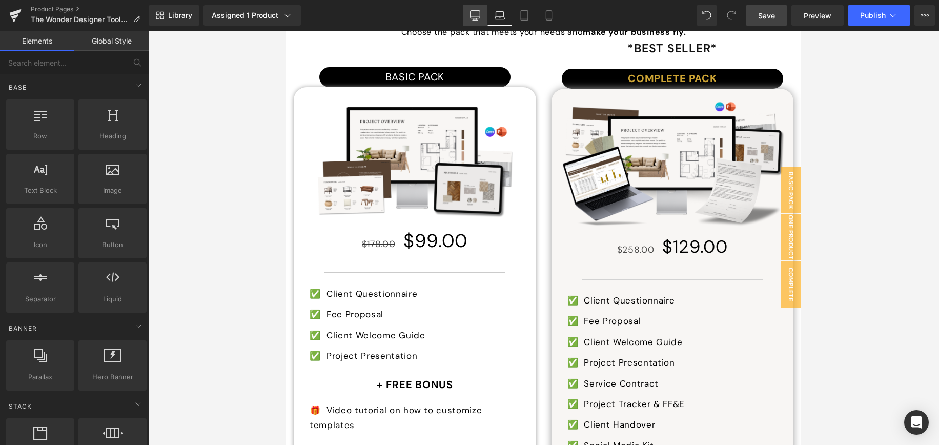
click at [476, 16] on icon at bounding box center [475, 15] width 10 height 10
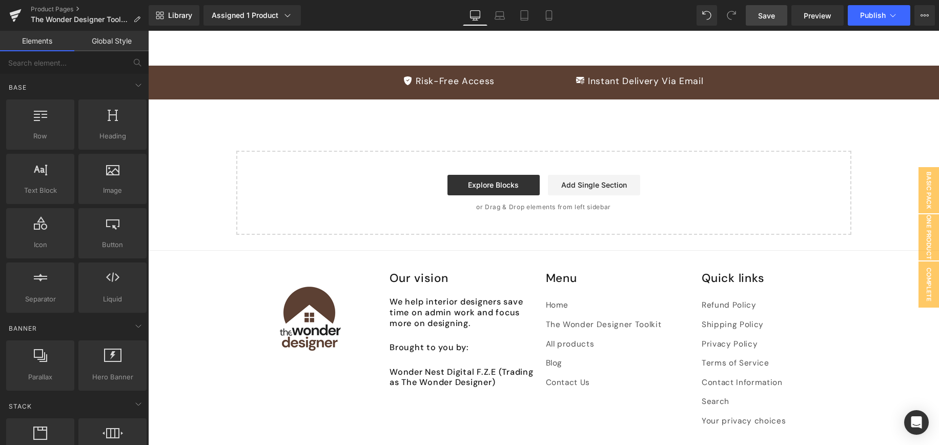
scroll to position [8025, 0]
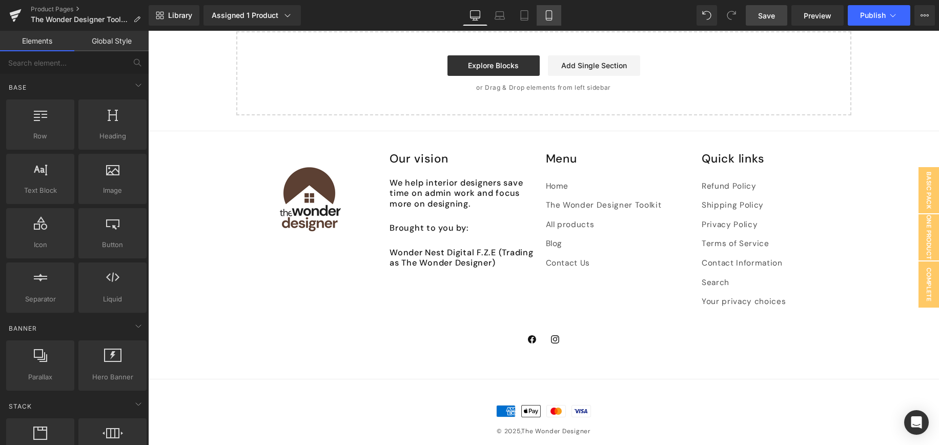
click at [547, 15] on icon at bounding box center [549, 15] width 10 height 10
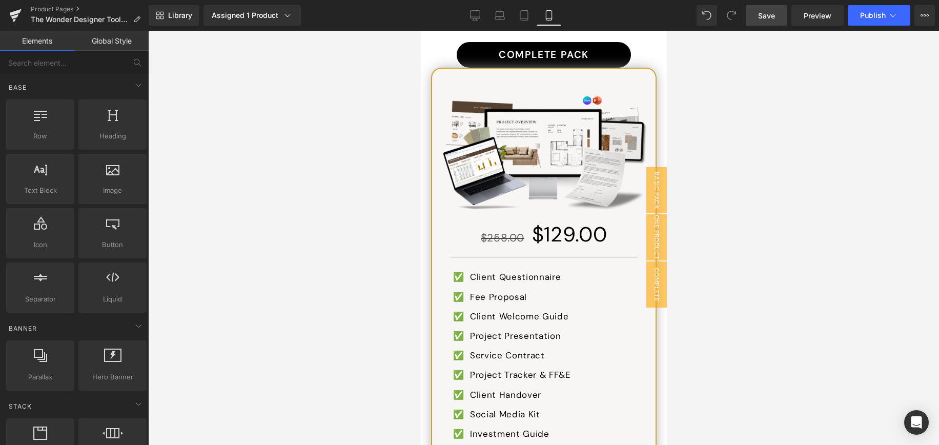
scroll to position [8768, 0]
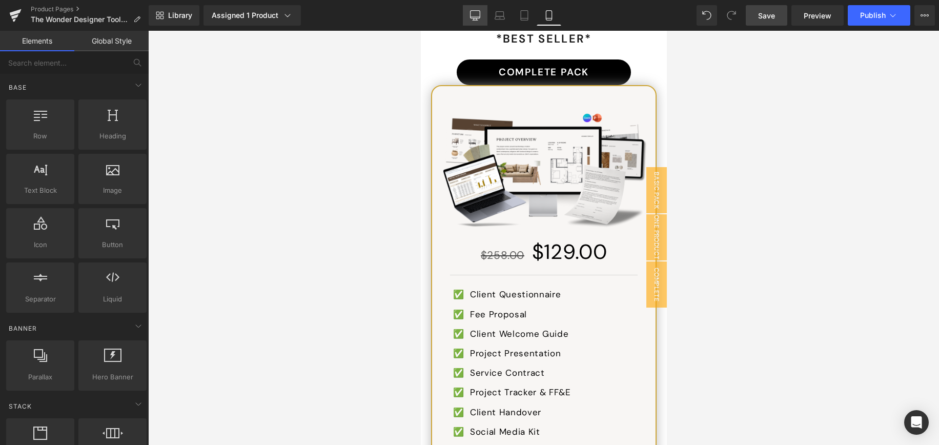
click at [473, 14] on icon at bounding box center [475, 15] width 10 height 10
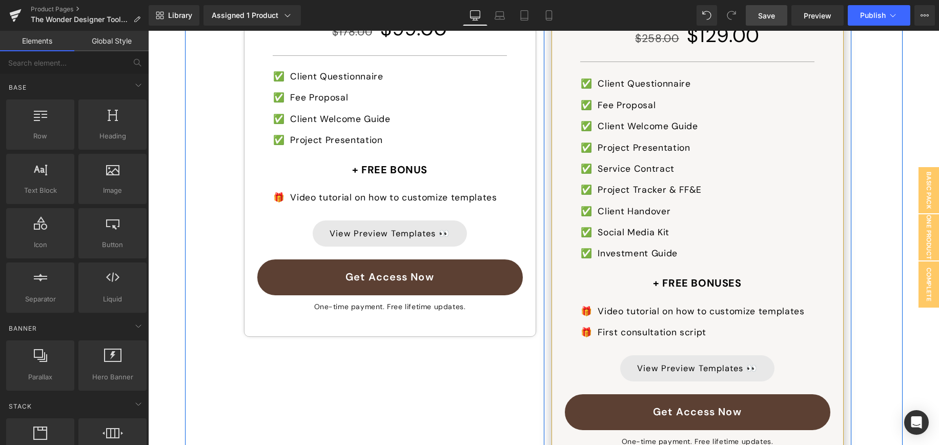
scroll to position [5248, 0]
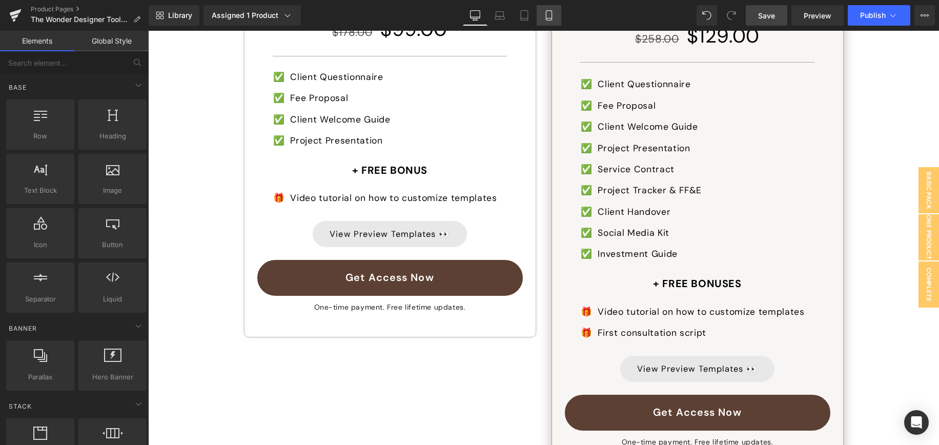
click at [548, 15] on icon at bounding box center [549, 15] width 10 height 10
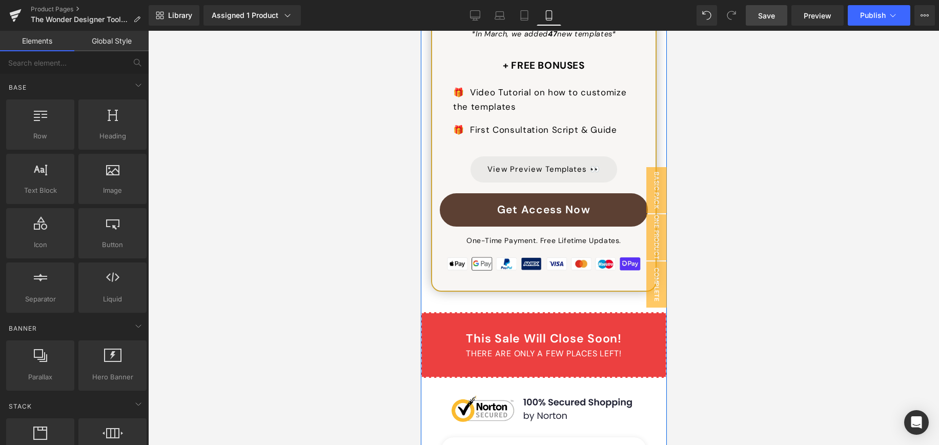
scroll to position [9214, 0]
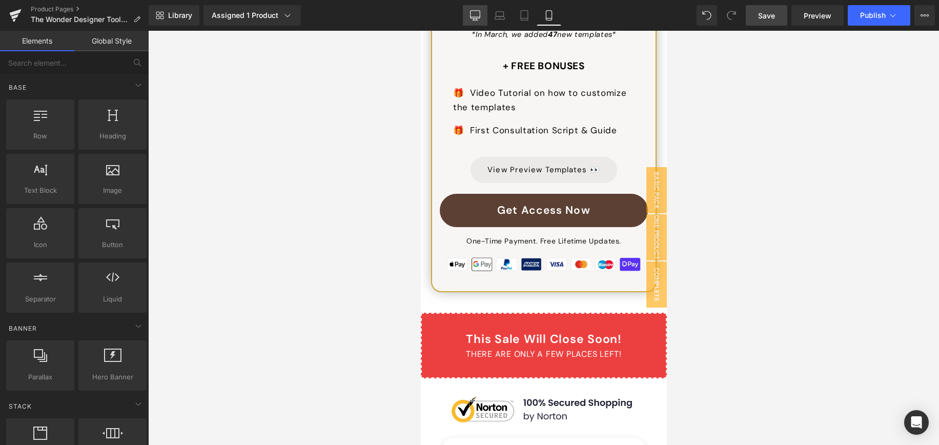
click at [480, 15] on icon at bounding box center [475, 15] width 10 height 8
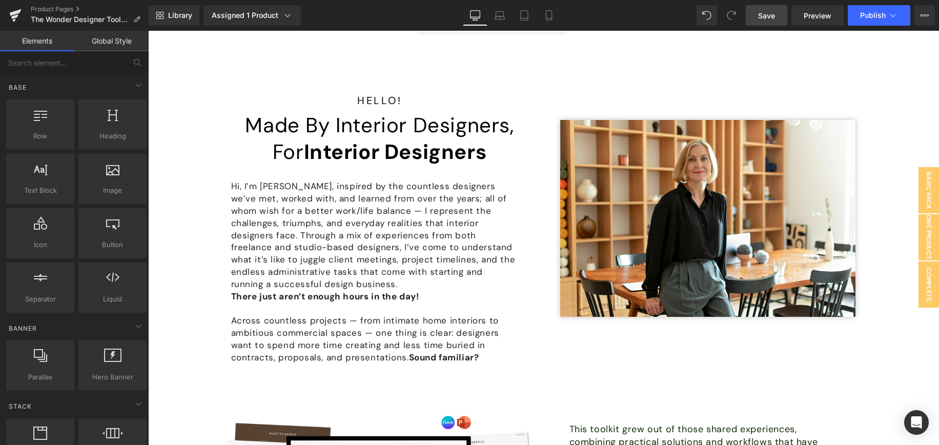
scroll to position [6491, 0]
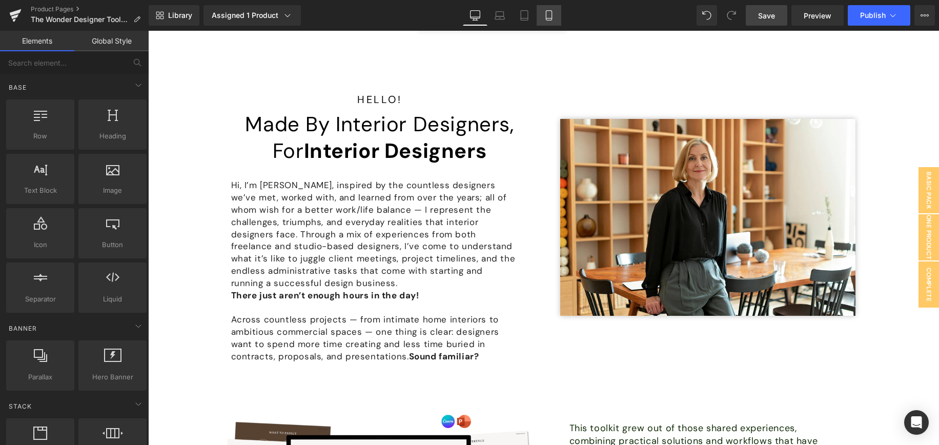
click at [547, 17] on icon at bounding box center [549, 15] width 10 height 10
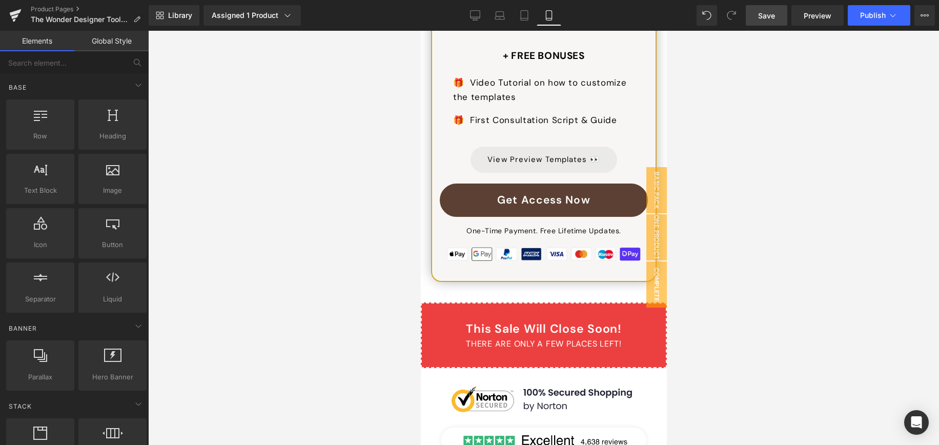
scroll to position [9220, 0]
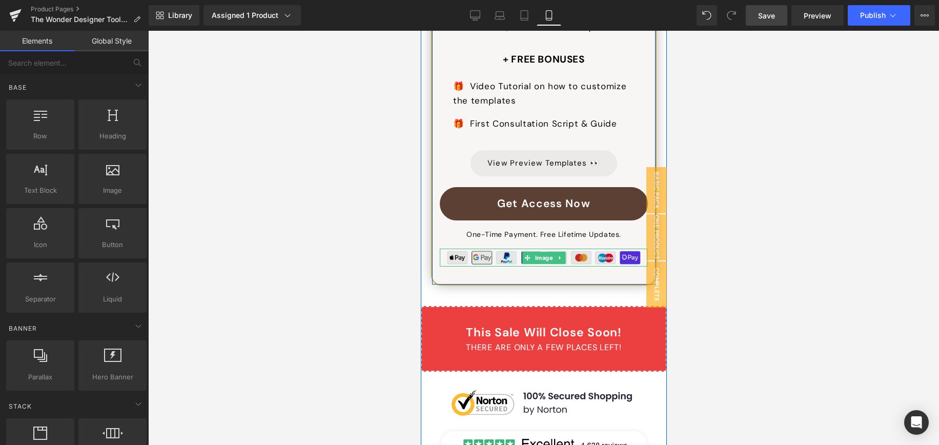
click at [597, 248] on img at bounding box center [543, 257] width 198 height 18
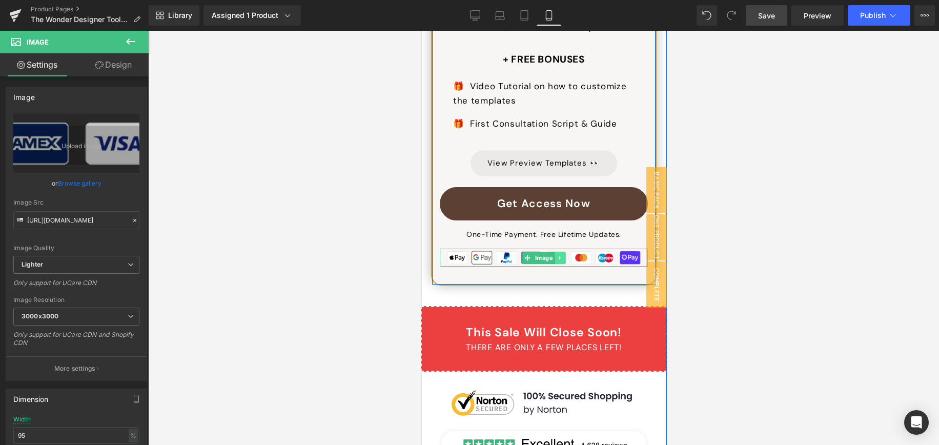
click at [560, 255] on icon at bounding box center [559, 258] width 6 height 6
click at [562, 255] on icon at bounding box center [565, 258] width 6 height 6
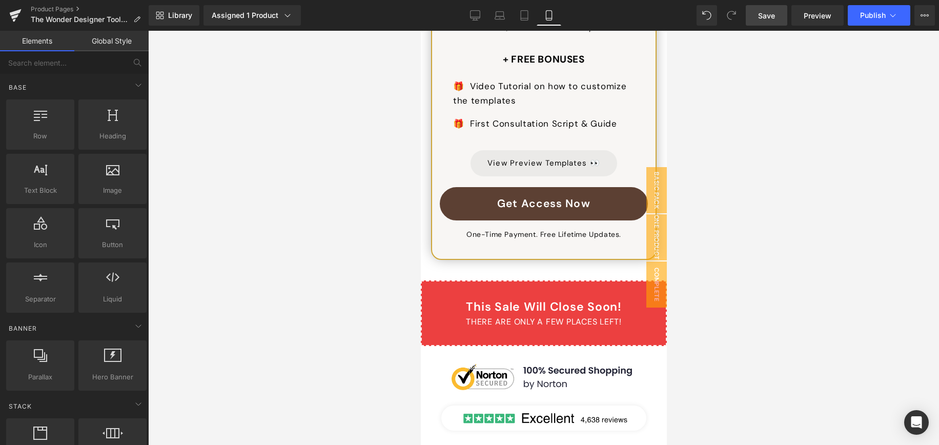
click at [397, 220] on div at bounding box center [543, 238] width 790 height 414
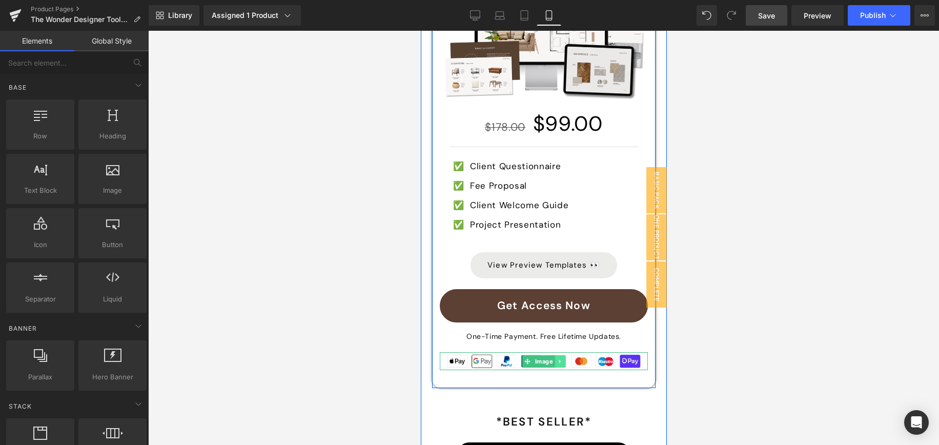
click at [556, 358] on icon at bounding box center [559, 361] width 6 height 6
click at [564, 359] on icon at bounding box center [565, 362] width 6 height 6
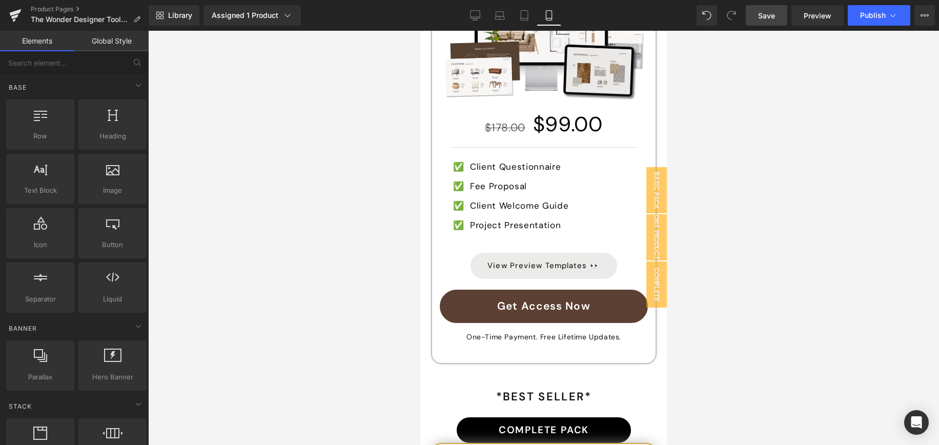
click at [343, 217] on div at bounding box center [543, 238] width 790 height 414
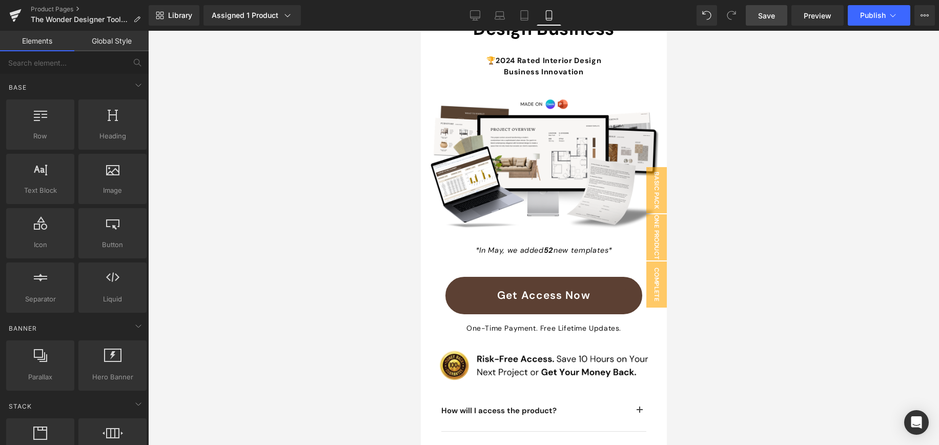
scroll to position [0, 0]
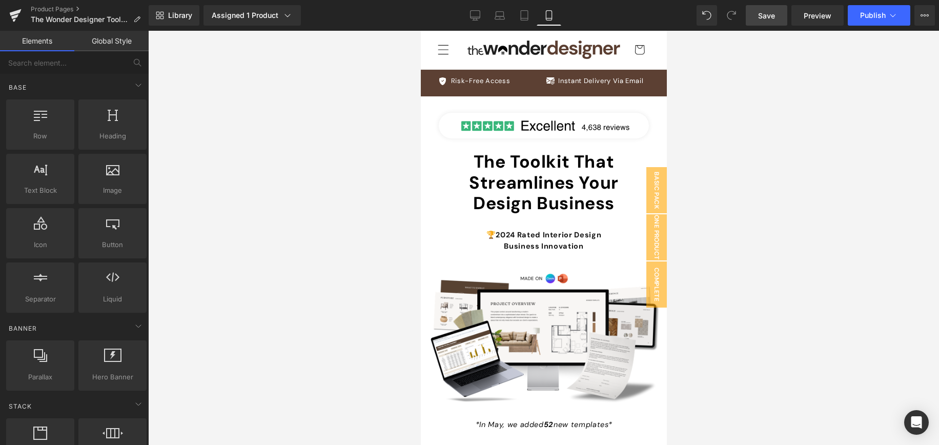
click at [770, 17] on span "Save" at bounding box center [766, 15] width 17 height 11
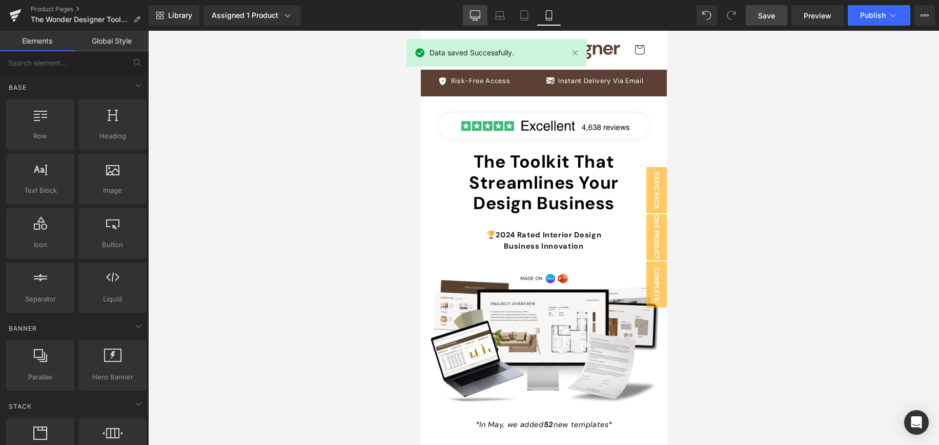
click at [478, 14] on icon at bounding box center [475, 15] width 10 height 10
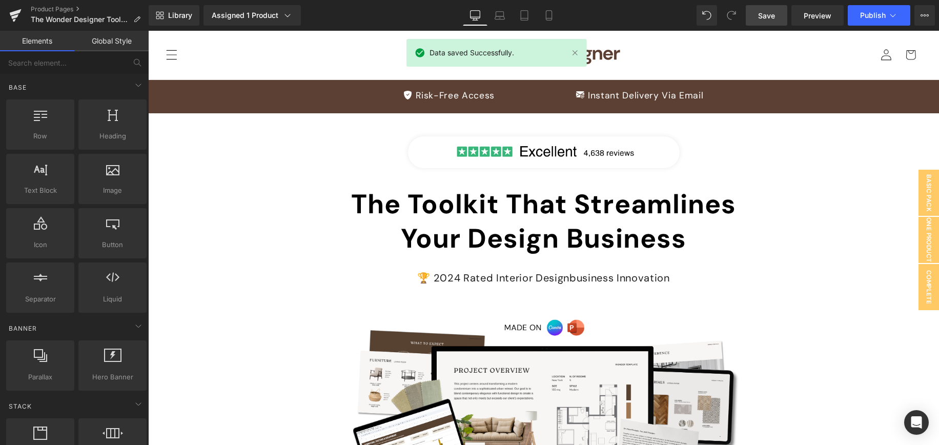
scroll to position [49, 0]
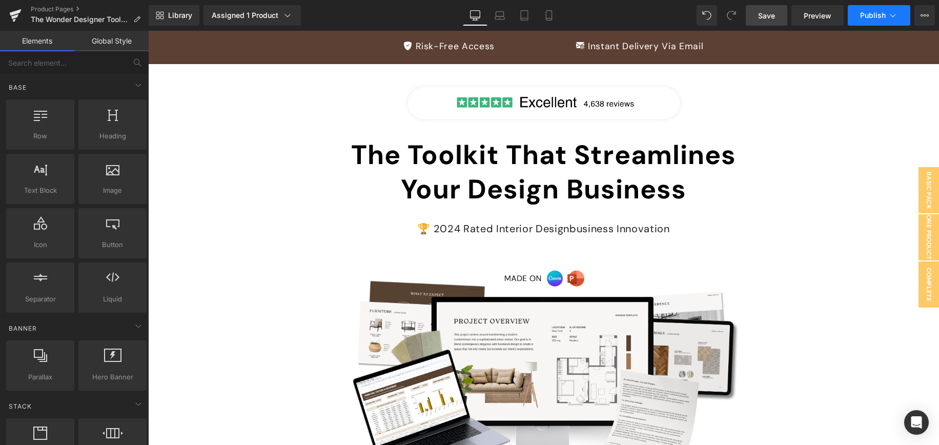
click at [885, 19] on span "Publish" at bounding box center [873, 15] width 26 height 8
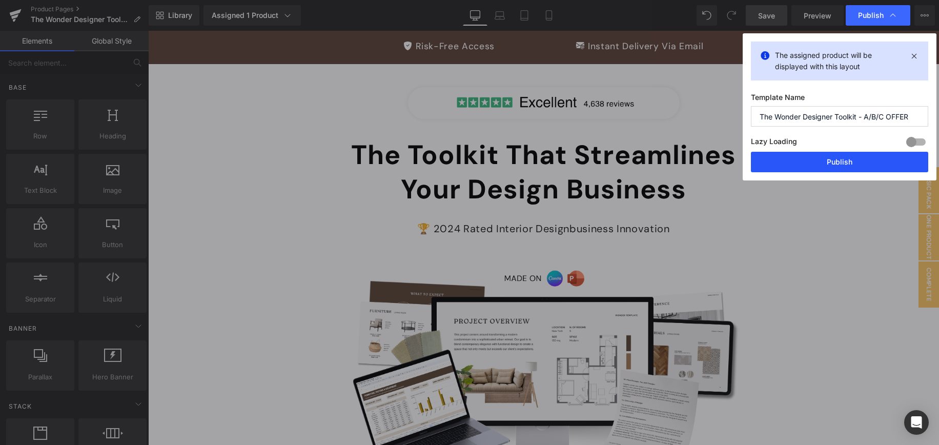
click at [834, 166] on button "Publish" at bounding box center [839, 162] width 177 height 20
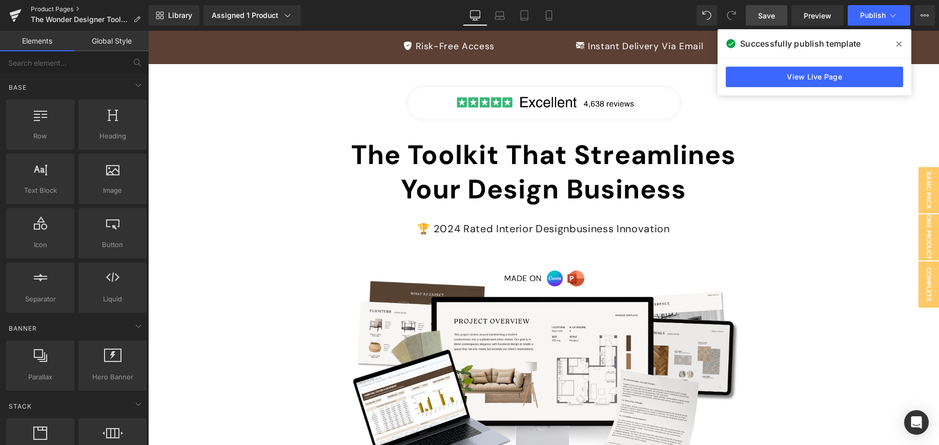
click at [63, 9] on link "Product Pages" at bounding box center [90, 9] width 118 height 8
